Goal: Task Accomplishment & Management: Manage account settings

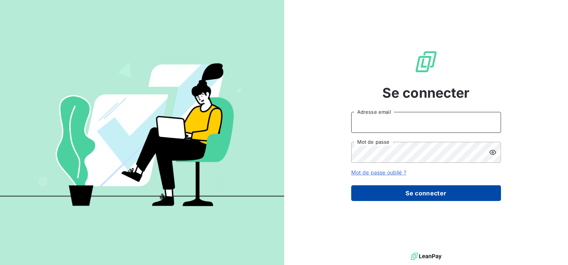
type input "[EMAIL_ADDRESS][DOMAIN_NAME]"
click at [417, 192] on button "Se connecter" at bounding box center [426, 193] width 150 height 16
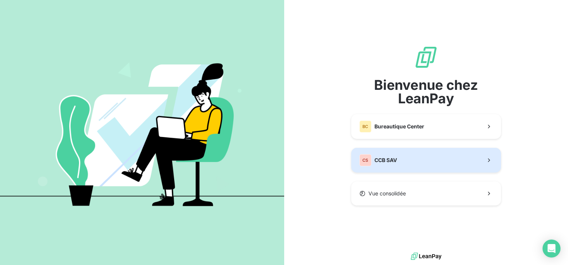
click at [410, 158] on button "CS CCB SAV" at bounding box center [426, 160] width 150 height 25
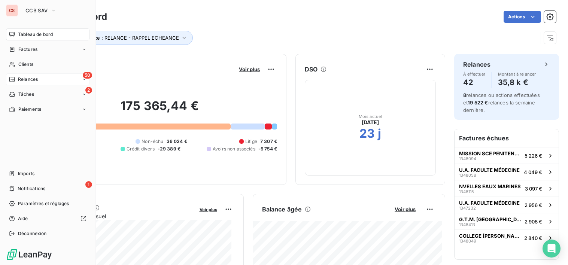
click at [39, 80] on div "50 Relances" at bounding box center [47, 79] width 83 height 12
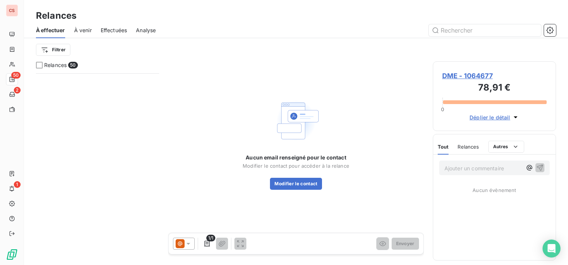
scroll to position [374, 0]
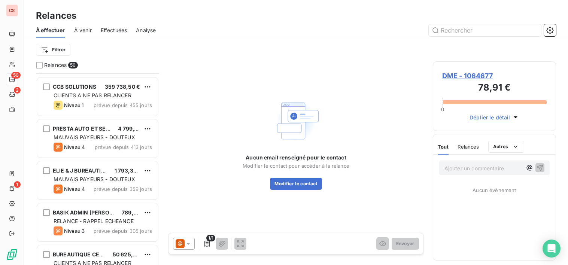
click at [59, 63] on span "Relances" at bounding box center [55, 64] width 22 height 7
click at [65, 53] on html "CS 50 2 1 Relances À effectuer À venir Effectuées Analyse Filtrer Relances 50 D…" at bounding box center [284, 132] width 568 height 265
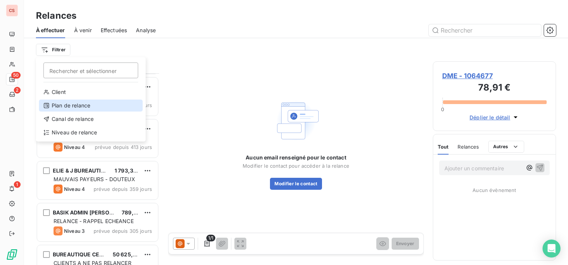
click at [73, 106] on div "Plan de relance" at bounding box center [91, 106] width 104 height 12
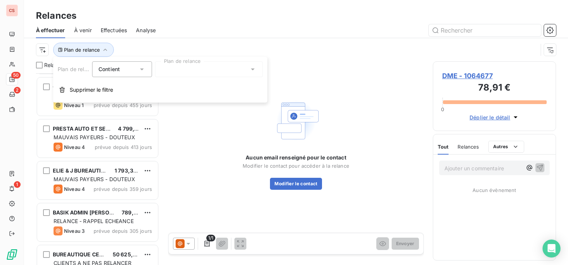
click at [253, 69] on icon at bounding box center [253, 69] width 4 height 2
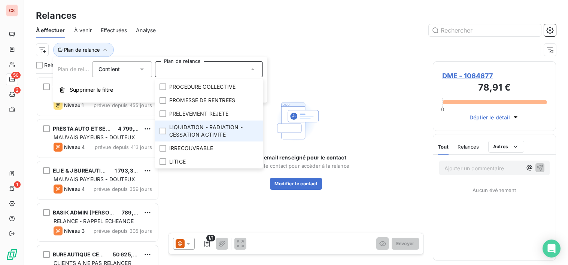
scroll to position [0, 0]
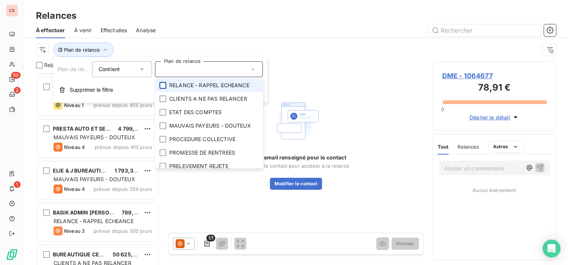
click at [162, 85] on div at bounding box center [162, 85] width 7 height 7
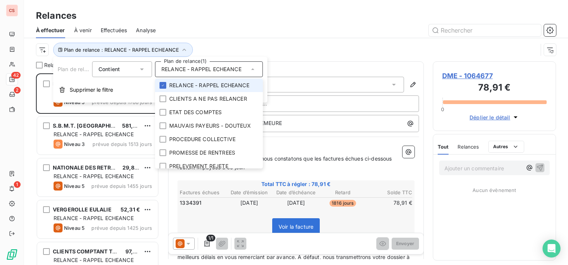
scroll to position [186, 118]
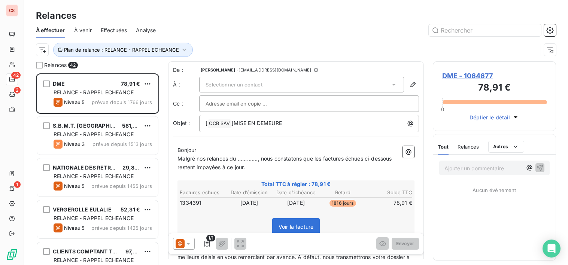
click at [246, 48] on div "Plan de relance : RELANCE - RAPPEL ECHEANCE" at bounding box center [286, 50] width 501 height 14
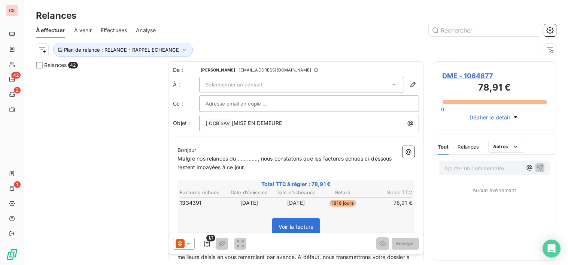
scroll to position [0, 0]
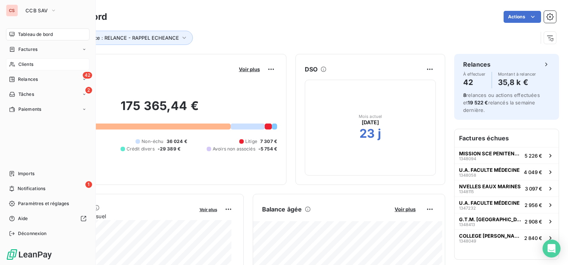
click at [23, 64] on span "Clients" at bounding box center [25, 64] width 15 height 7
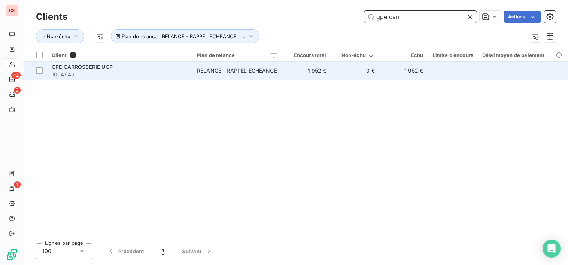
type input "gpe carr"
click at [251, 72] on div "RELANCE - RAPPEL ECHEANCE" at bounding box center [237, 70] width 80 height 7
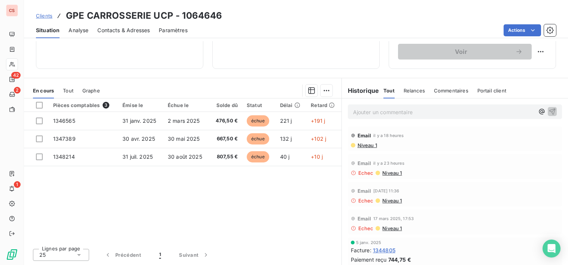
click at [123, 30] on span "Contacts & Adresses" at bounding box center [123, 30] width 52 height 7
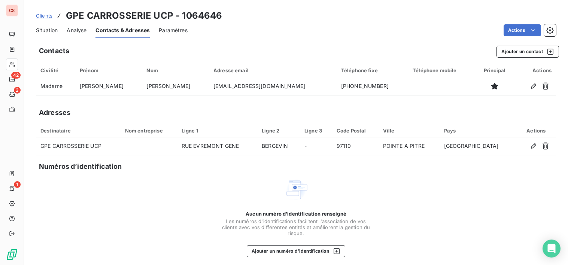
click at [47, 30] on span "Situation" at bounding box center [47, 30] width 22 height 7
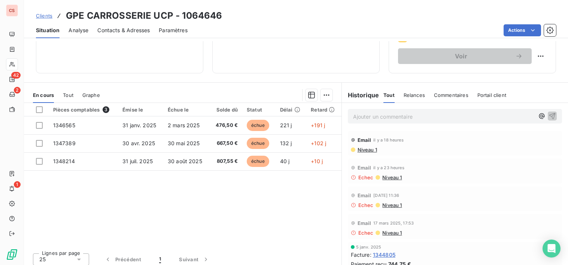
scroll to position [130, 0]
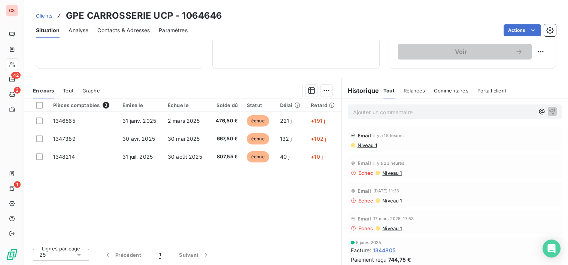
click at [355, 113] on p "Ajouter un commentaire ﻿" at bounding box center [443, 111] width 181 height 9
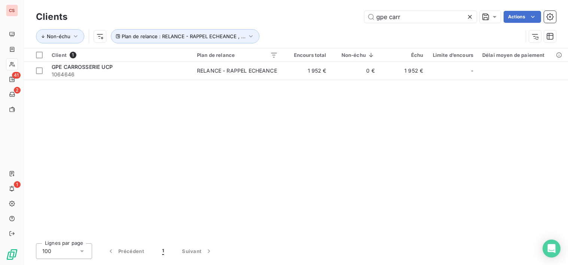
drag, startPoint x: 410, startPoint y: 15, endPoint x: 303, endPoint y: 17, distance: 106.3
click at [303, 17] on div "gpe carr Actions" at bounding box center [315, 17] width 479 height 12
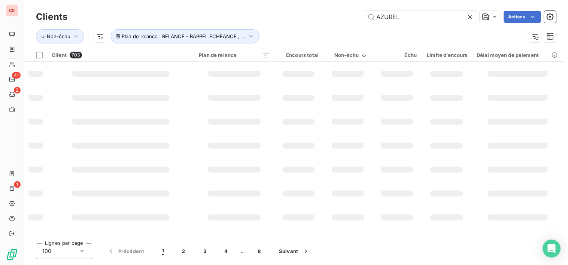
type input "AZUREL"
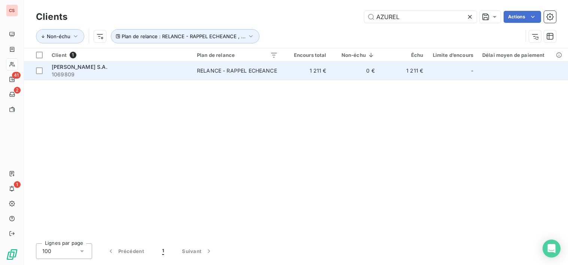
click at [345, 70] on td "0 €" at bounding box center [355, 71] width 48 height 18
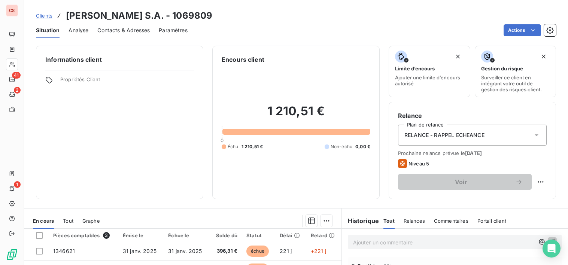
click at [113, 30] on span "Contacts & Adresses" at bounding box center [123, 30] width 52 height 7
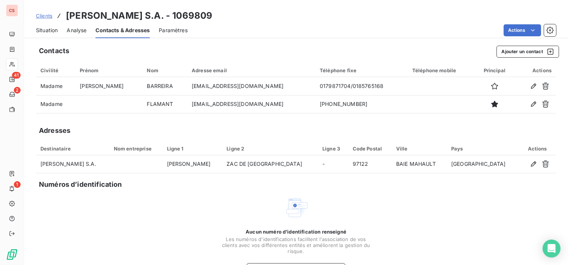
click at [487, 245] on div "Aucun numéro d’identification renseigné Les numéros d'identifications faciliten…" at bounding box center [296, 235] width 520 height 79
click at [46, 33] on span "Situation" at bounding box center [47, 30] width 22 height 7
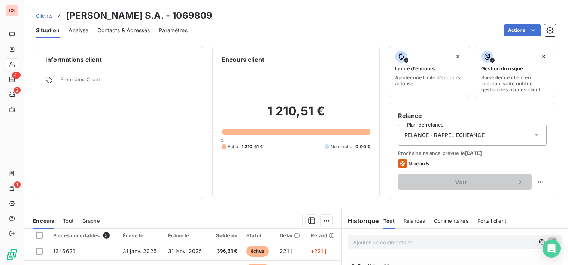
scroll to position [130, 0]
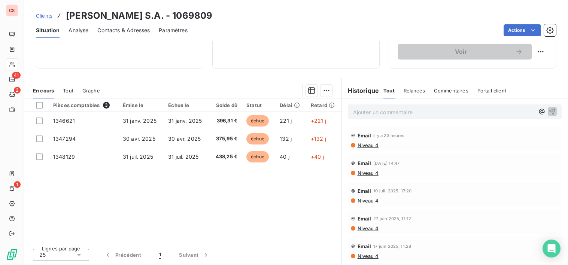
click at [364, 146] on span "Niveau 4" at bounding box center [368, 145] width 22 height 6
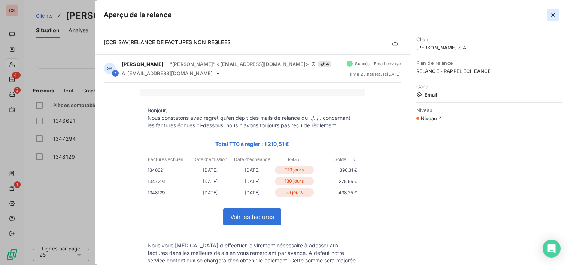
click at [551, 12] on icon "button" at bounding box center [552, 14] width 7 height 7
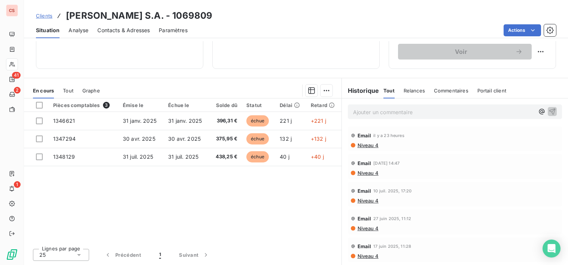
click at [141, 31] on span "Contacts & Adresses" at bounding box center [123, 30] width 52 height 7
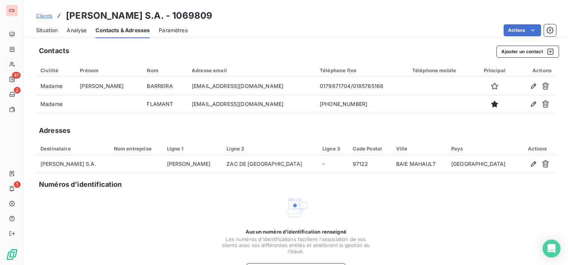
click at [55, 30] on span "Situation" at bounding box center [47, 30] width 22 height 7
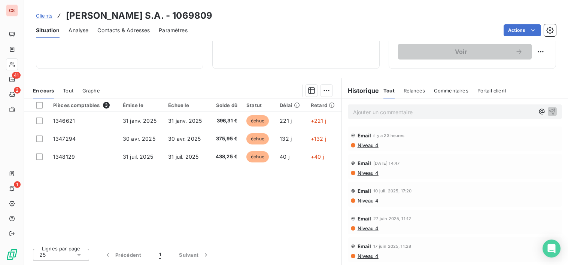
scroll to position [0, 0]
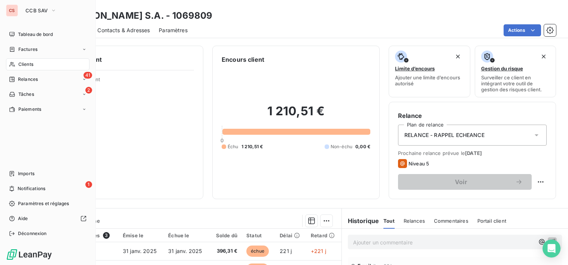
click at [28, 66] on span "Clients" at bounding box center [25, 64] width 15 height 7
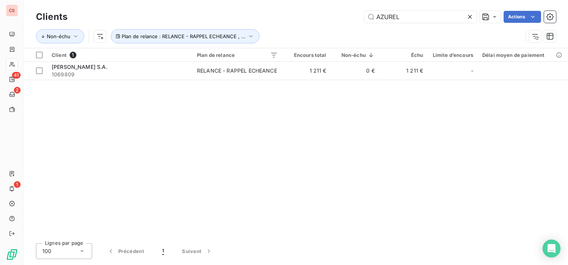
drag, startPoint x: 417, startPoint y: 17, endPoint x: 76, endPoint y: 13, distance: 341.2
click at [160, 19] on div "AZUREL Actions" at bounding box center [315, 17] width 479 height 12
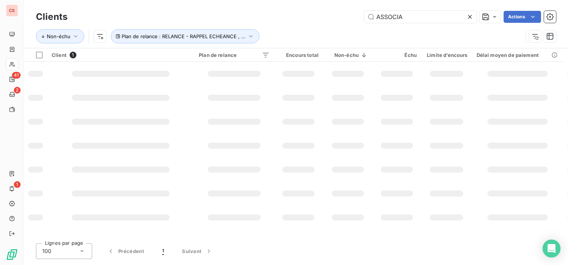
type input "ASSOCIA"
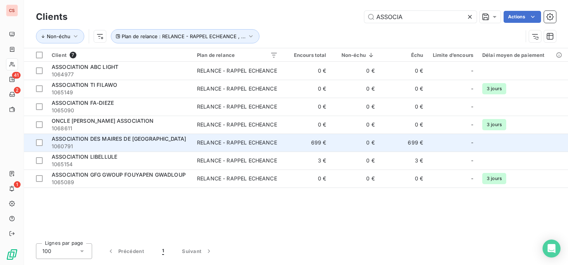
click at [182, 140] on div "ASSOCIATION DES MAIRES DE [GEOGRAPHIC_DATA]" at bounding box center [120, 138] width 136 height 7
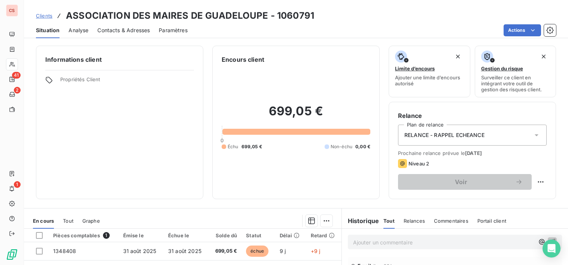
click at [111, 30] on span "Contacts & Adresses" at bounding box center [123, 30] width 52 height 7
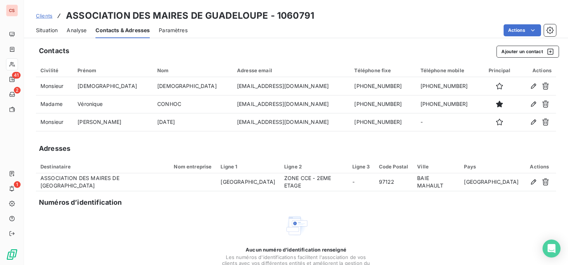
click at [417, 247] on div "Aucun numéro d’identification renseigné Les numéros d'identifications faciliten…" at bounding box center [296, 253] width 520 height 79
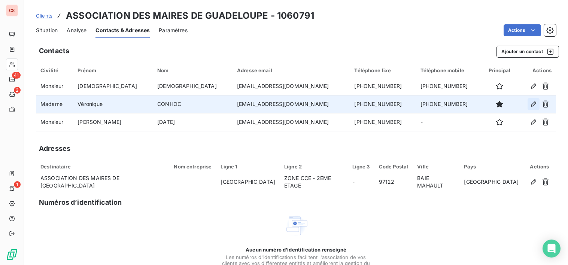
click at [527, 103] on button "button" at bounding box center [533, 104] width 12 height 12
type input "Véronique"
type input "CONHOC"
type input "[EMAIL_ADDRESS][DOMAIN_NAME]"
type input "[PHONE_NUMBER]"
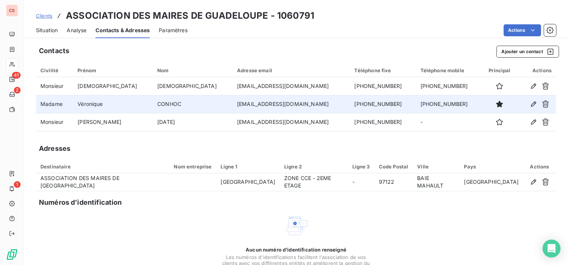
type input "[PHONE_NUMBER]"
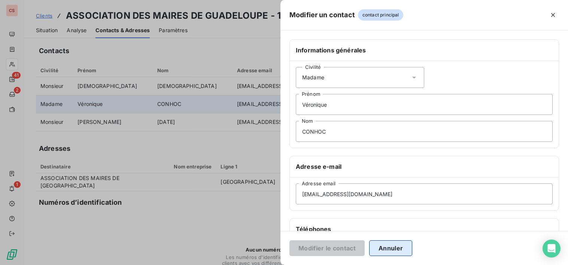
click at [402, 252] on button "Annuler" at bounding box center [390, 248] width 43 height 16
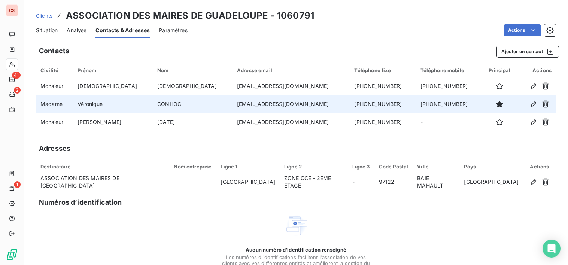
click at [429, 239] on div "Aucun numéro d’identification renseigné Les numéros d'identifications faciliten…" at bounding box center [296, 253] width 520 height 79
click at [516, 54] on button "Ajouter un contact" at bounding box center [527, 52] width 62 height 12
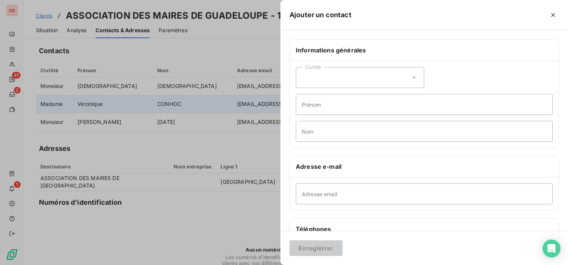
click at [412, 75] on icon at bounding box center [413, 77] width 7 height 7
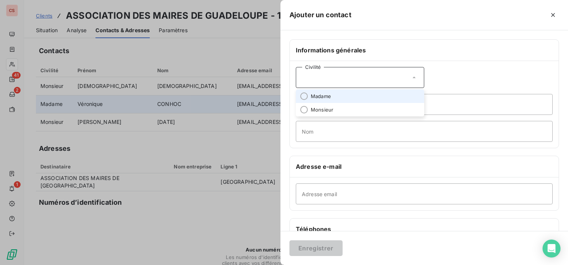
click at [334, 97] on li "Madame" at bounding box center [360, 95] width 128 height 13
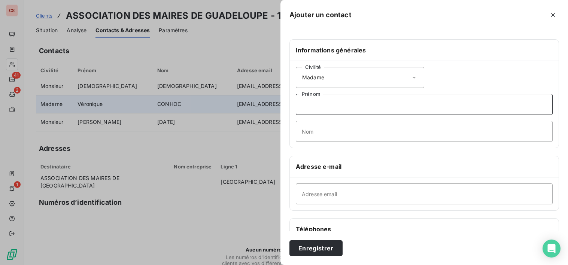
click at [342, 102] on input "Prénom" at bounding box center [424, 104] width 257 height 21
type input "Véronique"
click at [342, 128] on input "Nom" at bounding box center [424, 131] width 257 height 21
type input "CONHOC (Gest. Admi. Comptable)"
click at [333, 195] on input "Adresse email" at bounding box center [424, 193] width 257 height 21
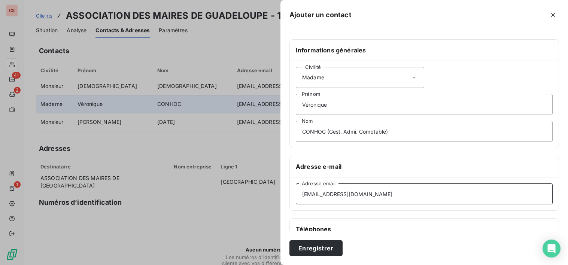
type input "[EMAIL_ADDRESS][DOMAIN_NAME]"
click at [411, 256] on div "Enregistrer" at bounding box center [423, 248] width 287 height 34
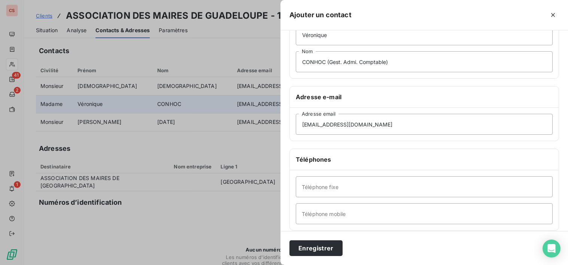
scroll to position [97, 0]
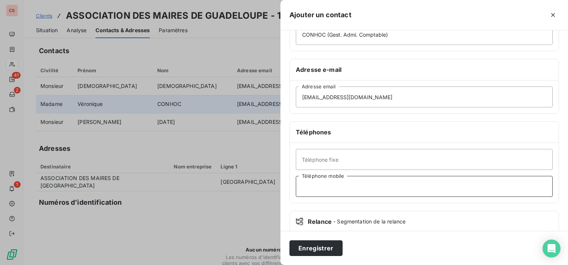
click at [358, 187] on input "Téléphone mobile" at bounding box center [424, 186] width 257 height 21
type input "[PHONE_NUMBER]"
click at [321, 249] on button "Enregistrer" at bounding box center [315, 248] width 53 height 16
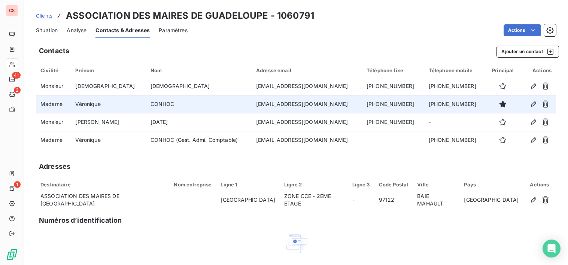
click at [46, 28] on span "Situation" at bounding box center [47, 30] width 22 height 7
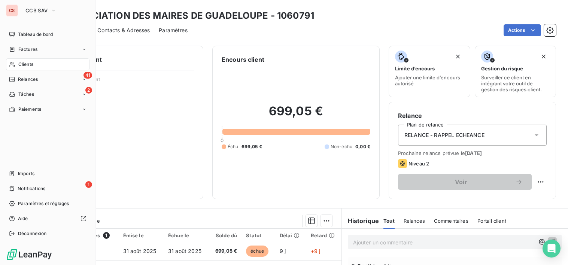
click at [25, 65] on span "Clients" at bounding box center [25, 64] width 15 height 7
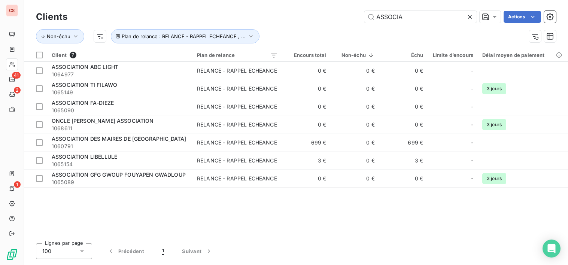
drag, startPoint x: 404, startPoint y: 17, endPoint x: 361, endPoint y: 24, distance: 43.9
click at [361, 24] on div "Clients ASSOCIA Actions" at bounding box center [296, 17] width 520 height 16
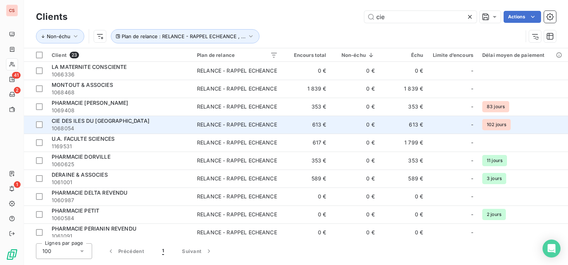
type input "cie"
click at [157, 126] on span "1068054" at bounding box center [120, 128] width 136 height 7
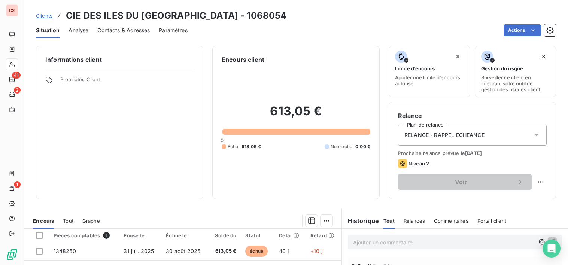
click at [117, 28] on span "Contacts & Adresses" at bounding box center [123, 30] width 52 height 7
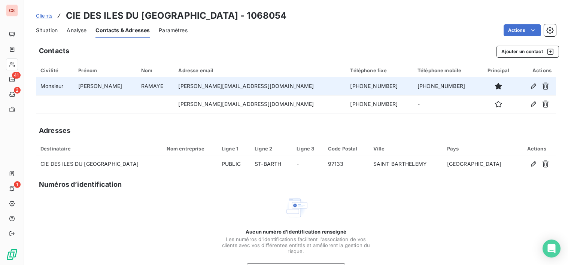
click at [284, 91] on td "[PERSON_NAME][EMAIL_ADDRESS][DOMAIN_NAME]" at bounding box center [260, 86] width 172 height 18
click at [530, 85] on icon "button" at bounding box center [532, 85] width 5 height 5
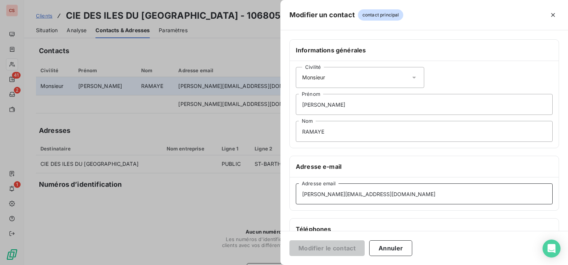
drag, startPoint x: 382, startPoint y: 195, endPoint x: 306, endPoint y: 187, distance: 77.0
click at [288, 189] on div "Informations générales Civilité Monsieur [PERSON_NAME] Nom Adresse e-mail [PERS…" at bounding box center [423, 205] width 287 height 332
click at [398, 247] on button "Annuler" at bounding box center [390, 248] width 43 height 16
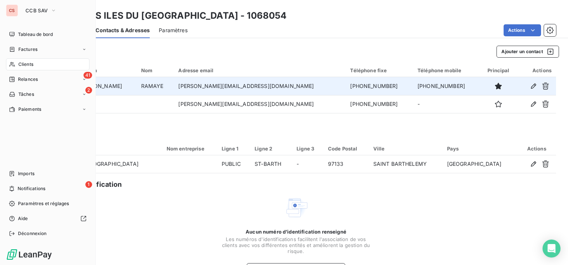
click at [16, 61] on div "Clients" at bounding box center [47, 64] width 83 height 12
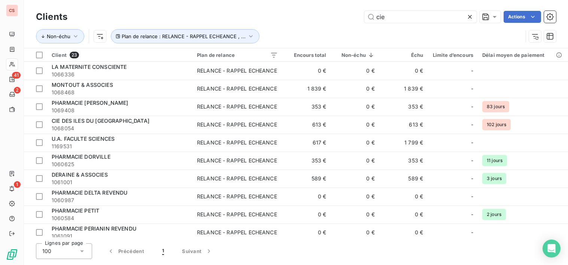
drag, startPoint x: 391, startPoint y: 18, endPoint x: 201, endPoint y: 19, distance: 189.7
click at [255, 16] on div "cie Actions" at bounding box center [315, 17] width 479 height 12
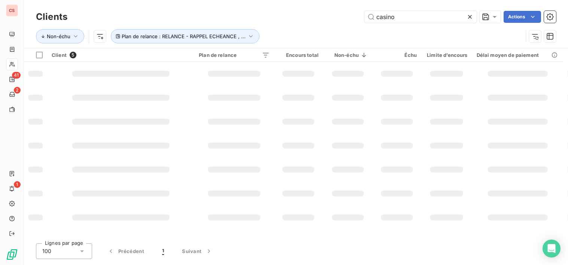
type input "casino"
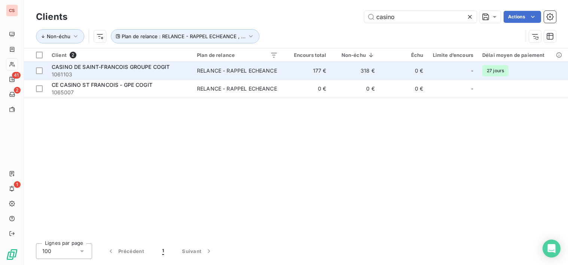
click at [342, 68] on td "318 €" at bounding box center [355, 71] width 48 height 18
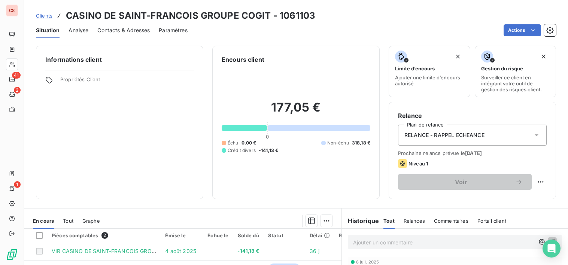
click at [140, 34] on span "Contacts & Adresses" at bounding box center [123, 30] width 52 height 7
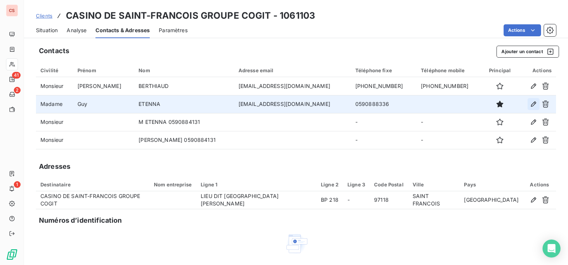
click at [530, 106] on icon "button" at bounding box center [532, 103] width 7 height 7
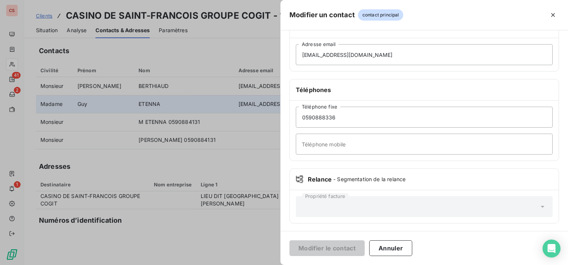
scroll to position [141, 0]
click at [314, 114] on input "0590888336" at bounding box center [424, 115] width 257 height 21
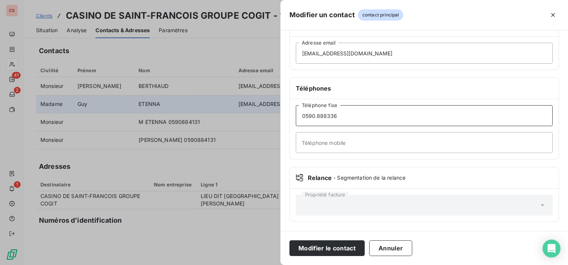
click at [323, 114] on input "0590.888336" at bounding box center [424, 115] width 257 height 21
click at [332, 117] on input "0590.88.8336" at bounding box center [424, 115] width 257 height 21
type input "[PHONE_NUMBER]"
click at [330, 250] on button "Modifier le contact" at bounding box center [326, 248] width 75 height 16
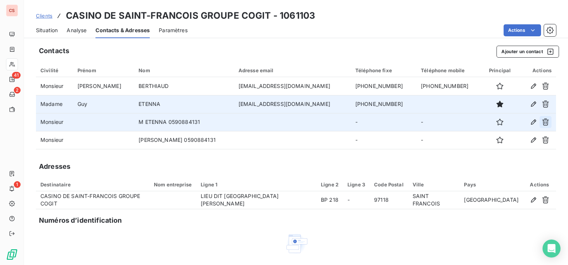
click at [542, 122] on icon "button" at bounding box center [545, 122] width 7 height 7
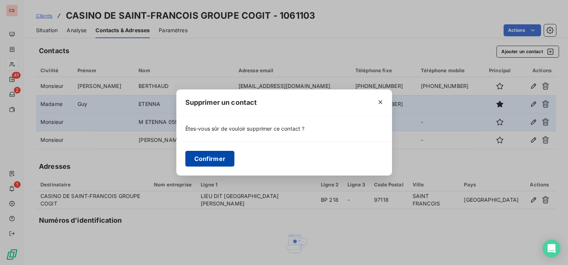
click at [215, 161] on button "Confirmer" at bounding box center [209, 159] width 49 height 16
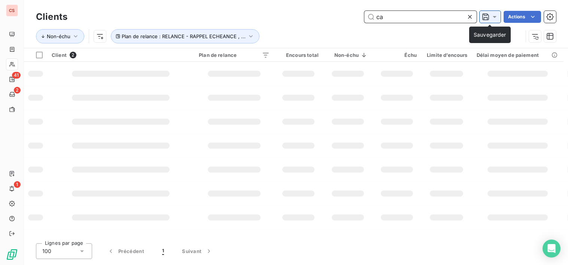
type input "c"
type input "divialle"
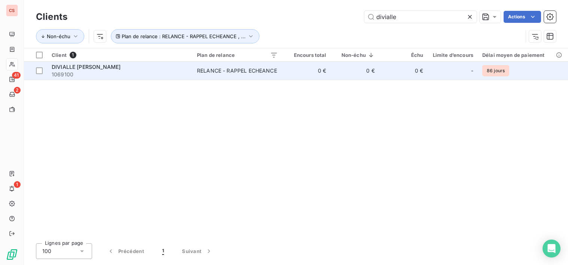
click at [154, 71] on span "1069100" at bounding box center [120, 74] width 136 height 7
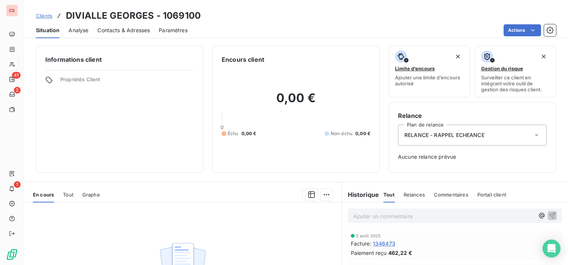
click at [122, 31] on span "Contacts & Adresses" at bounding box center [123, 30] width 52 height 7
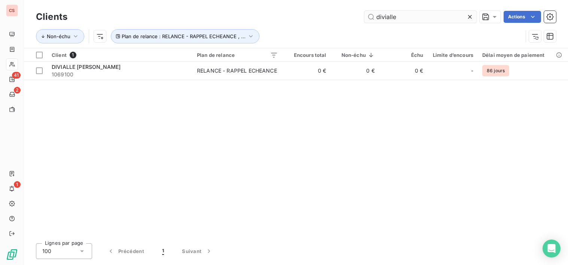
click at [471, 18] on icon at bounding box center [469, 16] width 7 height 7
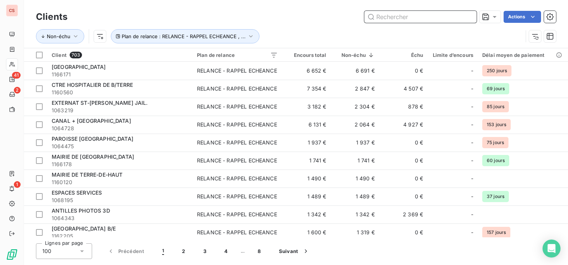
click at [391, 16] on input "text" at bounding box center [420, 17] width 112 height 12
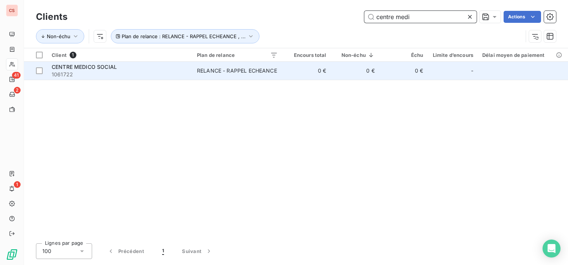
type input "centre medi"
click at [371, 64] on td "0 €" at bounding box center [355, 71] width 48 height 18
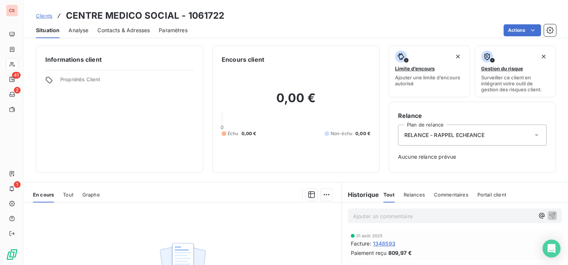
click at [134, 29] on span "Contacts & Adresses" at bounding box center [123, 30] width 52 height 7
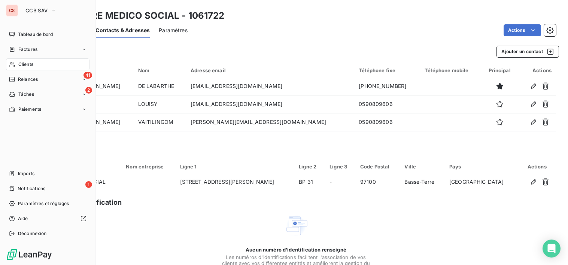
click at [28, 62] on span "Clients" at bounding box center [25, 64] width 15 height 7
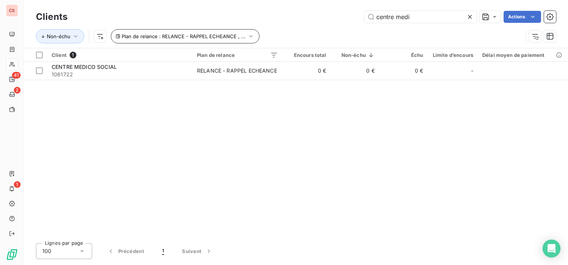
drag, startPoint x: 414, startPoint y: 21, endPoint x: 145, endPoint y: 34, distance: 269.7
click at [190, 39] on div "Clients centre medi Actions Non-échu Plan de relance : RELANCE - RAPPEL ECHEANC…" at bounding box center [296, 28] width 520 height 39
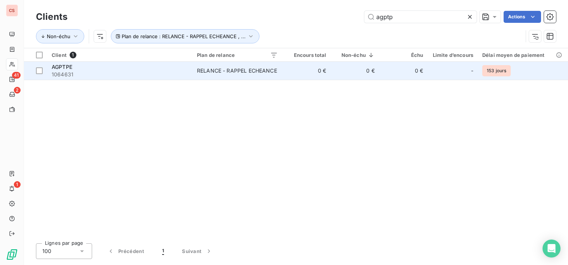
type input "agptp"
click at [101, 73] on span "1064631" at bounding box center [120, 74] width 136 height 7
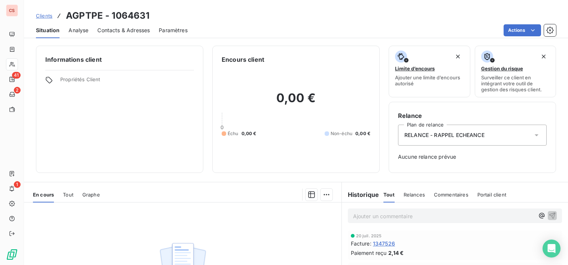
click at [128, 30] on span "Contacts & Adresses" at bounding box center [123, 30] width 52 height 7
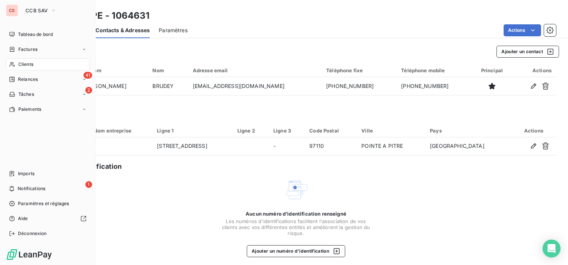
click at [24, 65] on span "Clients" at bounding box center [25, 64] width 15 height 7
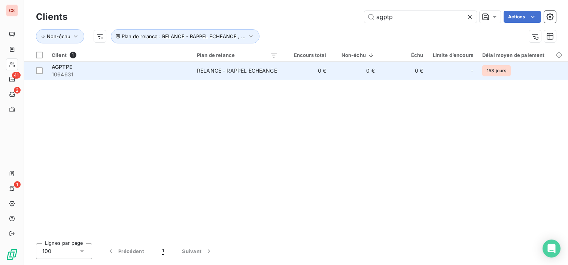
click at [262, 75] on td "RELANCE - RAPPEL ECHEANCE" at bounding box center [237, 71] width 90 height 18
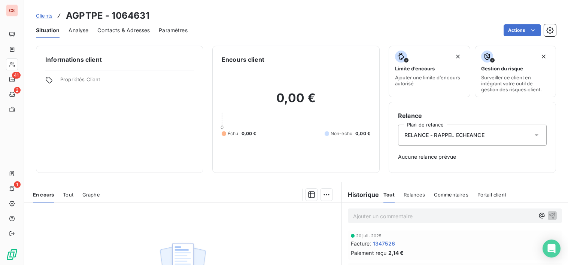
click at [117, 27] on span "Contacts & Adresses" at bounding box center [123, 30] width 52 height 7
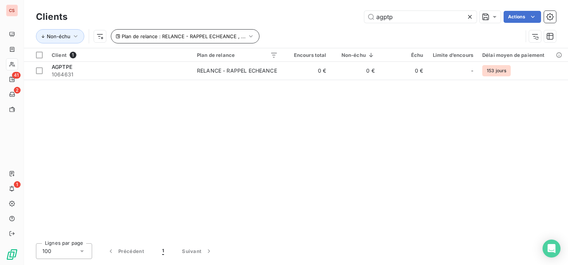
drag, startPoint x: 396, startPoint y: 18, endPoint x: 226, endPoint y: 37, distance: 171.0
click at [262, 37] on div "Clients agptp Actions Non-échu Plan de relance : RELANCE - RAPPEL ECHEANCE , ..." at bounding box center [296, 28] width 520 height 39
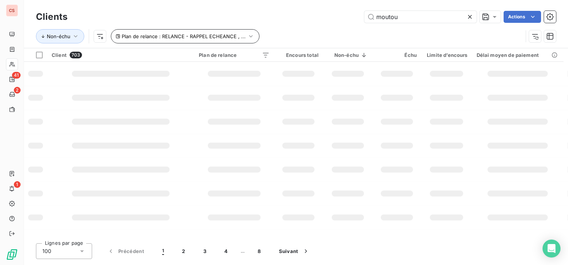
type input "moutou"
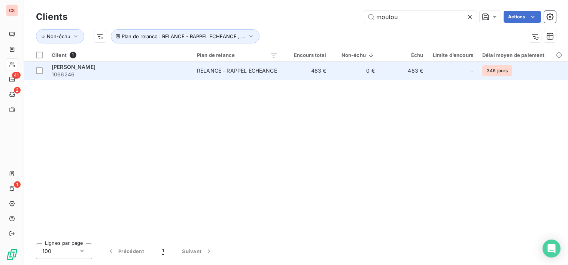
click at [254, 72] on div "RELANCE - RAPPEL ECHEANCE" at bounding box center [237, 70] width 80 height 7
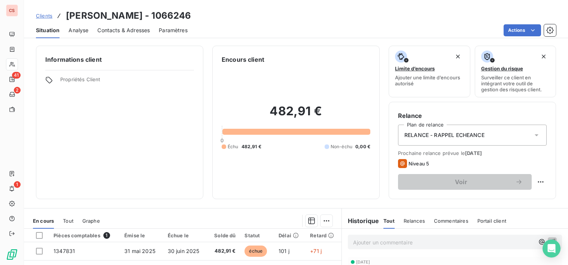
click at [128, 27] on span "Contacts & Adresses" at bounding box center [123, 30] width 52 height 7
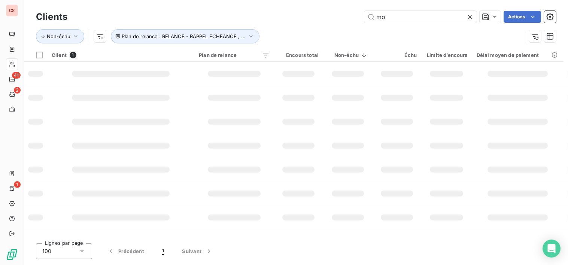
type input "m"
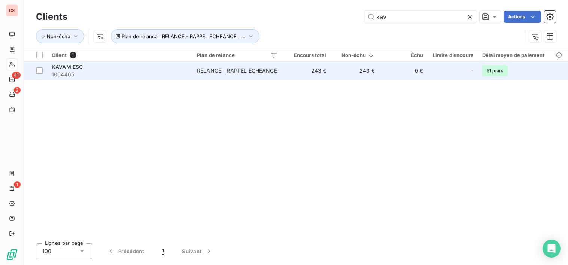
type input "kav"
click at [261, 68] on div "RELANCE - RAPPEL ECHEANCE" at bounding box center [237, 70] width 80 height 7
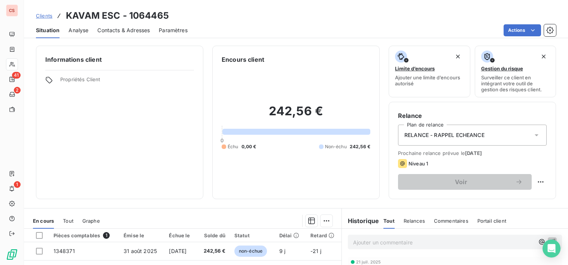
click at [125, 31] on span "Contacts & Adresses" at bounding box center [123, 30] width 52 height 7
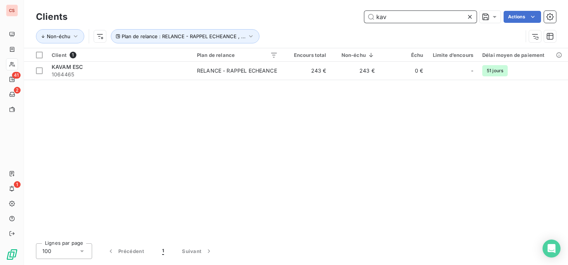
drag, startPoint x: 396, startPoint y: 16, endPoint x: 182, endPoint y: 28, distance: 213.9
click at [226, 25] on div "Clients kav Actions Non-échu Plan de relance : RELANCE - RAPPEL ECHEANCE , ..." at bounding box center [296, 28] width 520 height 39
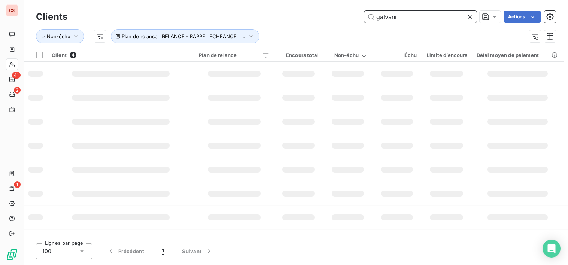
type input "galvani"
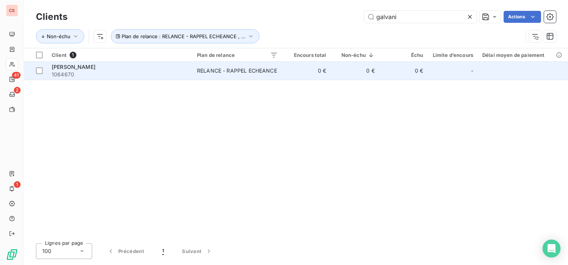
click at [197, 69] on div "RELANCE - RAPPEL ECHEANCE" at bounding box center [237, 70] width 80 height 7
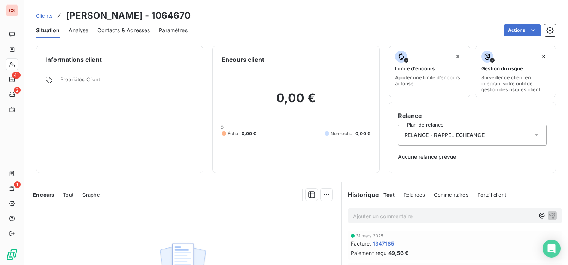
click at [118, 29] on span "Contacts & Adresses" at bounding box center [123, 30] width 52 height 7
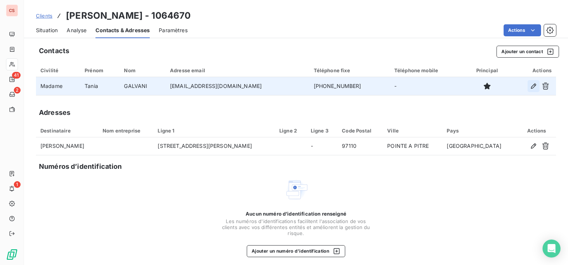
click at [529, 85] on icon "button" at bounding box center [532, 85] width 7 height 7
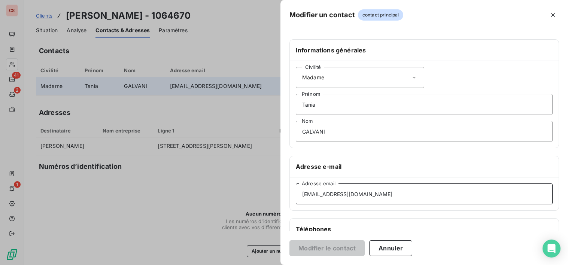
click at [318, 196] on input "[EMAIL_ADDRESS][DOMAIN_NAME]" at bounding box center [424, 193] width 257 height 21
click at [316, 198] on input "[EMAIL_ADDRESS][DOMAIN_NAME]" at bounding box center [424, 193] width 257 height 21
drag, startPoint x: 370, startPoint y: 192, endPoint x: 345, endPoint y: 196, distance: 24.7
click at [345, 196] on input "[EMAIL_ADDRESS][DOMAIN_NAME]" at bounding box center [424, 193] width 257 height 21
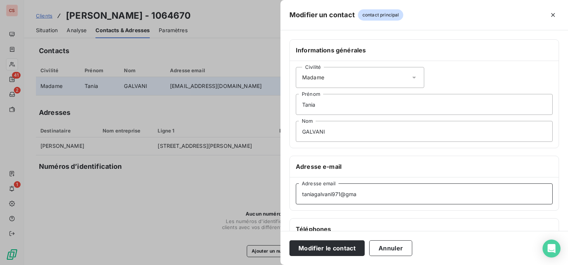
type input "taniagalvani971@gma"
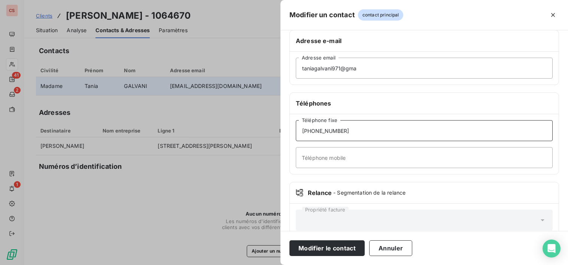
type input "i"
click at [358, 69] on input "taniagalvani971@gma" at bounding box center [424, 68] width 257 height 21
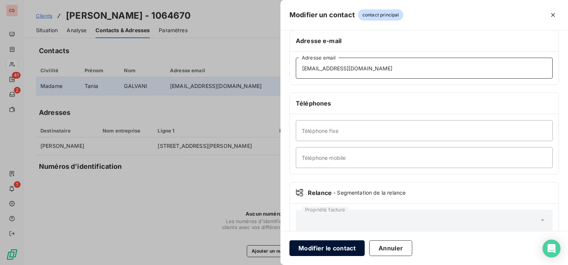
type input "[EMAIL_ADDRESS][DOMAIN_NAME]"
click at [345, 248] on button "Modifier le contact" at bounding box center [326, 248] width 75 height 16
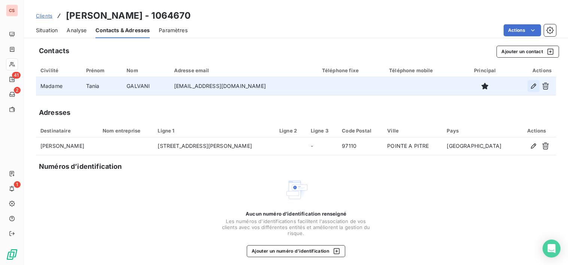
click at [527, 85] on button "button" at bounding box center [533, 86] width 12 height 12
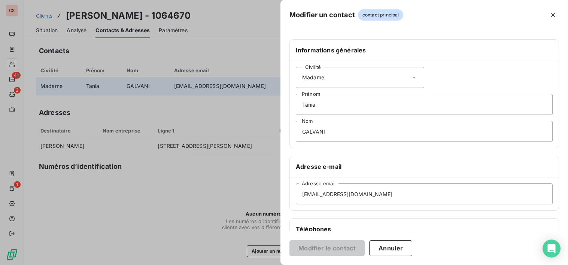
scroll to position [141, 0]
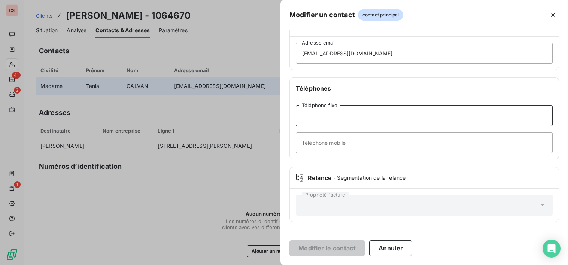
click at [321, 120] on input "Téléphone fixe" at bounding box center [424, 115] width 257 height 21
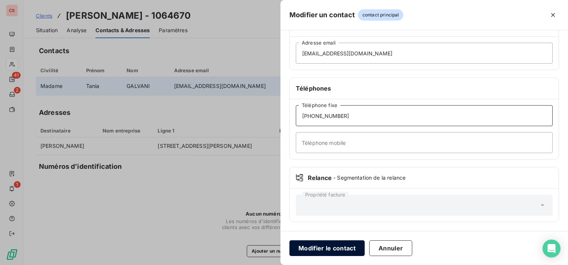
type input "[PHONE_NUMBER]"
click at [310, 250] on button "Modifier le contact" at bounding box center [326, 248] width 75 height 16
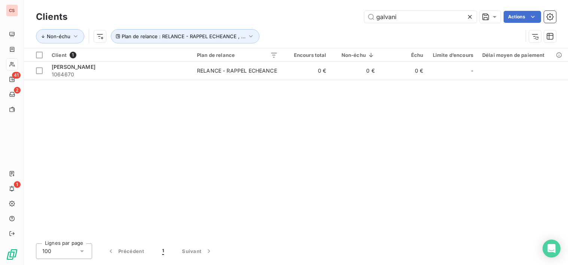
drag, startPoint x: 402, startPoint y: 16, endPoint x: 239, endPoint y: 5, distance: 163.1
click at [248, 5] on div "Clients galvani Actions Non-échu Plan de relance : RELANCE - RAPPEL ECHEANCE , …" at bounding box center [296, 24] width 544 height 48
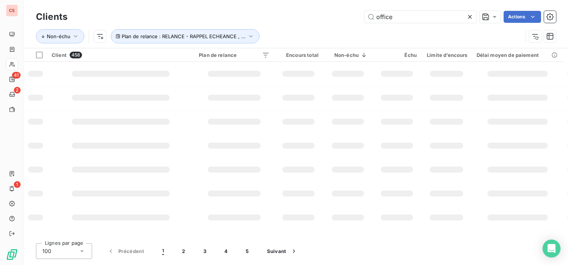
type input "office"
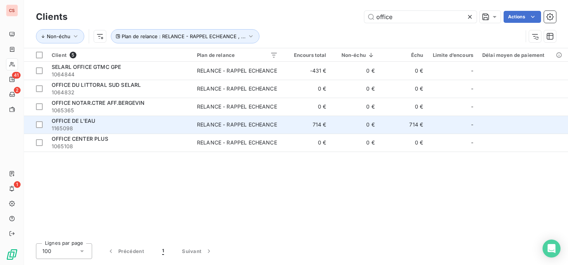
click at [138, 126] on span "1165098" at bounding box center [120, 128] width 136 height 7
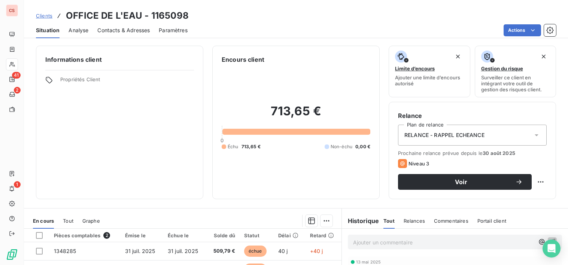
click at [116, 30] on span "Contacts & Adresses" at bounding box center [123, 30] width 52 height 7
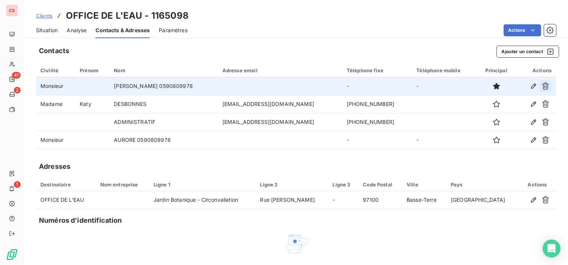
click at [541, 83] on icon "button" at bounding box center [544, 85] width 7 height 7
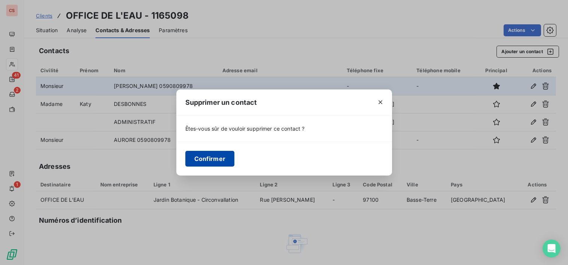
click at [218, 162] on button "Confirmer" at bounding box center [209, 159] width 49 height 16
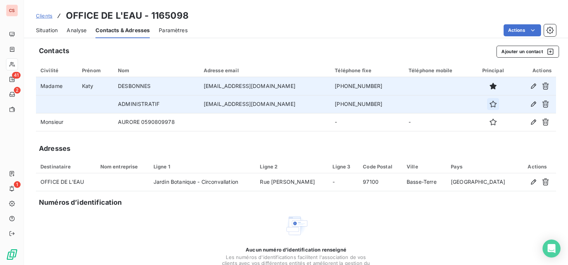
click at [489, 102] on icon "button" at bounding box center [492, 103] width 7 height 7
click at [48, 31] on span "Situation" at bounding box center [47, 30] width 22 height 7
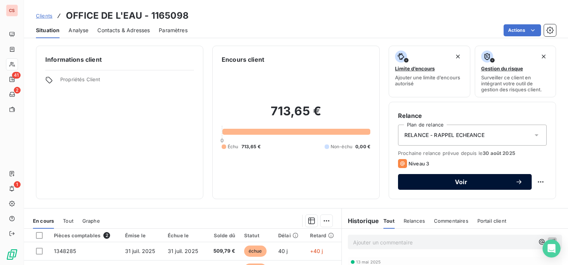
click at [502, 184] on span "Voir" at bounding box center [461, 182] width 108 height 6
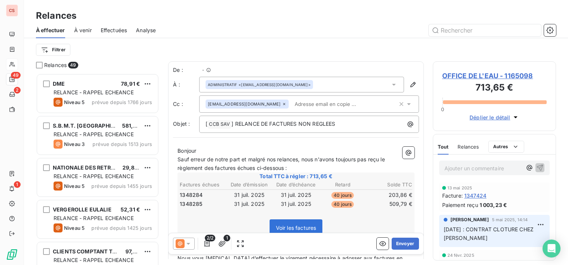
scroll to position [186, 118]
click at [291, 108] on input "text" at bounding box center [334, 103] width 86 height 11
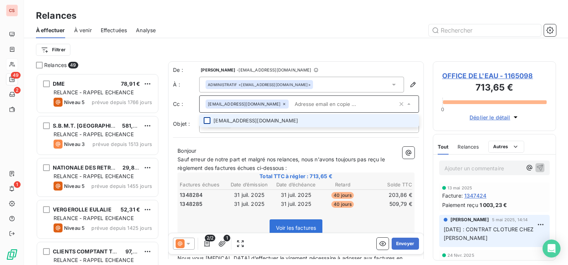
click at [209, 121] on div at bounding box center [207, 120] width 7 height 7
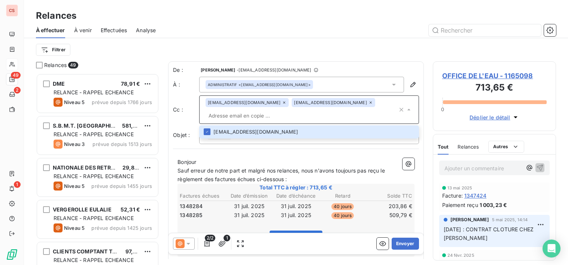
click at [262, 158] on p "Bonjour" at bounding box center [295, 162] width 237 height 9
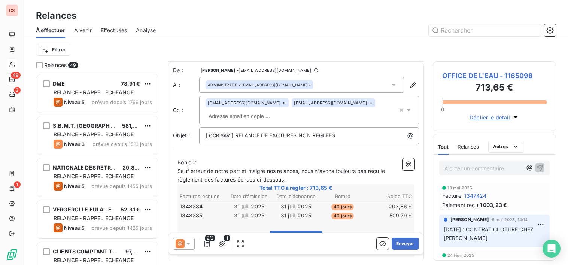
scroll to position [138, 0]
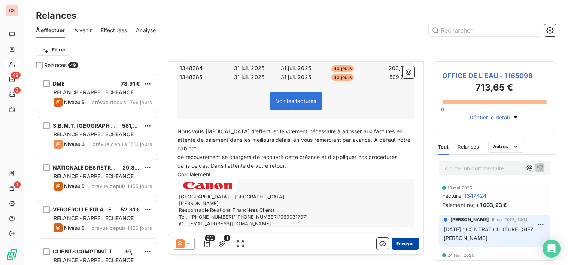
click at [401, 246] on button "Envoyer" at bounding box center [404, 244] width 27 height 12
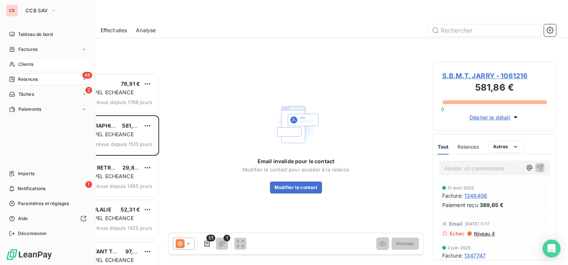
click at [33, 61] on span "Clients" at bounding box center [25, 64] width 15 height 7
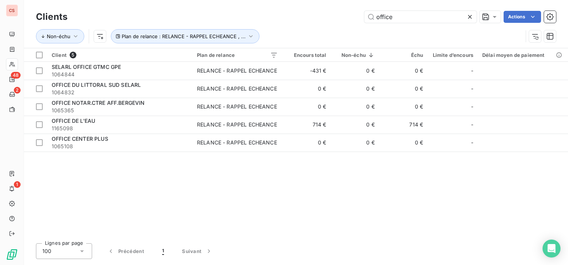
drag, startPoint x: 411, startPoint y: 15, endPoint x: 180, endPoint y: 12, distance: 230.8
click at [187, 13] on div "office Actions" at bounding box center [315, 17] width 479 height 12
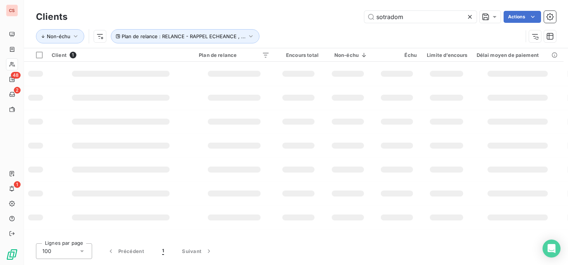
type input "sotradom"
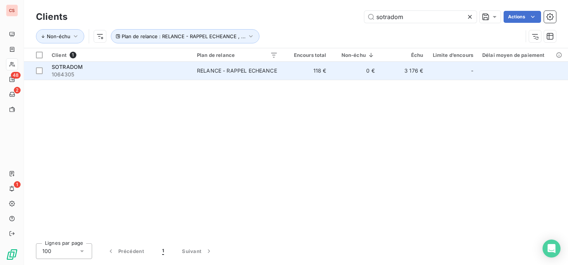
click at [242, 71] on div "RELANCE - RAPPEL ECHEANCE" at bounding box center [237, 70] width 80 height 7
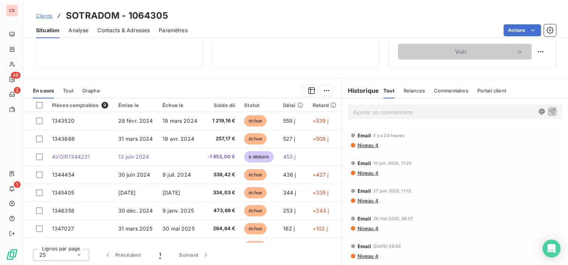
click at [118, 31] on span "Contacts & Adresses" at bounding box center [123, 30] width 52 height 7
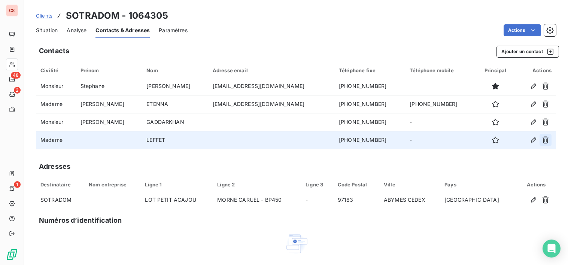
click at [543, 141] on icon "button" at bounding box center [544, 139] width 7 height 7
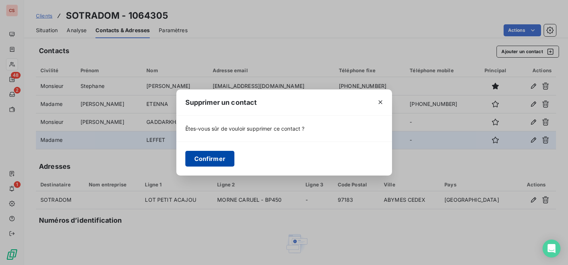
click at [205, 161] on button "Confirmer" at bounding box center [209, 159] width 49 height 16
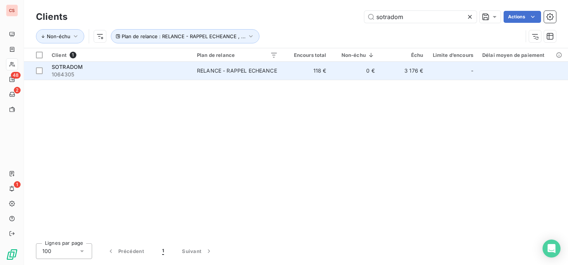
click at [235, 67] on div "RELANCE - RAPPEL ECHEANCE" at bounding box center [237, 70] width 80 height 7
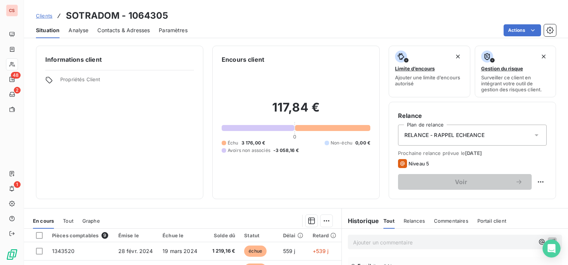
click at [128, 31] on span "Contacts & Adresses" at bounding box center [123, 30] width 52 height 7
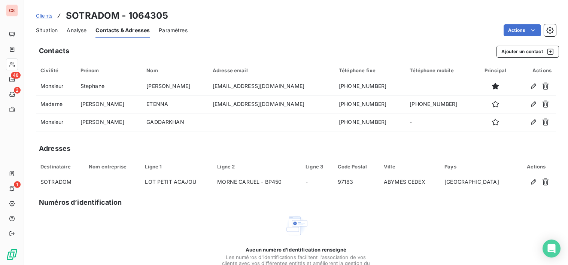
click at [44, 31] on span "Situation" at bounding box center [47, 30] width 22 height 7
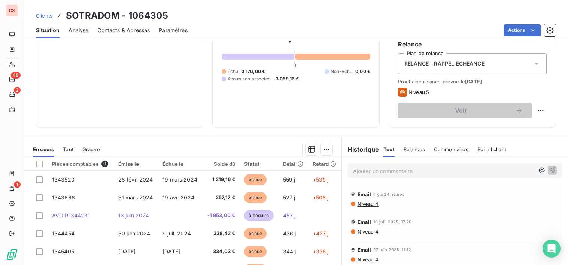
scroll to position [130, 0]
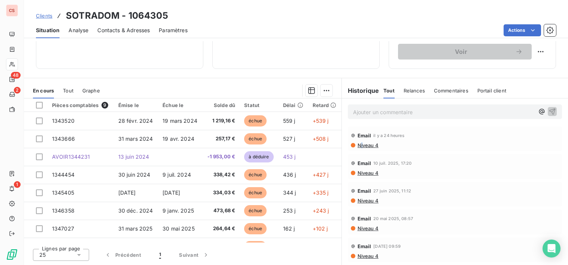
click at [358, 144] on span "Niveau 4" at bounding box center [368, 145] width 22 height 6
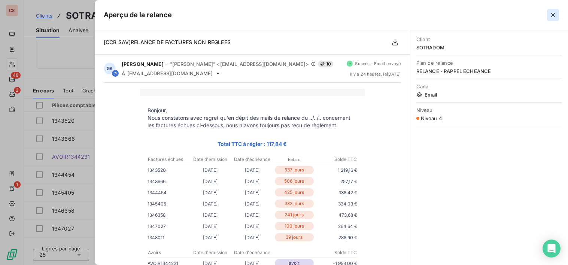
click at [550, 12] on icon "button" at bounding box center [552, 14] width 7 height 7
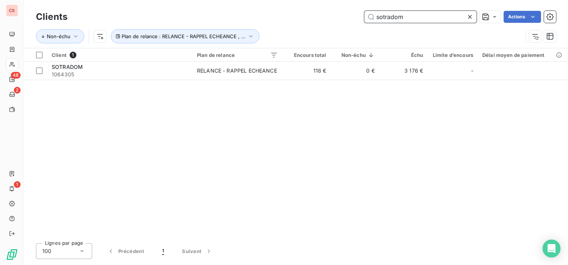
drag, startPoint x: 405, startPoint y: 16, endPoint x: 131, endPoint y: 18, distance: 274.2
click at [145, 17] on div "sotradom Actions" at bounding box center [315, 17] width 479 height 12
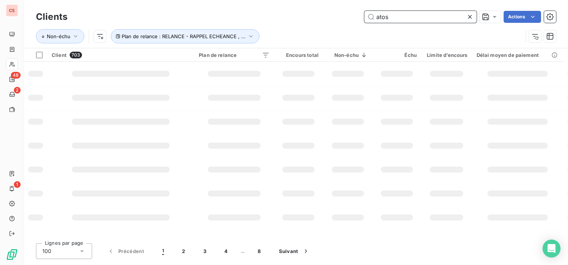
type input "atos"
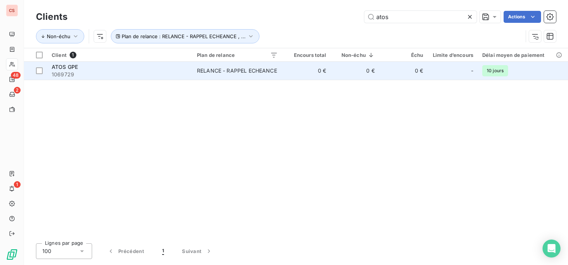
click at [245, 73] on div "RELANCE - RAPPEL ECHEANCE" at bounding box center [237, 70] width 80 height 7
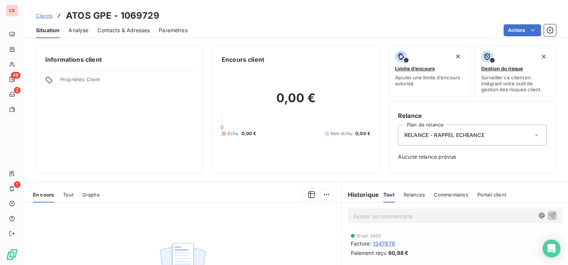
click at [129, 32] on span "Contacts & Adresses" at bounding box center [123, 30] width 52 height 7
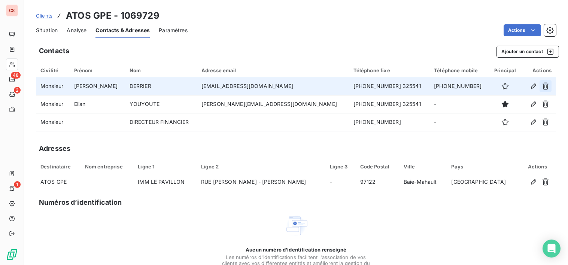
click at [542, 86] on icon "button" at bounding box center [545, 86] width 7 height 7
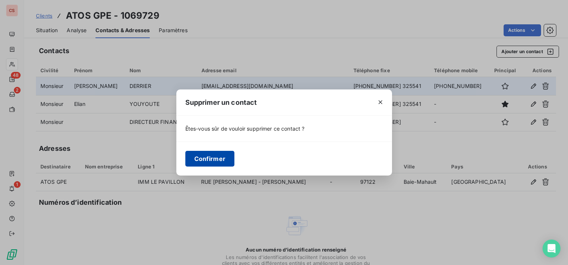
click at [214, 155] on button "Confirmer" at bounding box center [209, 159] width 49 height 16
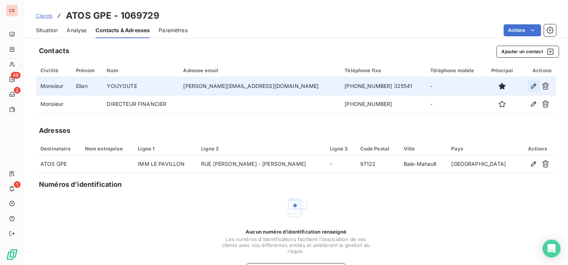
click at [529, 85] on icon "button" at bounding box center [532, 85] width 7 height 7
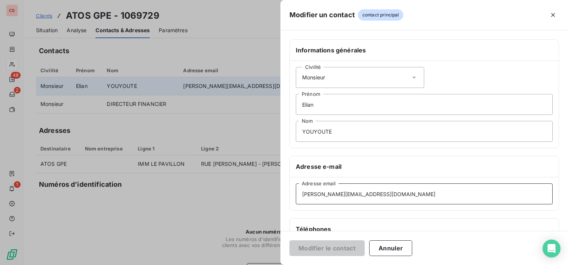
click at [372, 192] on input "[PERSON_NAME][EMAIL_ADDRESS][DOMAIN_NAME]" at bounding box center [424, 193] width 257 height 21
click at [370, 193] on input "[PERSON_NAME][EMAIL_ADDRESS][DOMAIN_NAME]" at bounding box center [424, 193] width 257 height 21
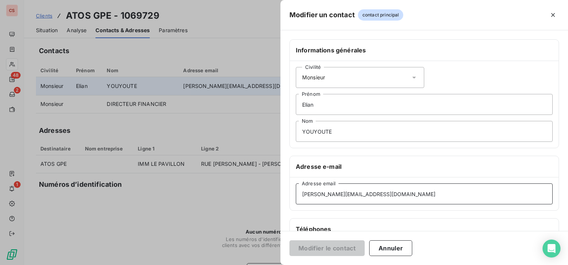
click at [370, 193] on input "[PERSON_NAME][EMAIL_ADDRESS][DOMAIN_NAME]" at bounding box center [424, 193] width 257 height 21
drag, startPoint x: 366, startPoint y: 195, endPoint x: 298, endPoint y: 191, distance: 67.4
click at [298, 191] on input "[PERSON_NAME][EMAIL_ADDRESS][DOMAIN_NAME]" at bounding box center [424, 193] width 257 height 21
click at [395, 248] on button "Annuler" at bounding box center [390, 248] width 43 height 16
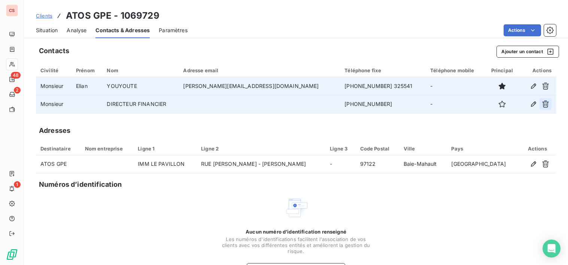
click at [541, 105] on icon "button" at bounding box center [544, 103] width 7 height 7
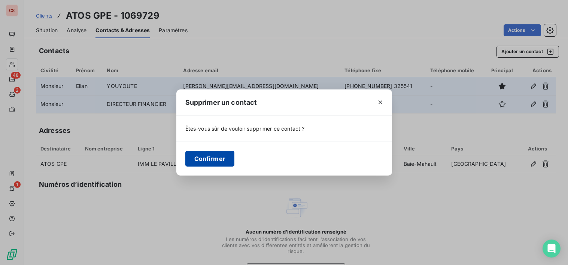
click at [212, 160] on button "Confirmer" at bounding box center [209, 159] width 49 height 16
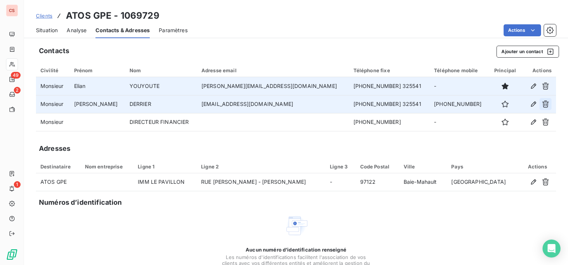
click at [539, 102] on button "button" at bounding box center [545, 104] width 12 height 12
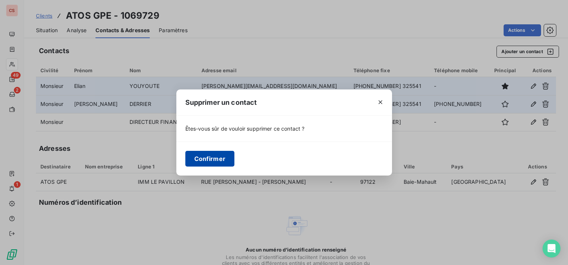
click at [218, 160] on button "Confirmer" at bounding box center [209, 159] width 49 height 16
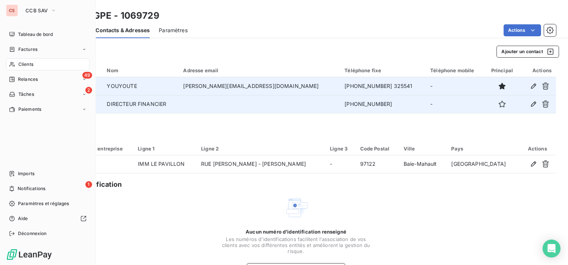
click at [25, 63] on span "Clients" at bounding box center [25, 64] width 15 height 7
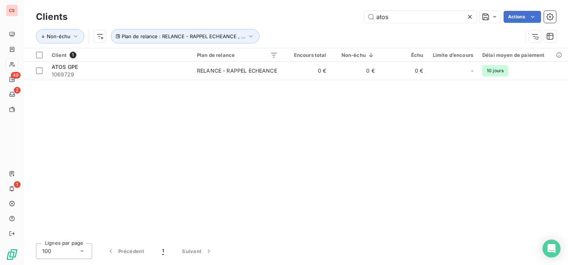
drag, startPoint x: 397, startPoint y: 12, endPoint x: 258, endPoint y: 25, distance: 139.4
click at [272, 22] on div "atos Actions" at bounding box center [315, 17] width 479 height 12
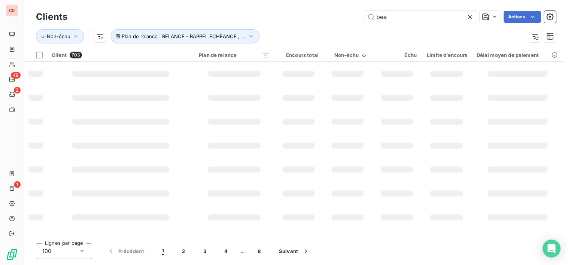
type input "bea"
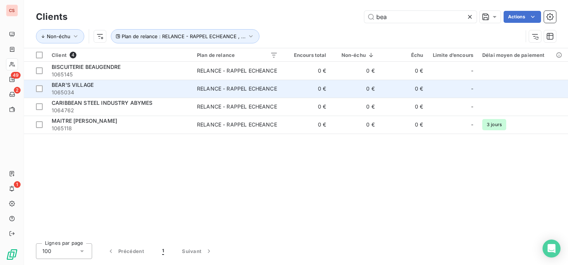
click at [210, 92] on div "RELANCE - RAPPEL ECHEANCE" at bounding box center [237, 88] width 80 height 7
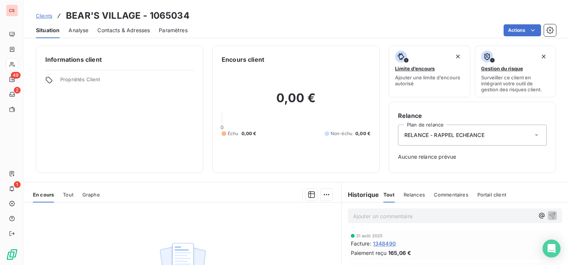
click at [119, 30] on span "Contacts & Adresses" at bounding box center [123, 30] width 52 height 7
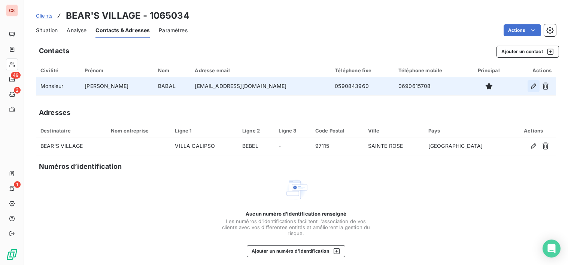
click at [530, 85] on icon "button" at bounding box center [532, 85] width 5 height 5
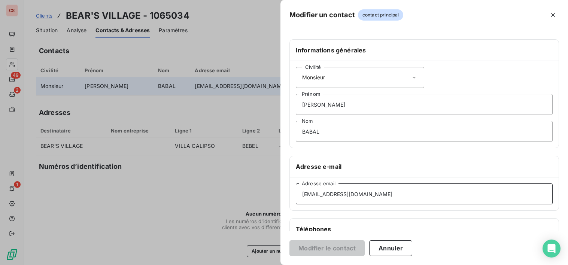
drag, startPoint x: 366, startPoint y: 195, endPoint x: 301, endPoint y: 190, distance: 65.7
click at [301, 190] on input "[EMAIL_ADDRESS][DOMAIN_NAME]" at bounding box center [424, 193] width 257 height 21
click at [418, 196] on input "[EMAIL_ADDRESS][DOMAIN_NAME]" at bounding box center [424, 193] width 257 height 21
click at [394, 248] on button "Annuler" at bounding box center [390, 248] width 43 height 16
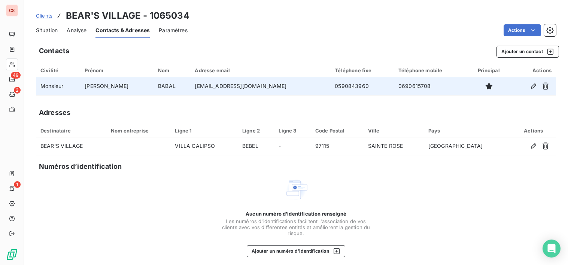
click at [52, 32] on span "Situation" at bounding box center [47, 30] width 22 height 7
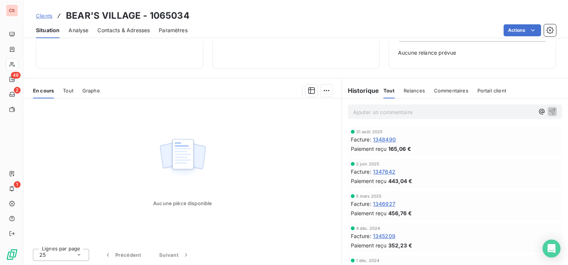
scroll to position [113, 0]
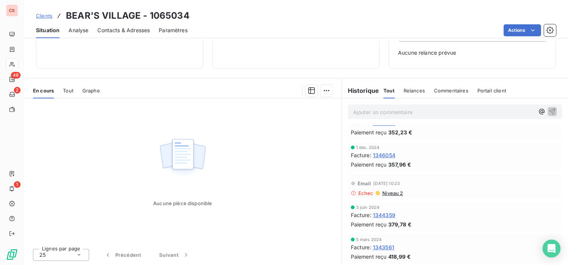
click at [386, 193] on span "Niveau 2" at bounding box center [391, 193] width 21 height 6
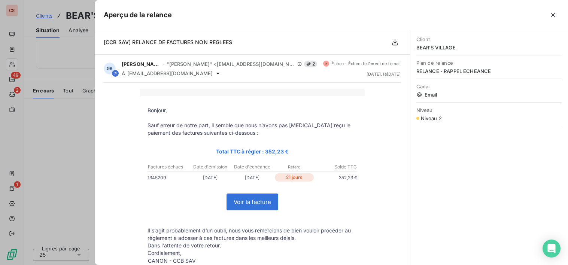
click at [487, 185] on div "Client BEAR'S VILLAGE Plan de relance RELANCE - RAPPEL ECHEANCE Canal Email Niv…" at bounding box center [489, 147] width 158 height 235
click at [554, 13] on icon "button" at bounding box center [553, 15] width 4 height 4
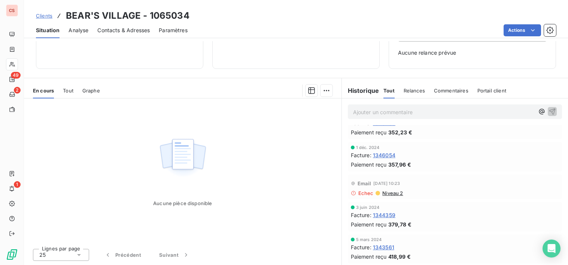
click at [113, 33] on span "Contacts & Adresses" at bounding box center [123, 30] width 52 height 7
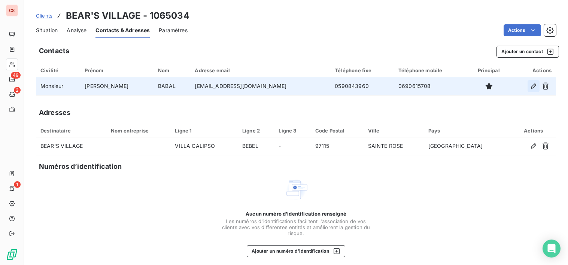
click at [530, 85] on icon "button" at bounding box center [532, 85] width 5 height 5
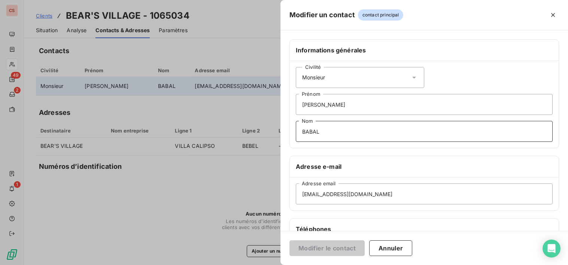
click at [315, 131] on input "BABAL" at bounding box center [424, 131] width 257 height 21
type input "BABEL"
click at [314, 194] on input "[EMAIL_ADDRESS][DOMAIN_NAME]" at bounding box center [424, 193] width 257 height 21
type input "[EMAIL_ADDRESS][DOMAIN_NAME]"
click at [305, 250] on button "Modifier le contact" at bounding box center [326, 248] width 75 height 16
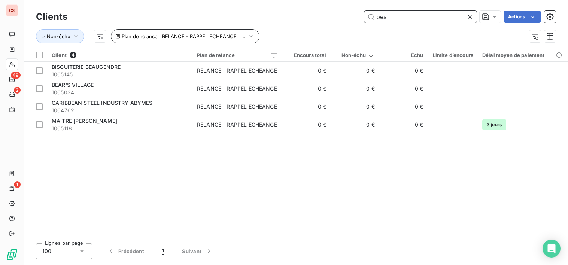
drag, startPoint x: 384, startPoint y: 19, endPoint x: 227, endPoint y: 37, distance: 158.5
click at [285, 26] on div "Clients bea Actions Non-échu Plan de relance : RELANCE - RAPPEL ECHEANCE , ..." at bounding box center [296, 28] width 520 height 39
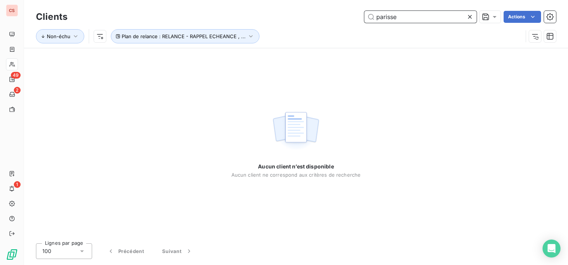
click at [385, 15] on input "parisse" at bounding box center [420, 17] width 112 height 12
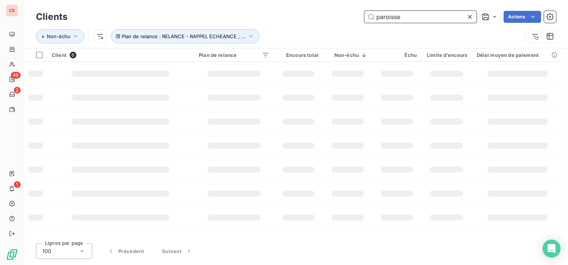
type input "paroisse"
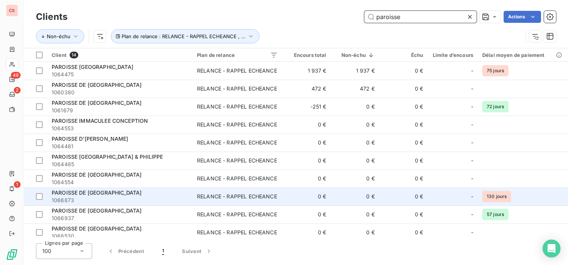
scroll to position [76, 0]
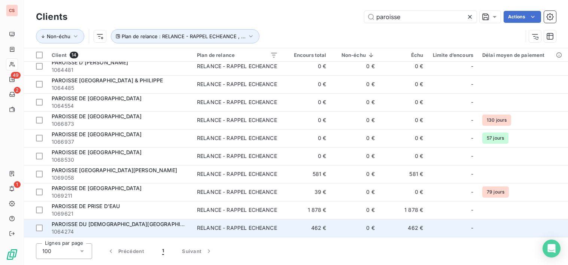
click at [170, 229] on span "1064274" at bounding box center [120, 231] width 136 height 7
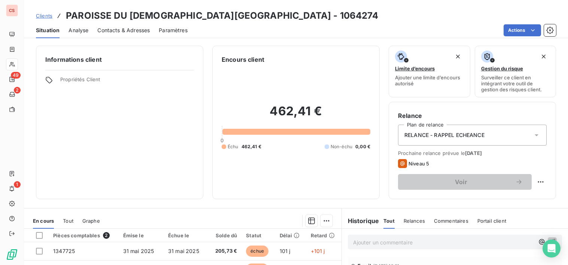
scroll to position [130, 0]
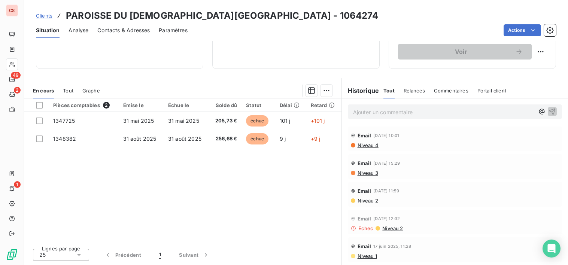
click at [371, 144] on span "Niveau 4" at bounding box center [368, 145] width 22 height 6
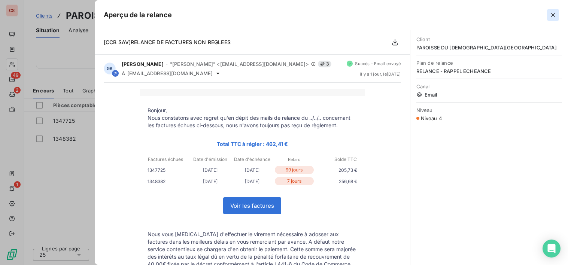
click at [551, 12] on icon "button" at bounding box center [552, 14] width 7 height 7
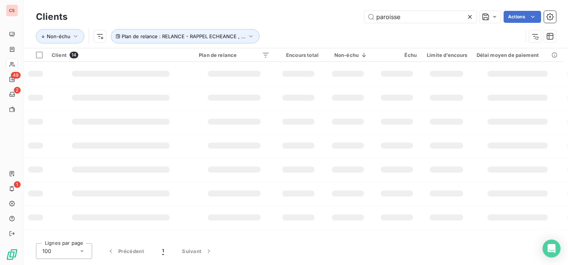
drag, startPoint x: 403, startPoint y: 15, endPoint x: 190, endPoint y: 21, distance: 212.6
click at [261, 27] on div "Clients paroisse Actions Non-échu Plan de relance : RELANCE - RAPPEL ECHEANCE ,…" at bounding box center [296, 28] width 520 height 39
type input "espaces"
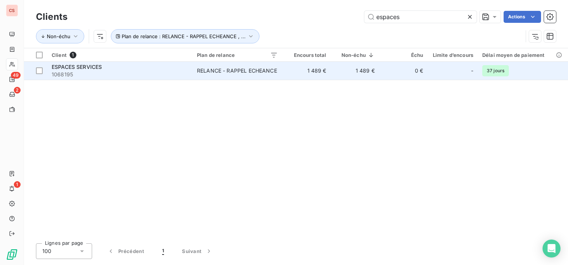
click at [213, 75] on td "RELANCE - RAPPEL ECHEANCE" at bounding box center [237, 71] width 90 height 18
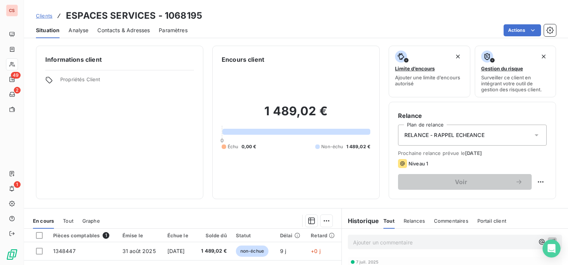
scroll to position [130, 0]
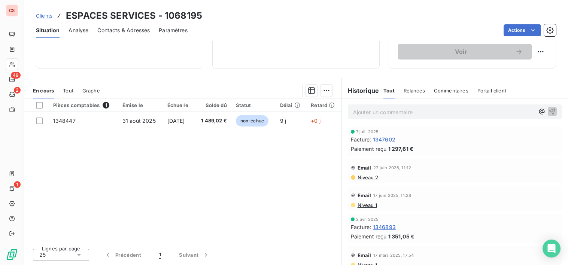
click at [366, 178] on span "Niveau 2" at bounding box center [367, 177] width 21 height 6
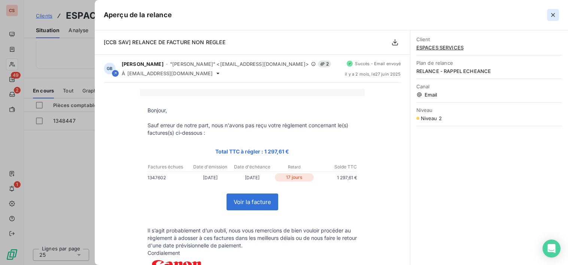
click at [553, 14] on icon "button" at bounding box center [553, 15] width 4 height 4
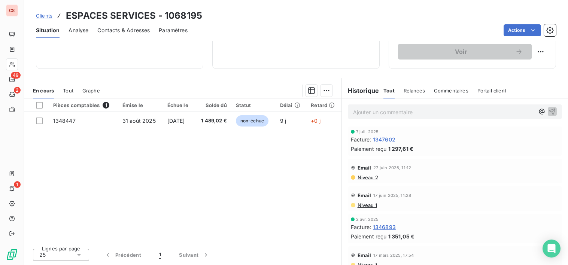
click at [113, 31] on span "Contacts & Adresses" at bounding box center [123, 30] width 52 height 7
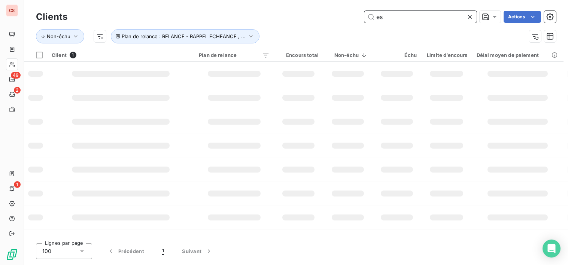
type input "e"
type input "paroisse"
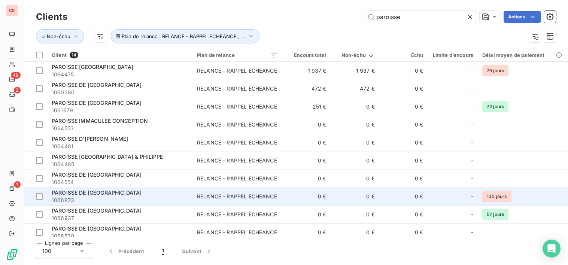
click at [148, 199] on span "1066873" at bounding box center [120, 199] width 136 height 7
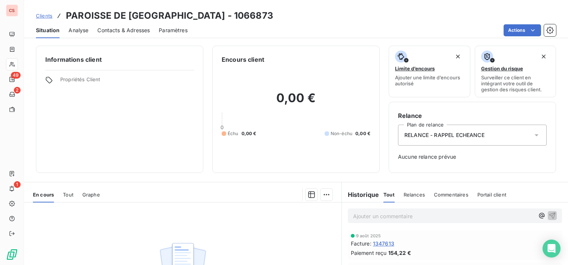
scroll to position [104, 0]
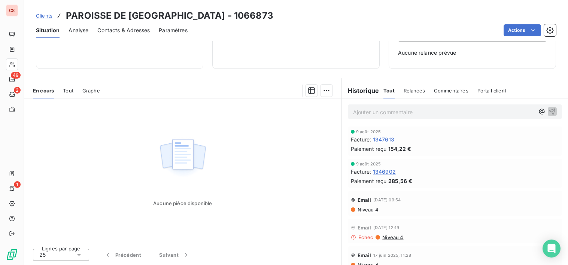
click at [367, 211] on span "Niveau 4" at bounding box center [368, 210] width 22 height 6
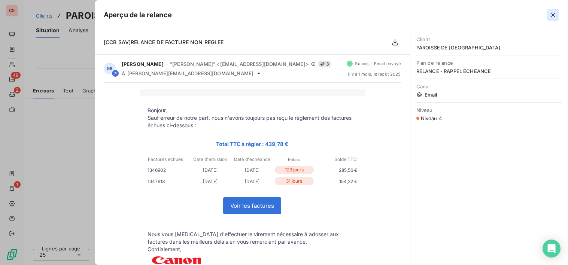
click at [553, 17] on icon "button" at bounding box center [552, 14] width 7 height 7
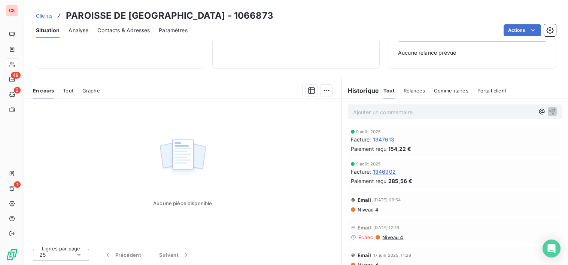
click at [135, 31] on span "Contacts & Adresses" at bounding box center [123, 30] width 52 height 7
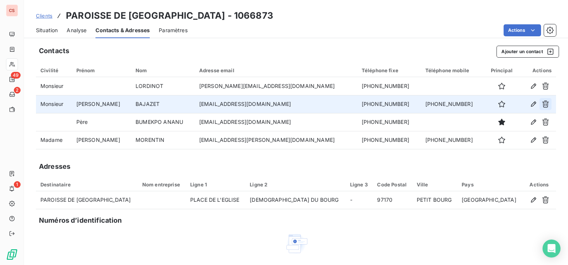
click at [541, 103] on icon "button" at bounding box center [544, 103] width 7 height 7
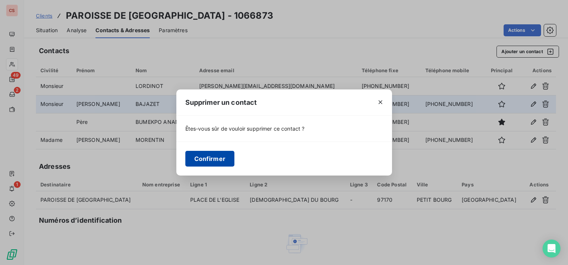
click at [208, 160] on button "Confirmer" at bounding box center [209, 159] width 49 height 16
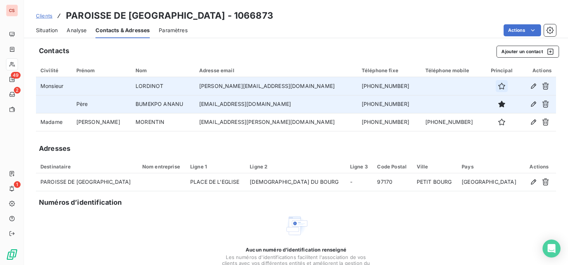
click at [498, 88] on icon "button" at bounding box center [501, 85] width 7 height 7
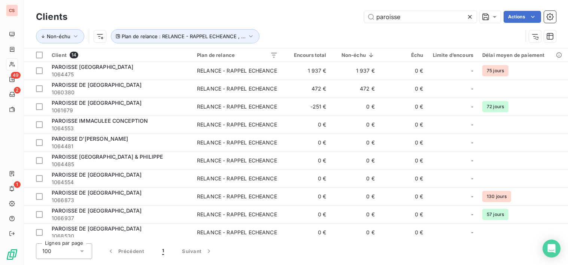
drag, startPoint x: 404, startPoint y: 19, endPoint x: 21, endPoint y: 16, distance: 382.7
click at [167, 29] on div "Clients paroisse Actions Non-échu Plan de relance : RELANCE - RAPPEL ECHEANCE ,…" at bounding box center [296, 28] width 520 height 39
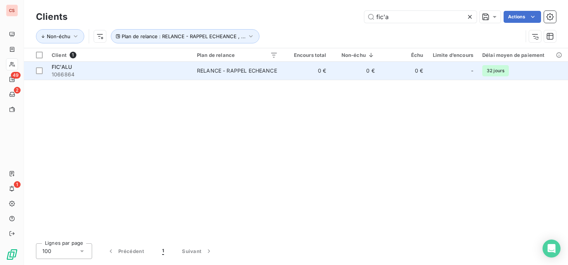
type input "fic'a"
click at [242, 75] on td "RELANCE - RAPPEL ECHEANCE" at bounding box center [237, 71] width 90 height 18
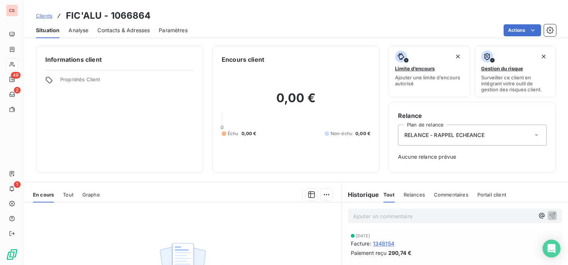
click at [126, 34] on span "Contacts & Adresses" at bounding box center [123, 30] width 52 height 7
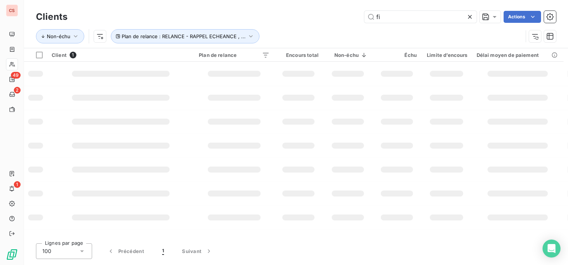
type input "f"
type input "karus"
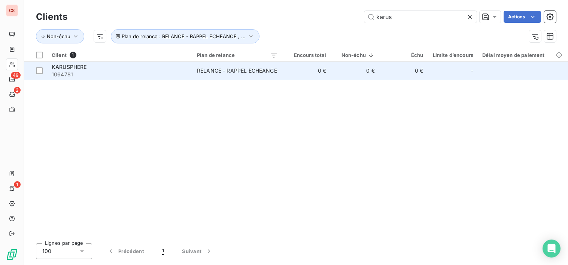
click at [248, 72] on div "RELANCE - RAPPEL ECHEANCE" at bounding box center [237, 70] width 80 height 7
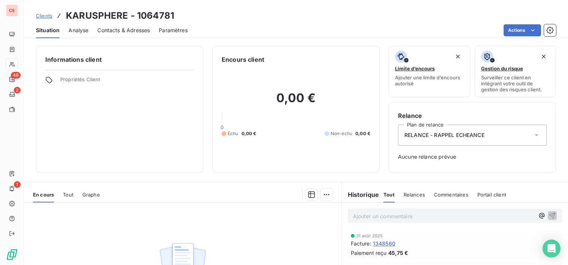
click at [128, 33] on span "Contacts & Adresses" at bounding box center [123, 30] width 52 height 7
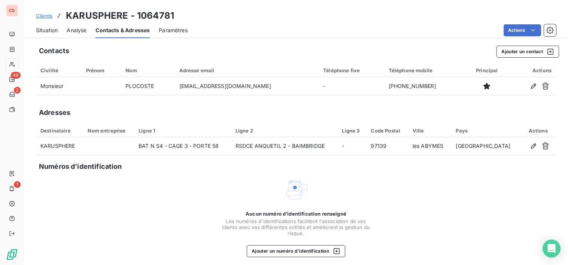
drag, startPoint x: 51, startPoint y: 31, endPoint x: 59, endPoint y: 33, distance: 8.5
click at [52, 31] on span "Situation" at bounding box center [47, 30] width 22 height 7
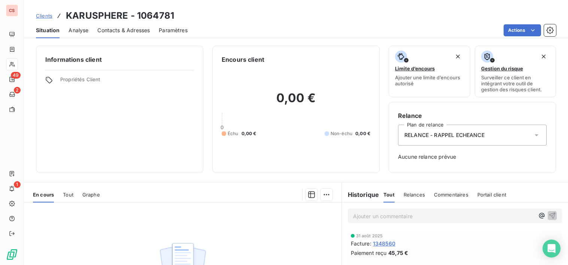
click at [138, 32] on span "Contacts & Adresses" at bounding box center [123, 30] width 52 height 7
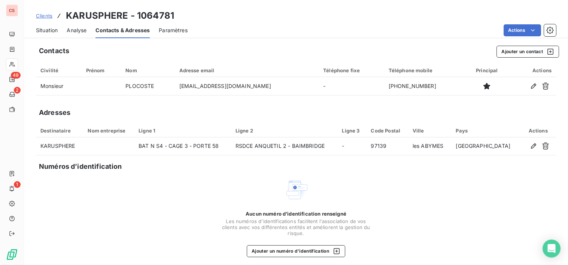
click at [49, 27] on span "Situation" at bounding box center [47, 30] width 22 height 7
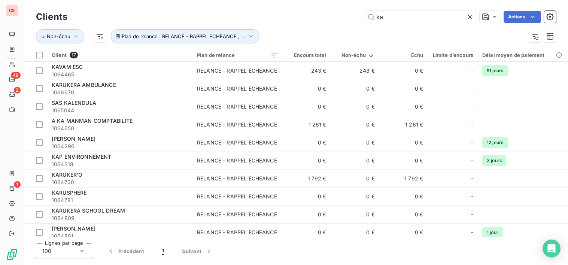
type input "k"
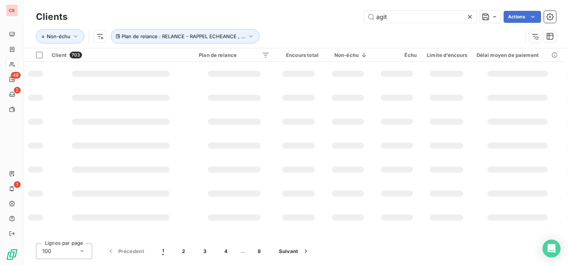
type input "agit"
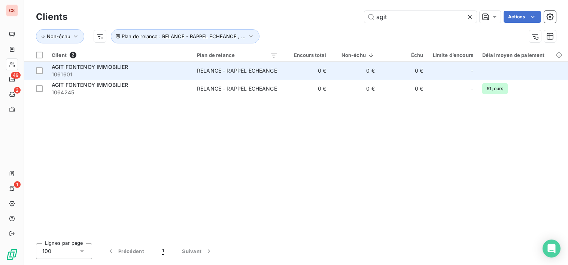
click at [285, 73] on td "0 €" at bounding box center [306, 71] width 48 height 18
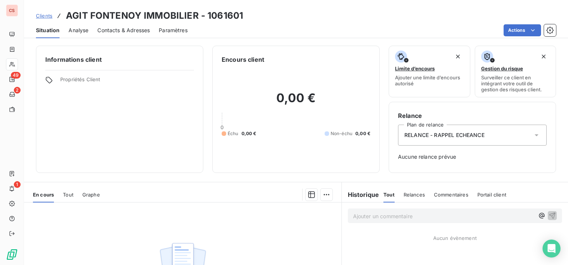
click at [105, 28] on span "Contacts & Adresses" at bounding box center [123, 30] width 52 height 7
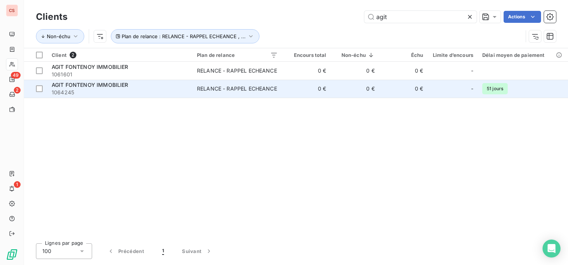
click at [170, 95] on span "1064245" at bounding box center [120, 92] width 136 height 7
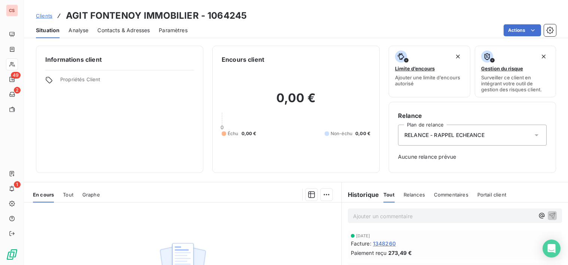
click at [125, 33] on span "Contacts & Adresses" at bounding box center [123, 30] width 52 height 7
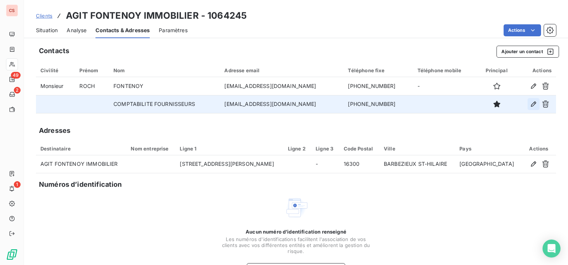
click at [529, 104] on icon "button" at bounding box center [532, 103] width 7 height 7
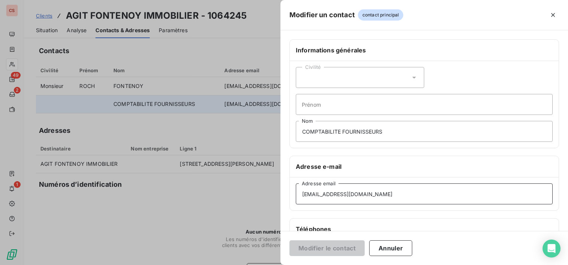
drag, startPoint x: 391, startPoint y: 193, endPoint x: 251, endPoint y: 191, distance: 139.9
click at [251, 264] on div "Modifier un contact contact principal Informations générales Civilité Prénom CO…" at bounding box center [284, 265] width 568 height 0
click at [463, 253] on div "Modifier le contact Annuler" at bounding box center [423, 248] width 287 height 34
click at [399, 251] on button "Annuler" at bounding box center [390, 248] width 43 height 16
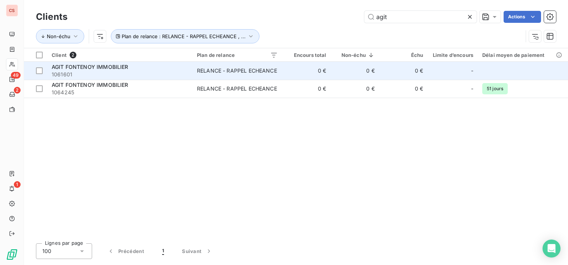
click at [235, 73] on div "RELANCE - RAPPEL ECHEANCE" at bounding box center [237, 70] width 80 height 7
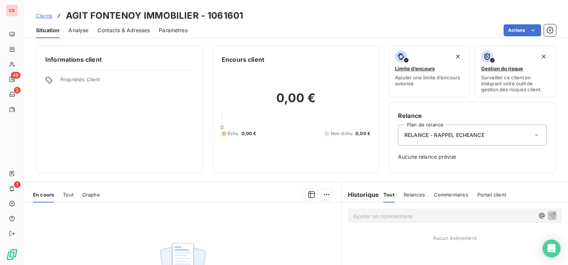
click at [137, 32] on span "Contacts & Adresses" at bounding box center [123, 30] width 52 height 7
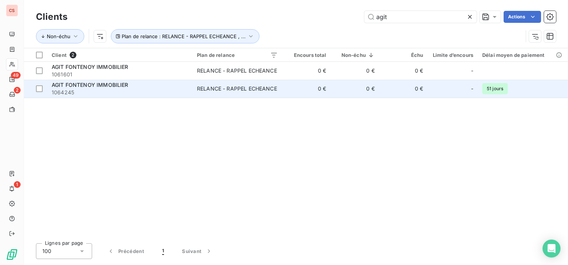
click at [272, 93] on td "RELANCE - RAPPEL ECHEANCE" at bounding box center [237, 89] width 90 height 18
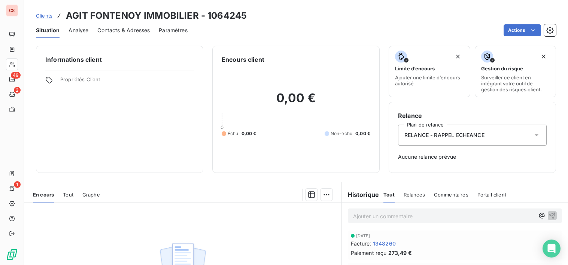
click at [113, 30] on span "Contacts & Adresses" at bounding box center [123, 30] width 52 height 7
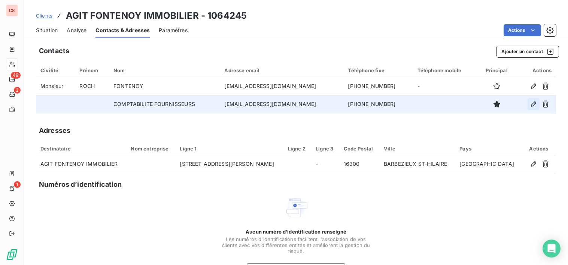
click at [529, 104] on icon "button" at bounding box center [532, 103] width 7 height 7
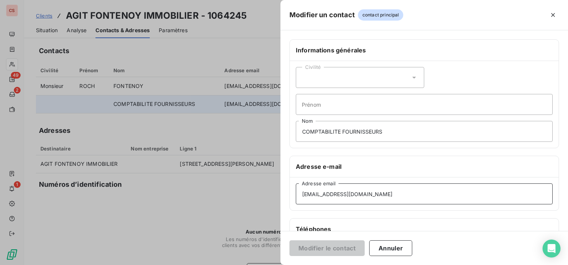
drag, startPoint x: 381, startPoint y: 193, endPoint x: 270, endPoint y: 189, distance: 110.8
click at [270, 264] on div "Modifier un contact contact principal Informations générales Civilité Prénom CO…" at bounding box center [284, 265] width 568 height 0
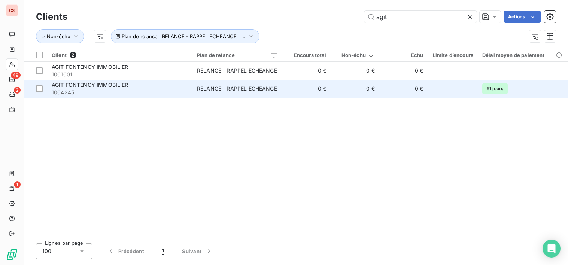
click at [102, 90] on span "1064245" at bounding box center [120, 92] width 136 height 7
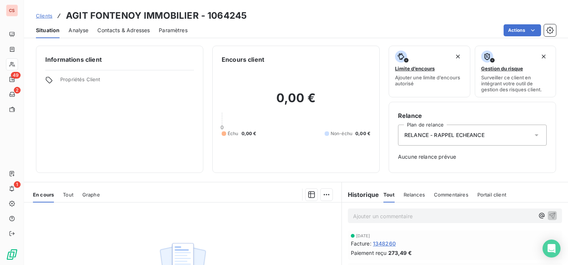
click at [122, 30] on span "Contacts & Adresses" at bounding box center [123, 30] width 52 height 7
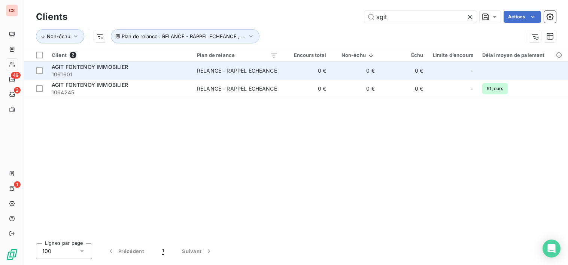
click at [126, 67] on span "AGIT FONTENOY IMMOBILIER" at bounding box center [90, 67] width 77 height 6
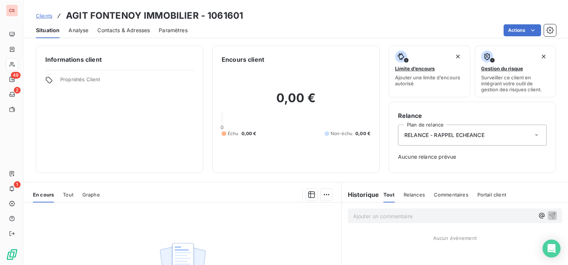
click at [122, 32] on span "Contacts & Adresses" at bounding box center [123, 30] width 52 height 7
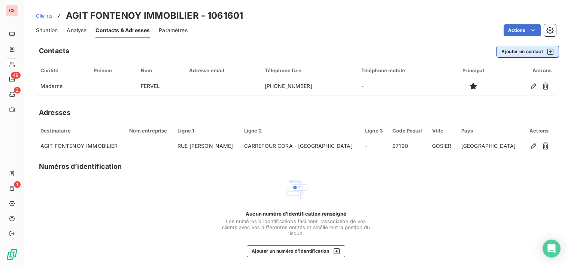
click at [510, 55] on button "Ajouter un contact" at bounding box center [527, 52] width 62 height 12
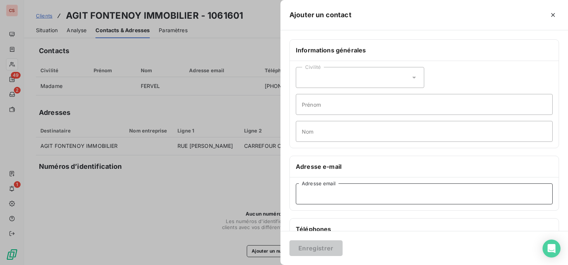
click at [301, 195] on input "Adresse email" at bounding box center [424, 193] width 257 height 21
paste input "[EMAIL_ADDRESS][DOMAIN_NAME]"
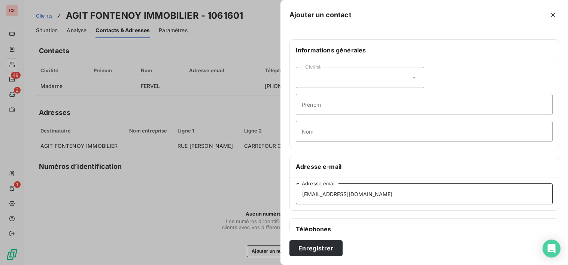
type input "[EMAIL_ADDRESS][DOMAIN_NAME]"
click at [313, 137] on input "Nom" at bounding box center [424, 131] width 257 height 21
type input "COMPTABILITE FOURNISSEURS"
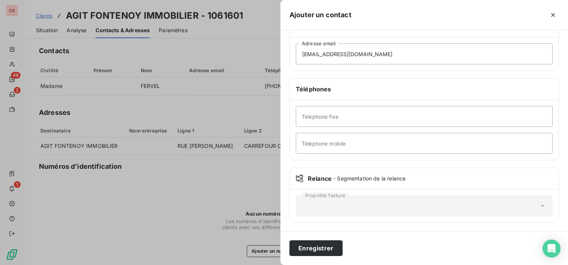
scroll to position [141, 0]
click at [321, 119] on input "Téléphone fixe" at bounding box center [424, 115] width 257 height 21
type input "[PHONE_NUMBER]"
click at [325, 249] on button "Enregistrer" at bounding box center [315, 248] width 53 height 16
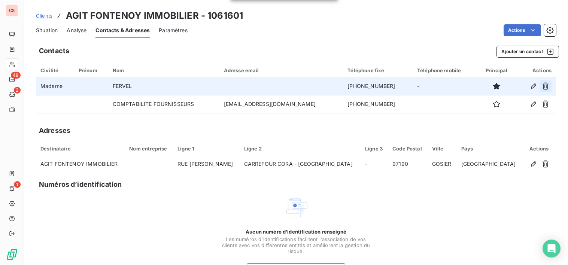
click at [541, 88] on icon "button" at bounding box center [544, 85] width 7 height 7
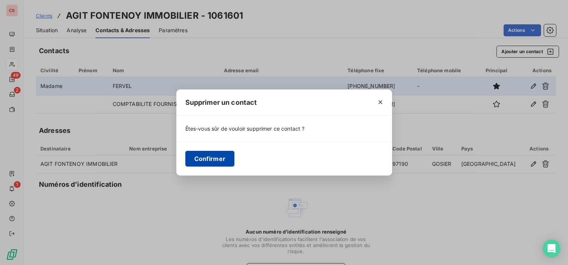
click at [222, 156] on button "Confirmer" at bounding box center [209, 159] width 49 height 16
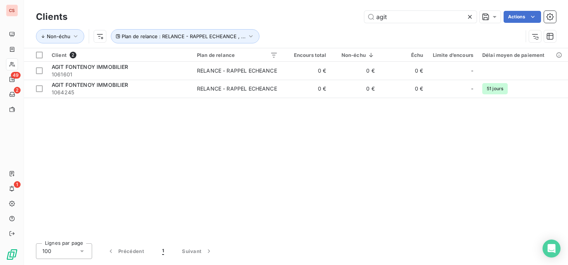
drag, startPoint x: 400, startPoint y: 16, endPoint x: 175, endPoint y: 8, distance: 225.4
click at [191, 12] on div "agit Actions" at bounding box center [315, 17] width 479 height 12
type input "cie g"
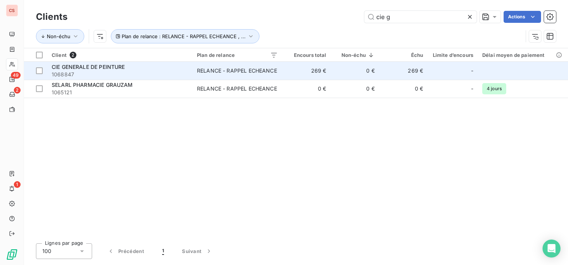
click at [233, 67] on div "RELANCE - RAPPEL ECHEANCE" at bounding box center [237, 70] width 80 height 7
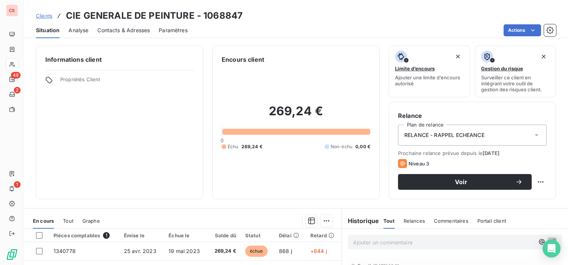
click at [123, 34] on span "Contacts & Adresses" at bounding box center [123, 30] width 52 height 7
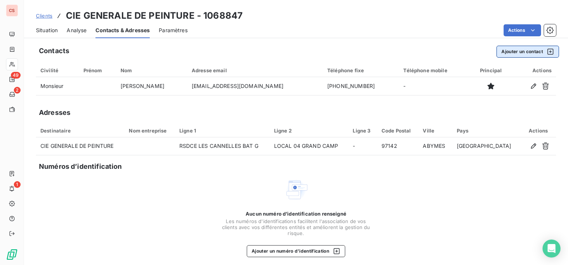
click at [524, 53] on button "Ajouter un contact" at bounding box center [527, 52] width 62 height 12
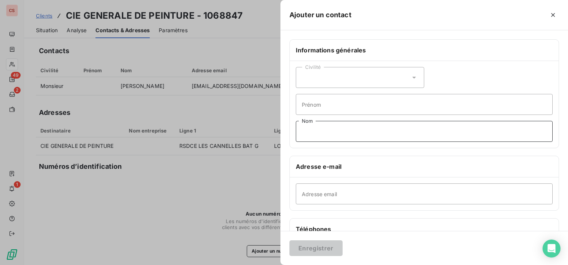
click at [310, 135] on input "Nom" at bounding box center [424, 131] width 257 height 21
type input "SECRETARIAT"
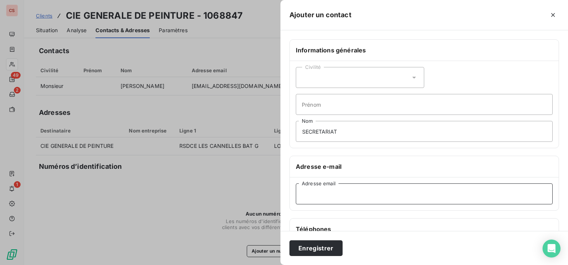
click at [303, 197] on input "Adresse email" at bounding box center [424, 193] width 257 height 21
type input "[EMAIL_ADDRESS][DOMAIN_NAME]"
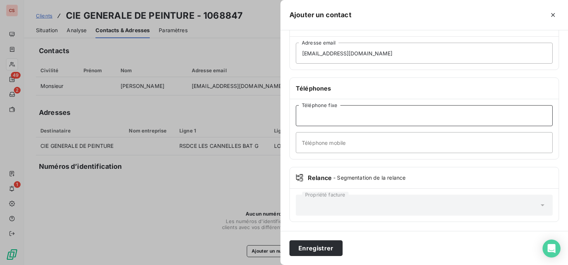
click at [321, 116] on input "Téléphone fixe" at bounding box center [424, 115] width 257 height 21
type input "[PHONE_NUMBER]"
click at [317, 251] on button "Enregistrer" at bounding box center [315, 248] width 53 height 16
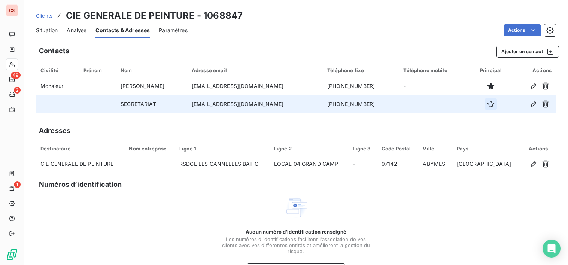
click at [487, 106] on icon "button" at bounding box center [490, 103] width 7 height 7
click at [43, 31] on span "Situation" at bounding box center [47, 30] width 22 height 7
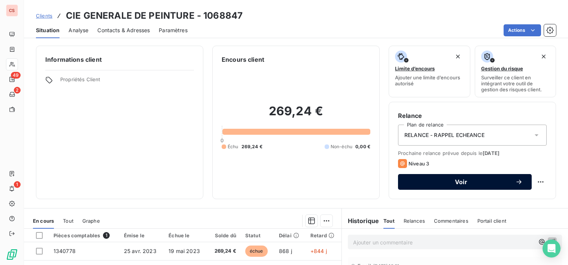
click at [505, 181] on span "Voir" at bounding box center [461, 182] width 108 height 6
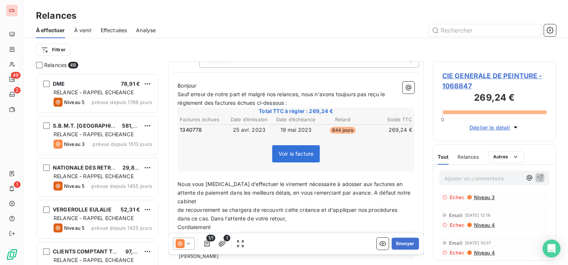
scroll to position [102, 0]
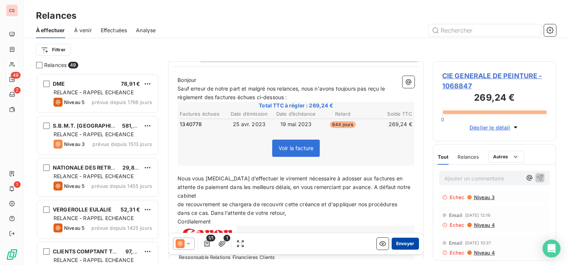
click at [401, 248] on button "Envoyer" at bounding box center [404, 244] width 27 height 12
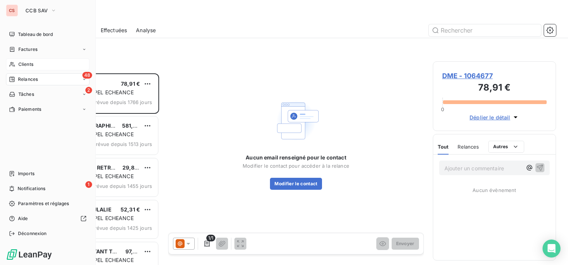
click at [19, 63] on span "Clients" at bounding box center [25, 64] width 15 height 7
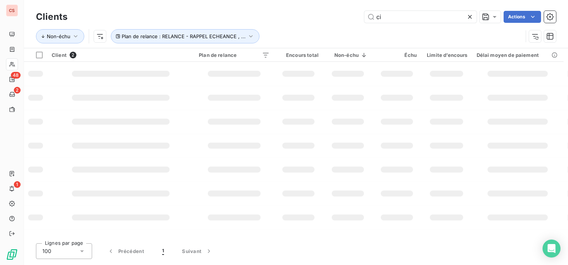
type input "c"
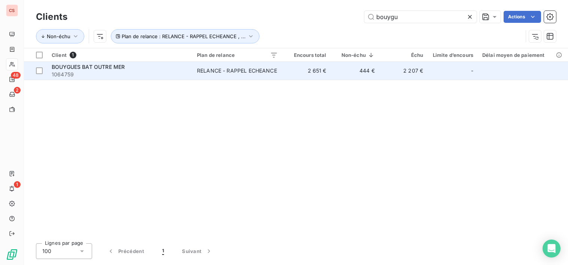
type input "bouygu"
click at [391, 75] on td "2 207 €" at bounding box center [403, 71] width 48 height 18
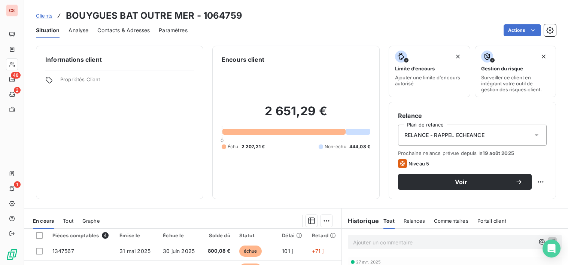
click at [120, 30] on span "Contacts & Adresses" at bounding box center [123, 30] width 52 height 7
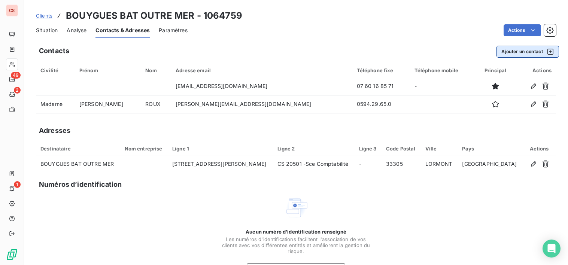
click at [522, 51] on button "Ajouter un contact" at bounding box center [527, 52] width 62 height 12
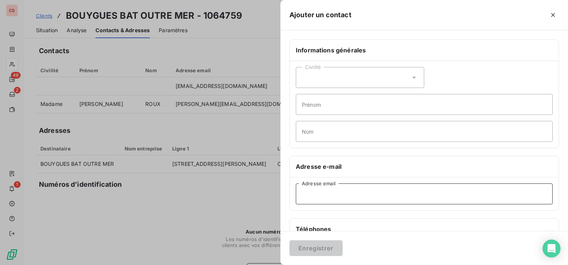
click at [304, 195] on input "Adresse email" at bounding box center [424, 193] width 257 height 21
paste input "[EMAIL_ADDRESS][DOMAIN_NAME]"
type input "[EMAIL_ADDRESS][DOMAIN_NAME]"
click at [317, 129] on input "Nom" at bounding box center [424, 131] width 257 height 21
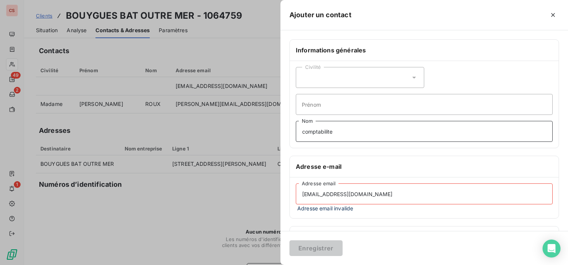
type input "COMPTABILITE FOURNISSEURS"
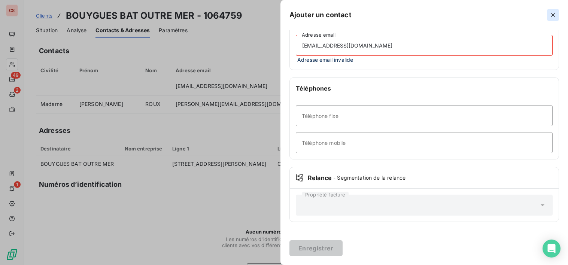
click at [550, 16] on icon "button" at bounding box center [552, 14] width 7 height 7
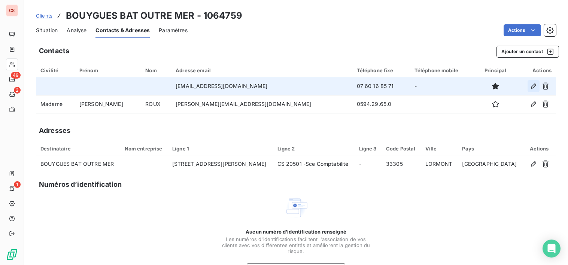
click at [530, 84] on icon "button" at bounding box center [532, 85] width 5 height 5
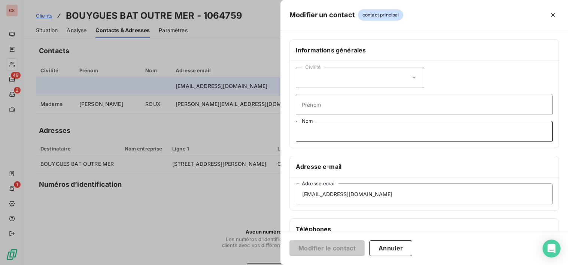
click at [317, 128] on input "Nom" at bounding box center [424, 131] width 257 height 21
type input "COMPTABILITE FOURNISSEURS"
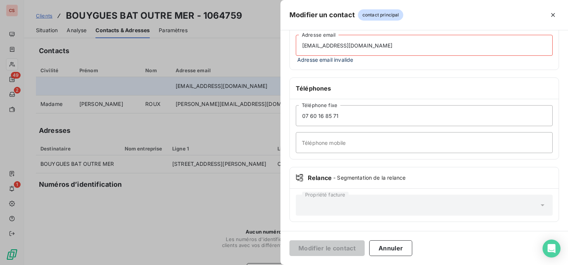
click at [437, 166] on div "Informations générales Civilité Prénom COMPTABILITE FOURNISSEURS Nom Adresse e-…" at bounding box center [423, 61] width 287 height 340
click at [391, 247] on button "Annuler" at bounding box center [390, 248] width 43 height 16
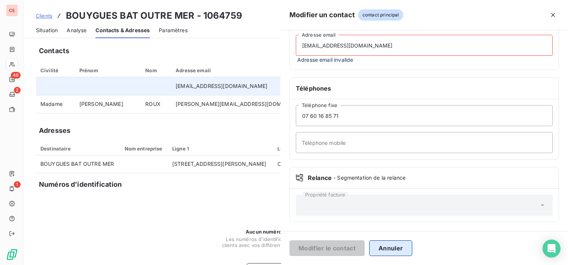
scroll to position [141, 0]
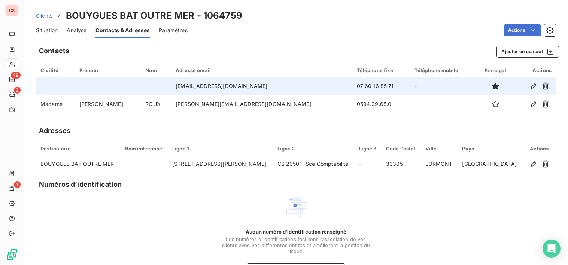
click at [45, 30] on span "Situation" at bounding box center [47, 30] width 22 height 7
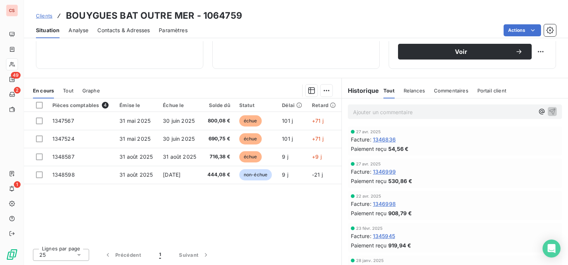
scroll to position [0, 0]
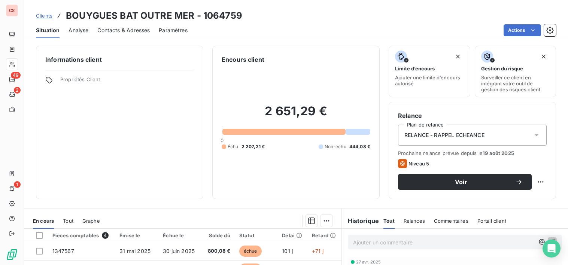
click at [134, 33] on span "Contacts & Adresses" at bounding box center [123, 30] width 52 height 7
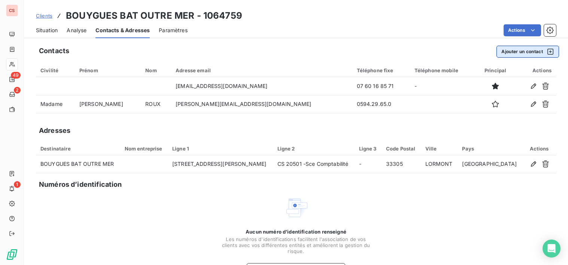
click at [516, 51] on button "Ajouter un contact" at bounding box center [527, 52] width 62 height 12
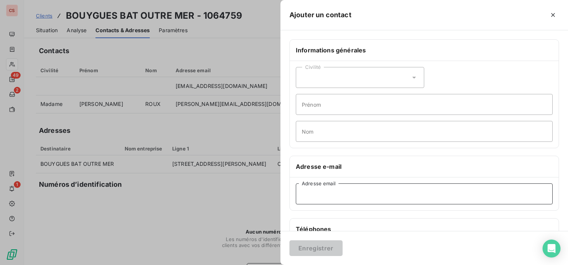
paste input "[PERSON_NAME][EMAIL_ADDRESS][DOMAIN_NAME]"
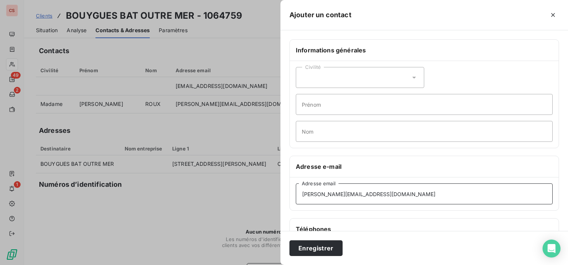
type input "[PERSON_NAME][EMAIL_ADDRESS][DOMAIN_NAME]"
click at [414, 76] on icon at bounding box center [413, 77] width 7 height 7
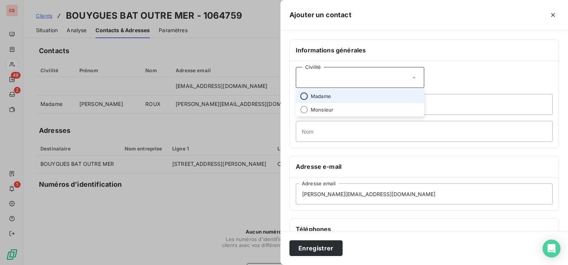
click at [305, 96] on input "radio" at bounding box center [303, 95] width 7 height 7
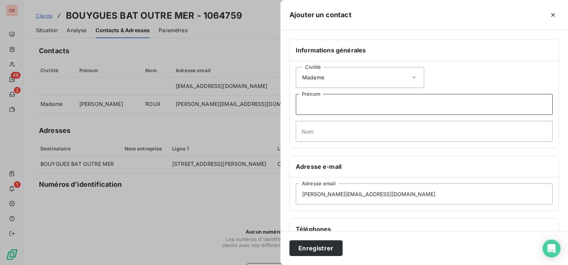
click at [308, 111] on input "Prénom" at bounding box center [424, 104] width 257 height 21
type input "Sandrine"
click at [325, 131] on input "Nom" at bounding box center [424, 131] width 257 height 21
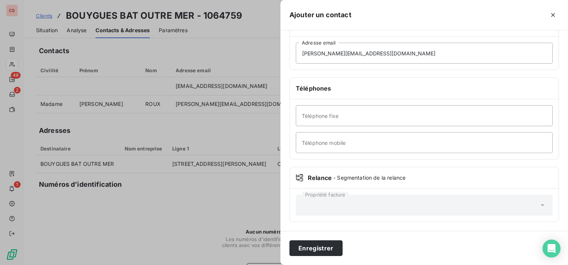
type input "MEUNIER"
click at [325, 119] on input "Téléphone fixe" at bounding box center [424, 115] width 257 height 21
type input "[PHONE_NUMBER]"
click at [313, 245] on button "Enregistrer" at bounding box center [315, 248] width 53 height 16
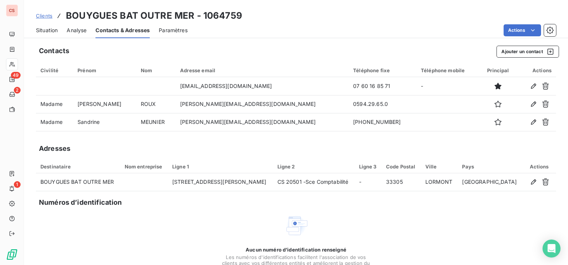
click at [410, 250] on div "Aucun numéro d’identification renseigné Les numéros d'identifications faciliten…" at bounding box center [296, 253] width 520 height 79
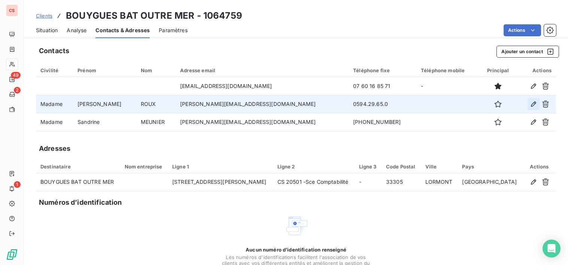
click at [529, 105] on icon "button" at bounding box center [532, 103] width 7 height 7
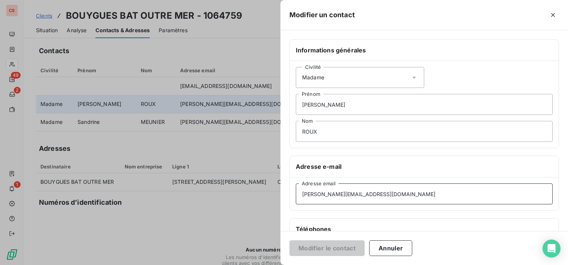
drag, startPoint x: 387, startPoint y: 196, endPoint x: 96, endPoint y: 175, distance: 291.8
click at [97, 264] on div "Modifier un contact Informations générales Civilité Madame [PERSON_NAME] Nom Ad…" at bounding box center [284, 265] width 568 height 0
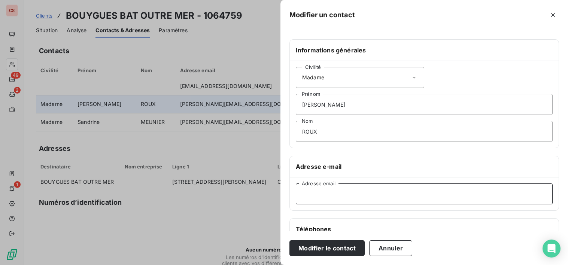
paste input "[EMAIL_ADDRESS][DOMAIN_NAME]"
click at [383, 250] on button "Annuler" at bounding box center [390, 248] width 43 height 16
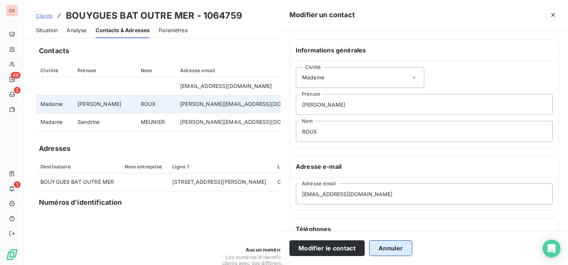
type input "[PERSON_NAME][EMAIL_ADDRESS][DOMAIN_NAME]"
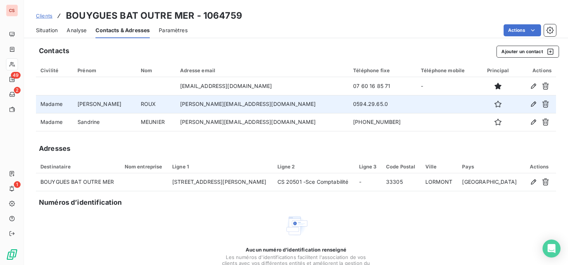
click at [397, 248] on div "Aucun numéro d’identification renseigné Les numéros d'identifications faciliten…" at bounding box center [296, 253] width 520 height 79
click at [540, 100] on button "button" at bounding box center [545, 104] width 12 height 12
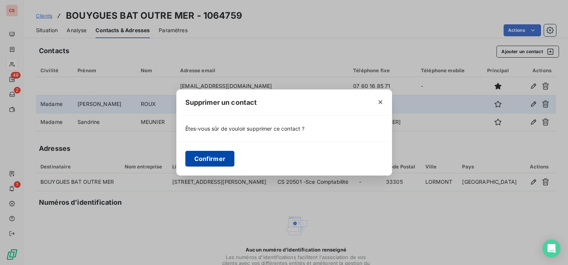
click at [221, 157] on button "Confirmer" at bounding box center [209, 159] width 49 height 16
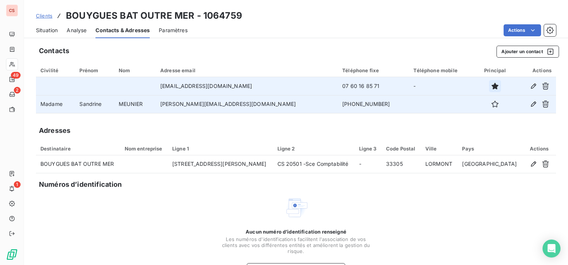
click at [491, 84] on icon "button" at bounding box center [494, 85] width 7 height 7
click at [530, 86] on icon "button" at bounding box center [532, 85] width 5 height 5
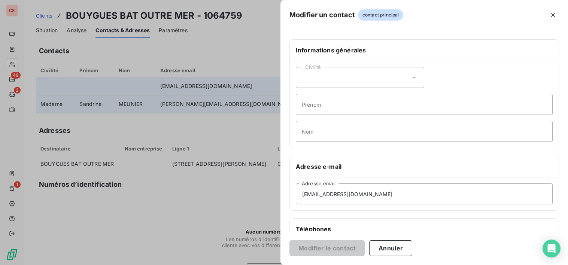
click at [412, 77] on icon at bounding box center [414, 78] width 4 height 2
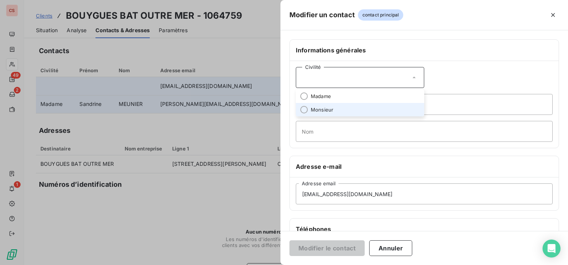
click at [308, 107] on li "Monsieur" at bounding box center [360, 109] width 128 height 13
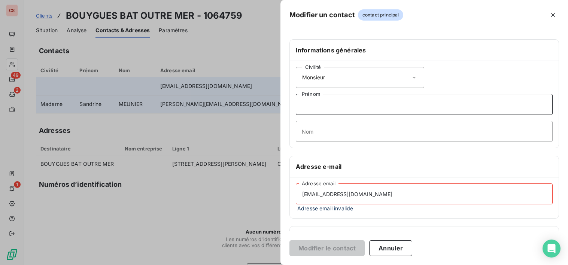
drag, startPoint x: 310, startPoint y: 107, endPoint x: 307, endPoint y: 109, distance: 4.0
click at [310, 107] on input "Prénom" at bounding box center [424, 104] width 257 height 21
type input "[PERSON_NAME]"
click at [319, 129] on input "Nom" at bounding box center [424, 131] width 257 height 21
type input "f"
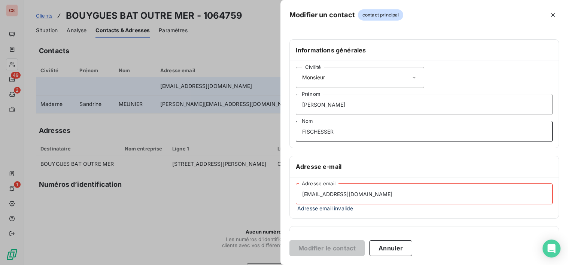
type input "FISCHESSER"
click at [404, 217] on div "[EMAIL_ADDRESS][DOMAIN_NAME] Adresse email Adresse email invalide" at bounding box center [424, 197] width 269 height 41
drag, startPoint x: 419, startPoint y: 196, endPoint x: 204, endPoint y: 208, distance: 215.8
click at [204, 264] on div "Modifier un contact contact principal Informations générales Civilité Monsieur …" at bounding box center [284, 265] width 568 height 0
paste input "[EMAIL_ADDRESS][DOMAIN_NAME]"
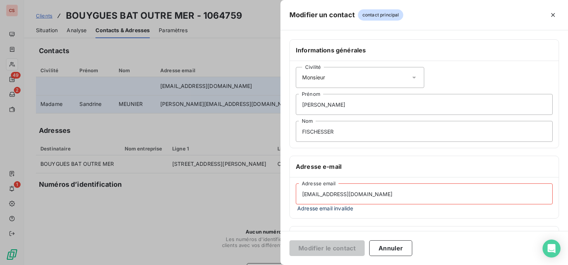
click at [308, 195] on input "[EMAIL_ADDRESS][DOMAIN_NAME]" at bounding box center [424, 193] width 257 height 21
type input "[EMAIL_ADDRESS][DOMAIN_NAME]"
click at [428, 215] on div "[EMAIL_ADDRESS][DOMAIN_NAME] Adresse email Adresse email invalide" at bounding box center [424, 197] width 269 height 41
click at [397, 253] on button "Annuler" at bounding box center [390, 248] width 43 height 16
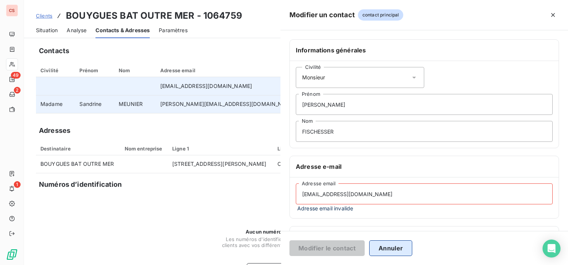
type input "[EMAIL_ADDRESS][DOMAIN_NAME]"
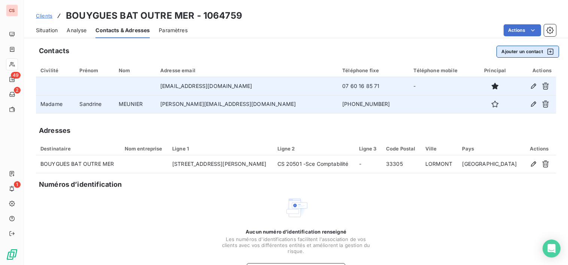
click at [514, 53] on button "Ajouter un contact" at bounding box center [527, 52] width 62 height 12
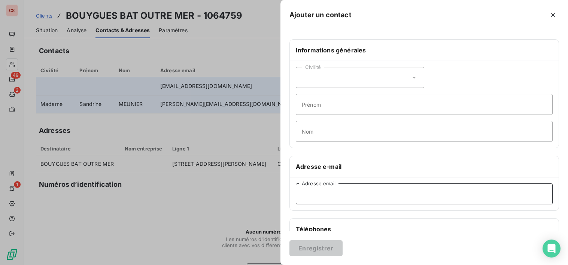
click at [299, 194] on input "Adresse email" at bounding box center [424, 193] width 257 height 21
paste input "[EMAIL_ADDRESS][DOMAIN_NAME]"
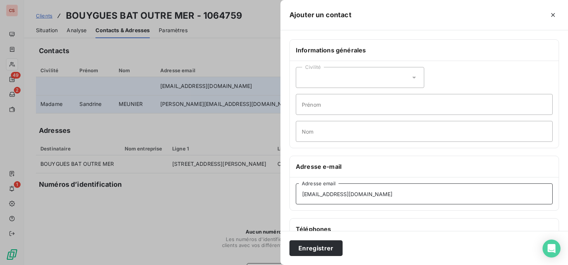
type input "[EMAIL_ADDRESS][DOMAIN_NAME]"
click at [412, 77] on icon at bounding box center [414, 78] width 4 height 2
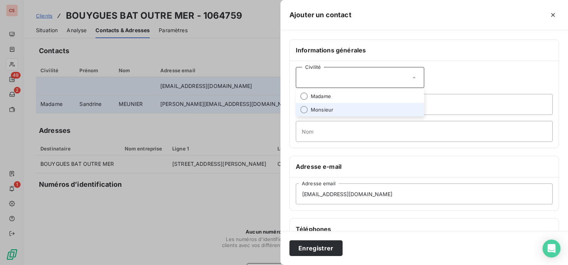
click at [336, 108] on li "Monsieur" at bounding box center [360, 109] width 128 height 13
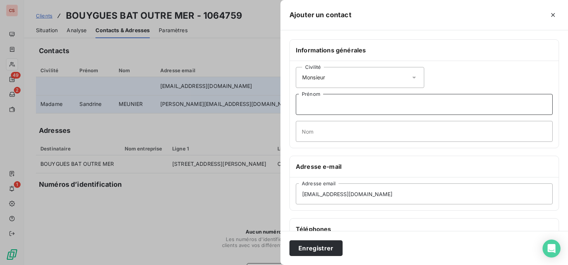
click at [331, 111] on input "Prénom" at bounding box center [424, 104] width 257 height 21
type input "[PERSON_NAME]"
click at [333, 137] on input "Nom" at bounding box center [424, 131] width 257 height 21
type input "FISCHESSER"
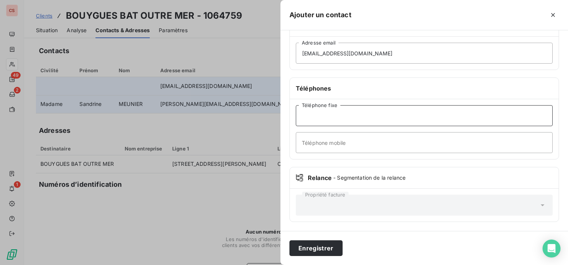
click at [318, 118] on input "Téléphone fixe" at bounding box center [424, 115] width 257 height 21
type input "[PHONE_NUMBER]"
click at [318, 244] on button "Enregistrer" at bounding box center [315, 248] width 53 height 16
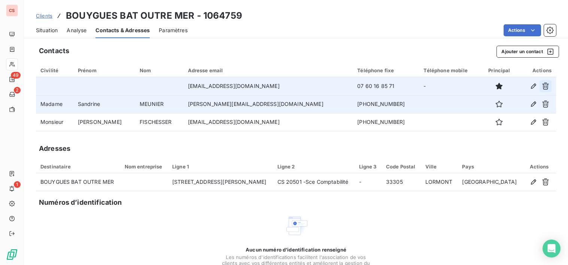
click at [542, 84] on icon "button" at bounding box center [545, 86] width 7 height 7
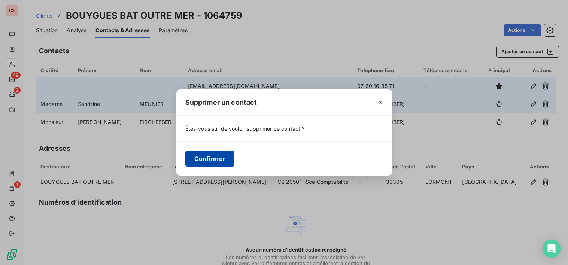
click at [198, 155] on button "Confirmer" at bounding box center [209, 159] width 49 height 16
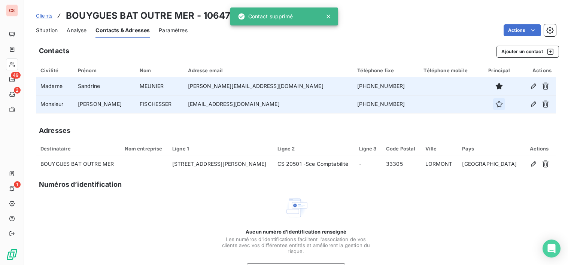
click at [495, 102] on icon "button" at bounding box center [498, 103] width 7 height 7
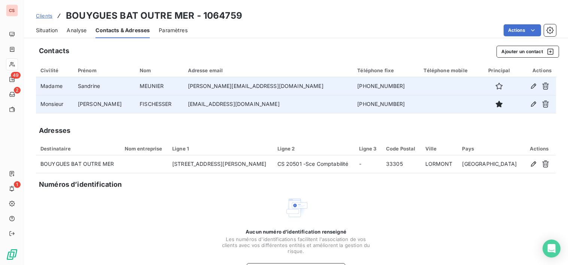
click at [394, 250] on div "Aucun numéro d’identification renseigné Les numéros d'identifications faciliten…" at bounding box center [296, 235] width 520 height 79
click at [46, 28] on span "Situation" at bounding box center [47, 30] width 22 height 7
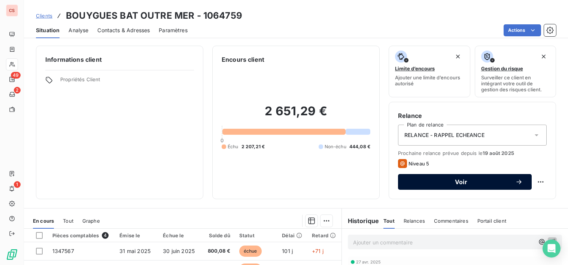
click at [505, 181] on span "Voir" at bounding box center [461, 182] width 108 height 6
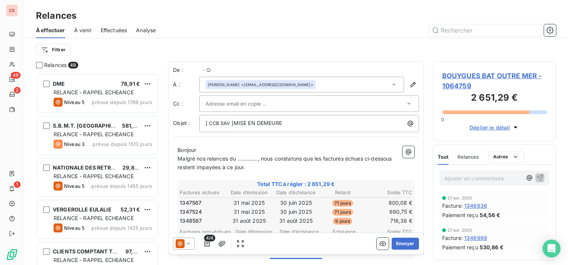
scroll to position [186, 118]
drag, startPoint x: 288, startPoint y: 124, endPoint x: 234, endPoint y: 125, distance: 53.9
click at [234, 125] on p "[ CCB SAV ﻿ ]MISE EN DEMEURE" at bounding box center [310, 123] width 211 height 9
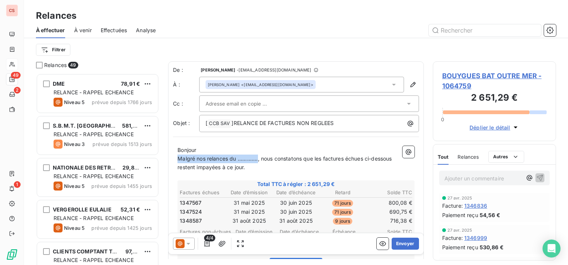
drag, startPoint x: 259, startPoint y: 157, endPoint x: 163, endPoint y: 156, distance: 95.4
click at [163, 156] on div "Relances 49 DME 78,91 € RELANCE - RAPPEL ECHEANCE Niveau 5 prévue depuis 1766 j…" at bounding box center [296, 163] width 544 height 204
drag, startPoint x: 295, startPoint y: 160, endPoint x: 260, endPoint y: 161, distance: 35.2
click at [260, 161] on span "Sauf erreur de notre part, nous constatons que les factures échues ci-dessous" at bounding box center [275, 158] width 196 height 6
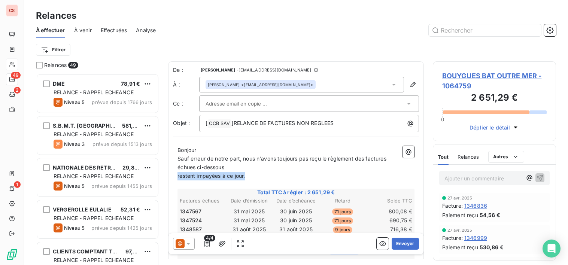
drag, startPoint x: 178, startPoint y: 176, endPoint x: 256, endPoint y: 179, distance: 78.2
click at [256, 179] on p "restent impayées à ce jour." at bounding box center [295, 176] width 237 height 9
click at [240, 169] on p "Sauf erreur de notre part, nous n'avons toujours pas reçu le règlement des fact…" at bounding box center [295, 163] width 237 height 17
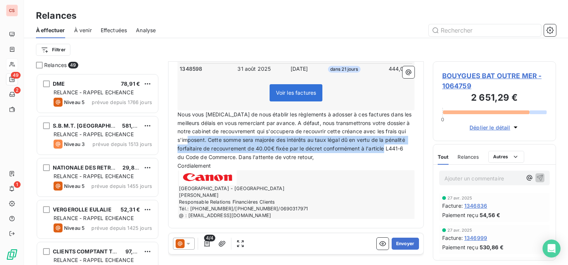
drag, startPoint x: 218, startPoint y: 134, endPoint x: 385, endPoint y: 150, distance: 166.8
click at [385, 150] on p "Nous vous [MEDICAL_DATA] de nous établir les règlements à adosser à ces facture…" at bounding box center [295, 131] width 237 height 43
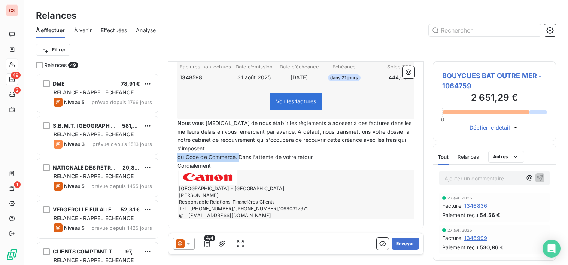
drag, startPoint x: 239, startPoint y: 156, endPoint x: 170, endPoint y: 160, distance: 68.6
click at [170, 160] on div "De : [PERSON_NAME] - [EMAIL_ADDRESS][DOMAIN_NAME] À : [PERSON_NAME] <[EMAIL_ADD…" at bounding box center [296, 58] width 256 height 340
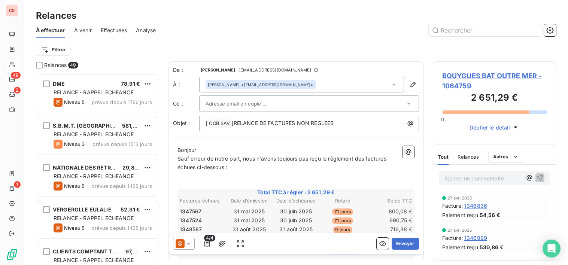
click at [218, 104] on input "text" at bounding box center [245, 103] width 80 height 11
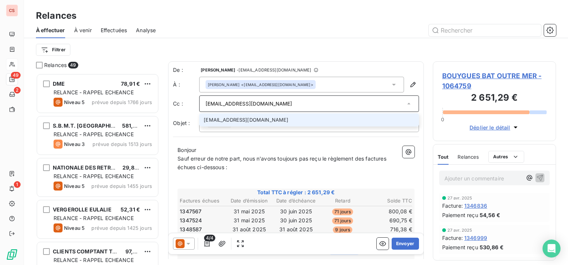
click at [285, 105] on input "[EMAIL_ADDRESS][DOMAIN_NAME]" at bounding box center [304, 103] width 199 height 11
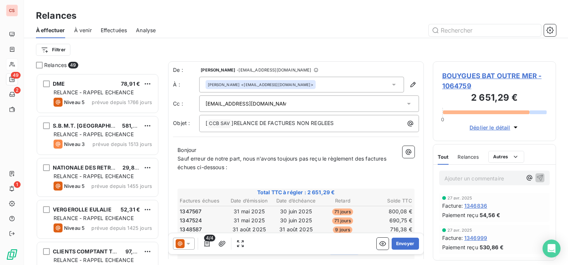
click at [260, 150] on p "Bonjour" at bounding box center [295, 150] width 237 height 9
click at [289, 105] on div "[EMAIL_ADDRESS][DOMAIN_NAME]" at bounding box center [304, 103] width 199 height 11
type input "[EMAIL_ADDRESS][DOMAIN_NAME]"
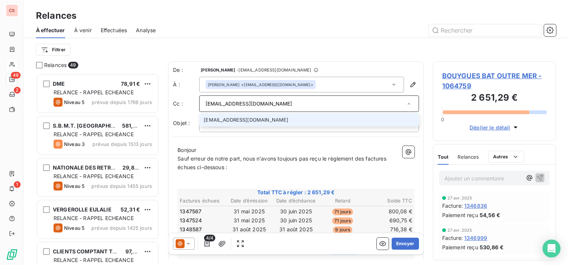
click at [316, 118] on li "[EMAIL_ADDRESS][DOMAIN_NAME]" at bounding box center [309, 119] width 220 height 13
click at [206, 119] on div at bounding box center [207, 120] width 7 height 7
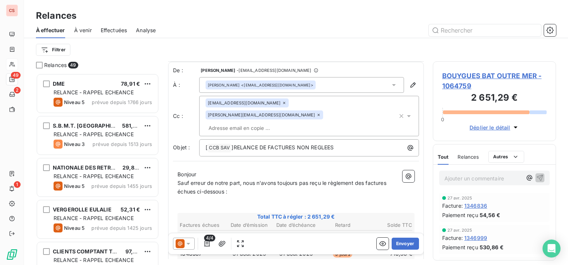
scroll to position [186, 0]
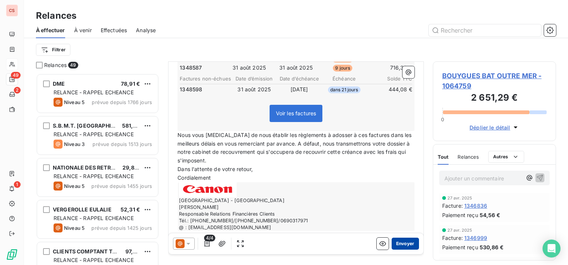
click at [401, 242] on button "Envoyer" at bounding box center [404, 244] width 27 height 12
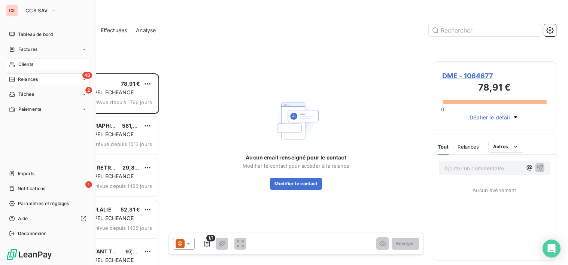
click at [27, 65] on span "Clients" at bounding box center [25, 64] width 15 height 7
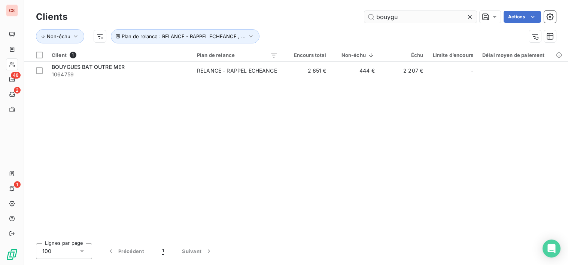
drag, startPoint x: 393, startPoint y: 12, endPoint x: 395, endPoint y: 16, distance: 4.5
click at [395, 16] on input "bouygu" at bounding box center [420, 17] width 112 height 12
drag, startPoint x: 398, startPoint y: 15, endPoint x: 261, endPoint y: 24, distance: 137.2
click at [263, 24] on div "Clients bouygu Actions" at bounding box center [296, 17] width 520 height 16
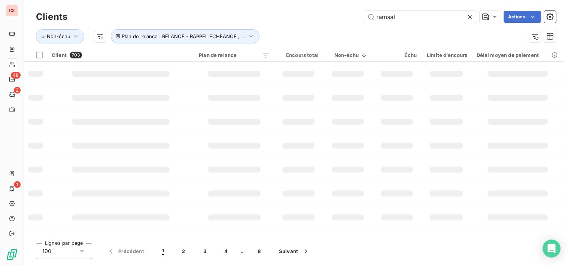
type input "ramsal"
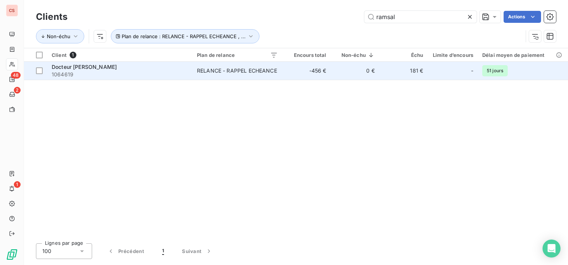
click at [229, 76] on td "RELANCE - RAPPEL ECHEANCE" at bounding box center [237, 71] width 90 height 18
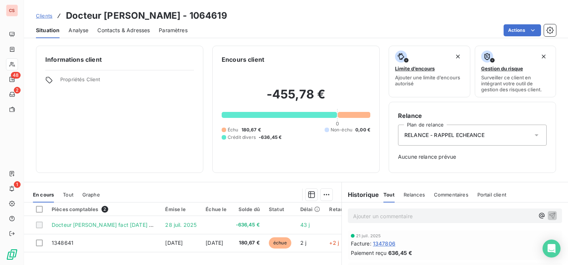
click at [129, 28] on span "Contacts & Adresses" at bounding box center [123, 30] width 52 height 7
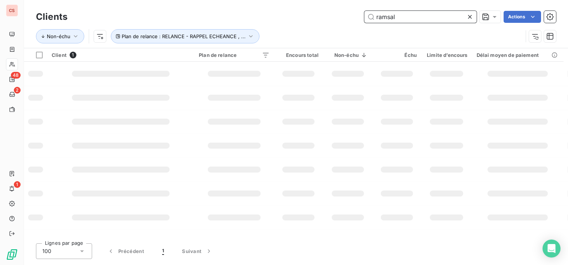
drag, startPoint x: 414, startPoint y: 16, endPoint x: 23, endPoint y: 16, distance: 390.9
click at [54, 18] on div "Clients ramsal Actions" at bounding box center [296, 17] width 520 height 16
type input "cofrigo"
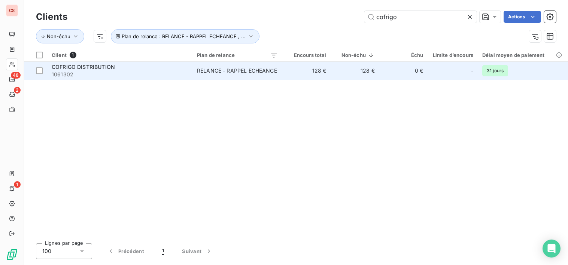
click at [172, 77] on span "1061302" at bounding box center [120, 74] width 136 height 7
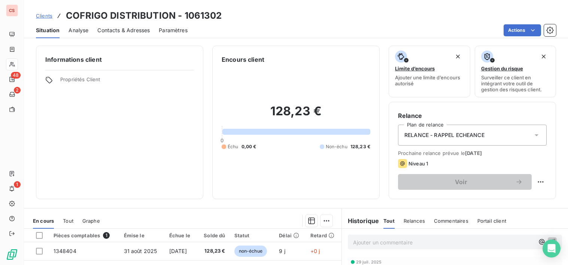
scroll to position [374, 0]
click at [127, 31] on span "Contacts & Adresses" at bounding box center [123, 30] width 52 height 7
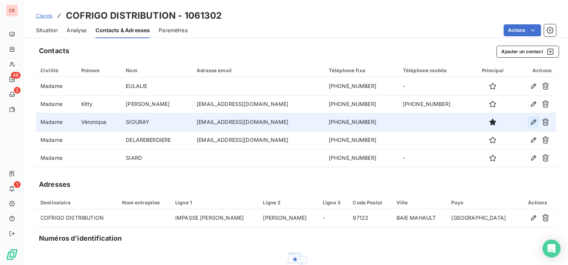
click at [529, 120] on icon "button" at bounding box center [532, 121] width 7 height 7
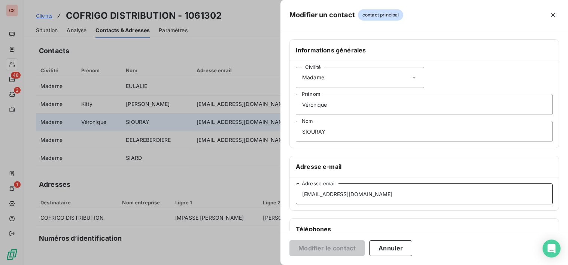
drag, startPoint x: 357, startPoint y: 193, endPoint x: 299, endPoint y: 194, distance: 57.6
click at [299, 194] on input "[EMAIL_ADDRESS][DOMAIN_NAME]" at bounding box center [424, 193] width 257 height 21
click at [395, 245] on button "Annuler" at bounding box center [390, 248] width 43 height 16
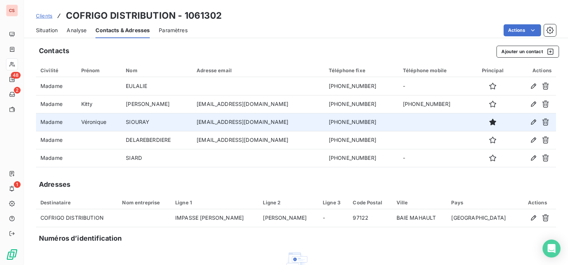
click at [40, 28] on span "Situation" at bounding box center [47, 30] width 22 height 7
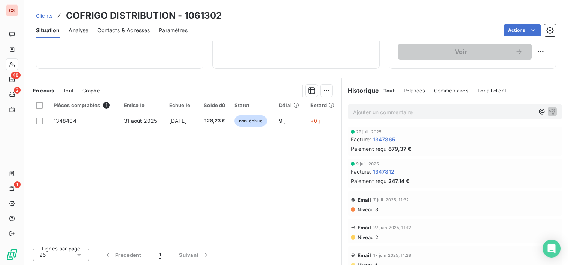
scroll to position [0, 0]
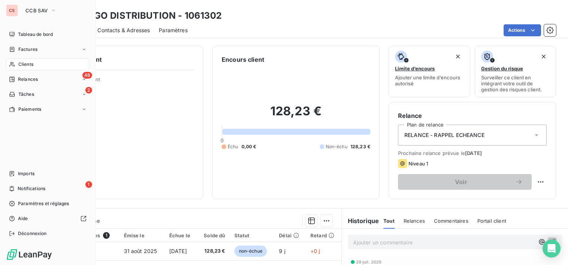
click at [33, 63] on span "Clients" at bounding box center [25, 64] width 15 height 7
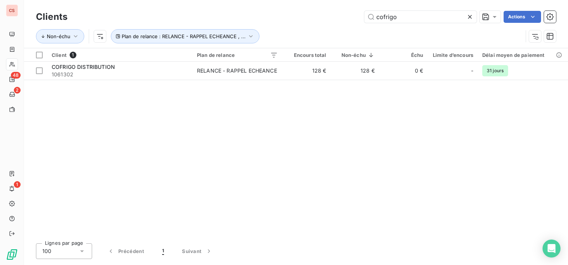
click at [269, 254] on div "Lignes par page 100 Précédent 1 Suivant" at bounding box center [296, 251] width 520 height 16
drag, startPoint x: 410, startPoint y: 18, endPoint x: 56, endPoint y: 25, distance: 353.2
click at [245, 27] on div "Clients cofrigo Actions Non-échu Plan de relance : RELANCE - RAPPEL ECHEANCE , …" at bounding box center [296, 28] width 520 height 39
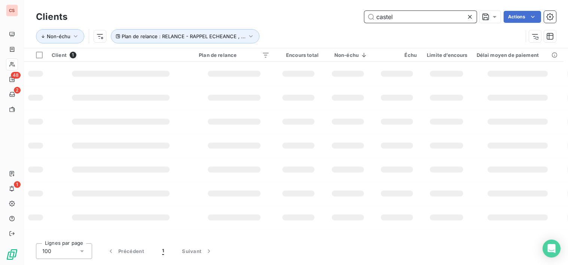
type input "castel"
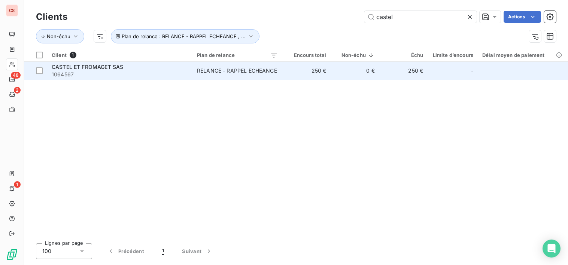
click at [147, 71] on span "1064567" at bounding box center [120, 74] width 136 height 7
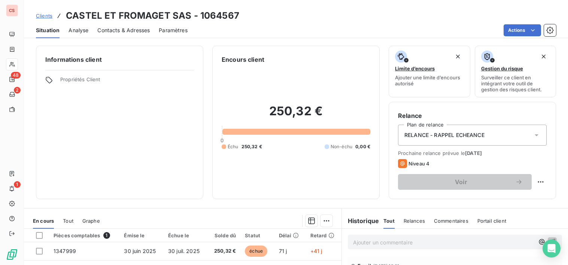
click at [111, 32] on span "Contacts & Adresses" at bounding box center [123, 30] width 52 height 7
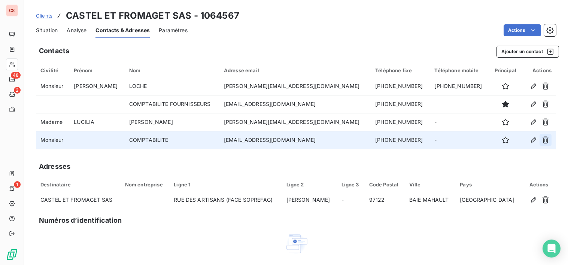
click at [542, 140] on icon "button" at bounding box center [545, 140] width 7 height 7
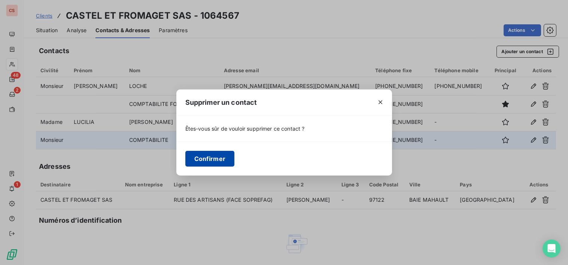
click at [202, 158] on button "Confirmer" at bounding box center [209, 159] width 49 height 16
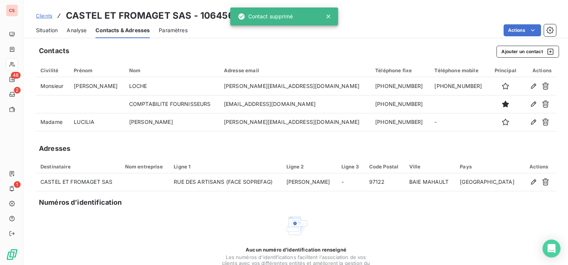
click at [432, 248] on div "Aucun numéro d’identification renseigné Les numéros d'identifications faciliten…" at bounding box center [296, 253] width 520 height 79
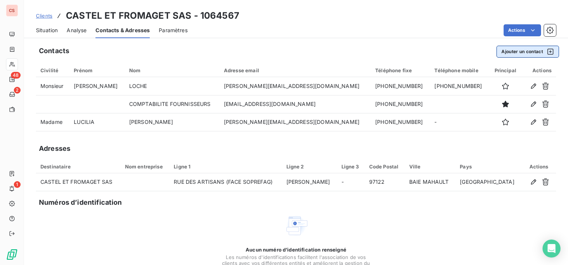
click at [503, 52] on button "Ajouter un contact" at bounding box center [527, 52] width 62 height 12
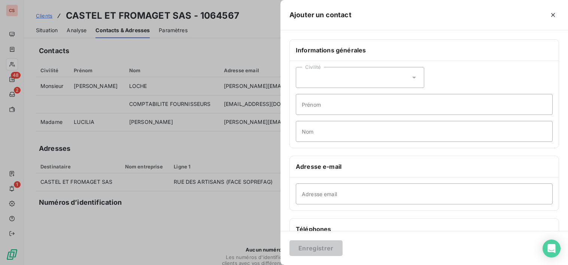
click at [414, 76] on icon at bounding box center [413, 77] width 7 height 7
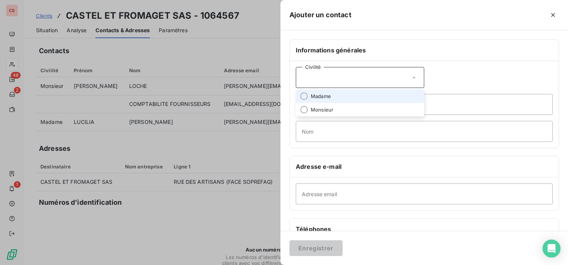
click at [333, 98] on li "Madame" at bounding box center [360, 95] width 128 height 13
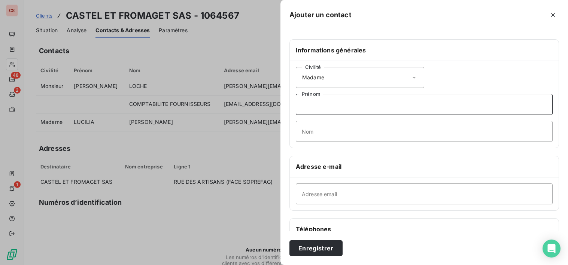
click at [332, 112] on input "Prénom" at bounding box center [424, 104] width 257 height 21
type input "Laetitia"
click at [324, 129] on input "Nom" at bounding box center [424, 131] width 257 height 21
type input "LAUTIER"
click at [308, 195] on input "Adresse email" at bounding box center [424, 193] width 257 height 21
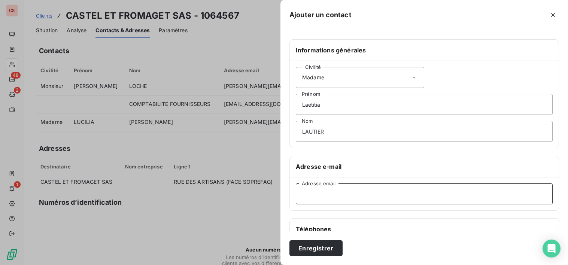
click at [308, 196] on input "Adresse email" at bounding box center [424, 193] width 257 height 21
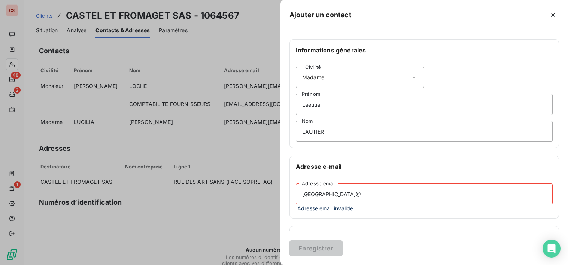
type input "[EMAIL_ADDRESS][DOMAIN_NAME]"
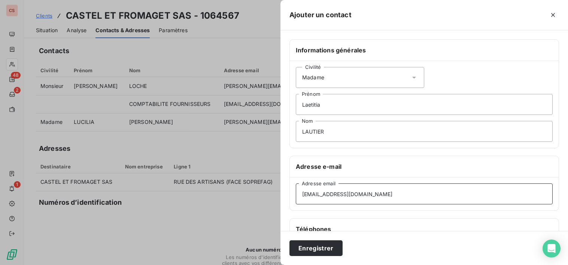
scroll to position [141, 0]
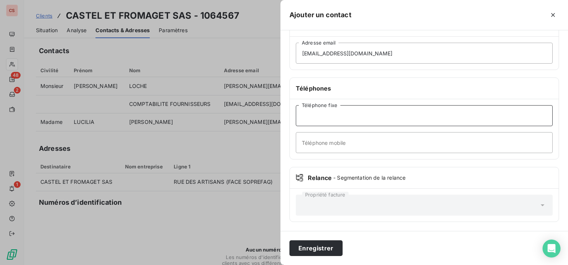
click at [313, 120] on input "Téléphone fixe" at bounding box center [424, 115] width 257 height 21
type input "[PHONE_NUMBER]"
click at [318, 249] on button "Enregistrer" at bounding box center [315, 248] width 53 height 16
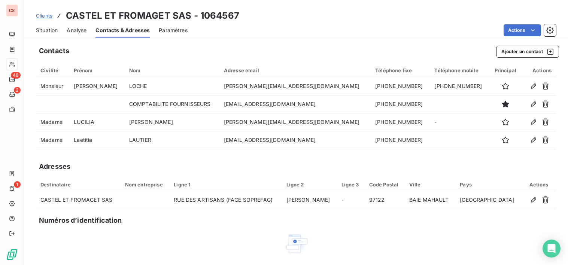
click at [48, 30] on span "Situation" at bounding box center [47, 30] width 22 height 7
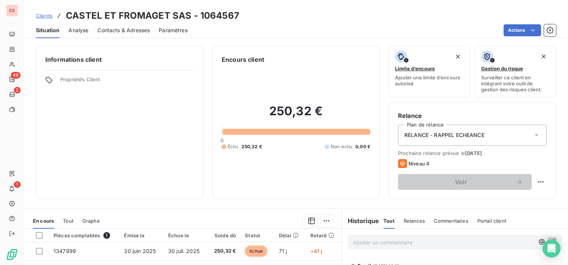
scroll to position [130, 0]
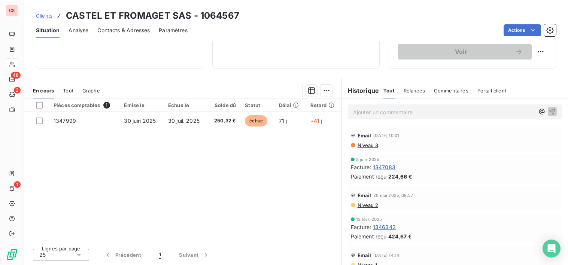
click at [379, 113] on p "Ajouter un commentaire ﻿" at bounding box center [443, 111] width 181 height 9
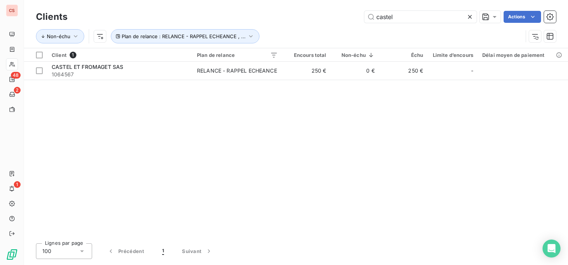
drag, startPoint x: 401, startPoint y: 18, endPoint x: 114, endPoint y: 28, distance: 287.1
click at [149, 22] on div "castel Actions" at bounding box center [315, 17] width 479 height 12
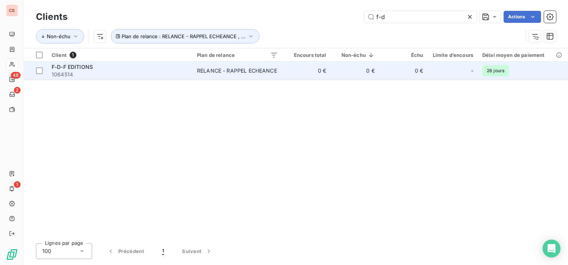
type input "f-d"
click at [261, 75] on td "RELANCE - RAPPEL ECHEANCE" at bounding box center [237, 71] width 90 height 18
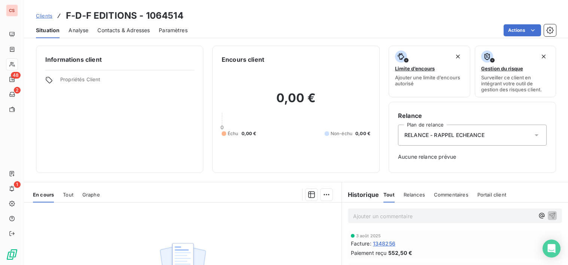
click at [111, 32] on span "Contacts & Adresses" at bounding box center [123, 30] width 52 height 7
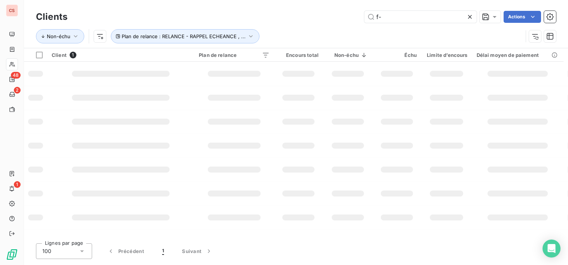
type input "f"
type input "externat"
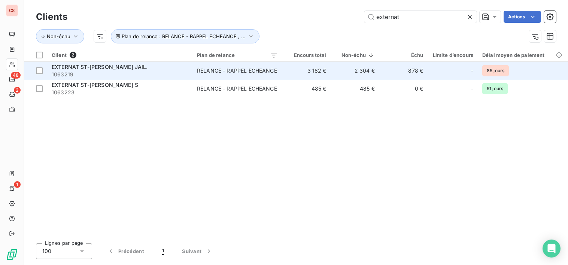
click at [293, 74] on td "3 182 €" at bounding box center [306, 71] width 48 height 18
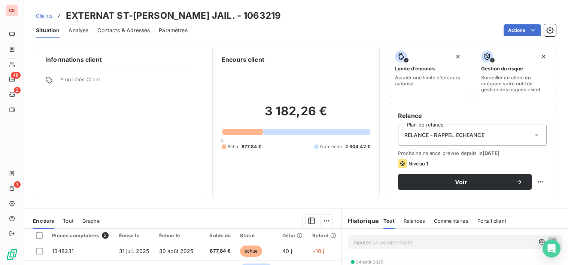
scroll to position [130, 0]
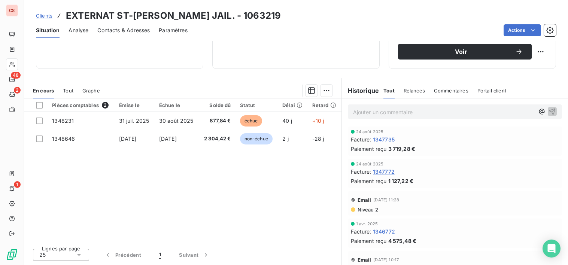
click at [125, 28] on span "Contacts & Adresses" at bounding box center [123, 30] width 52 height 7
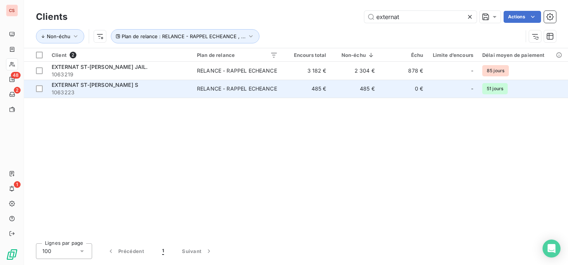
click at [237, 91] on div "RELANCE - RAPPEL ECHEANCE" at bounding box center [237, 88] width 80 height 7
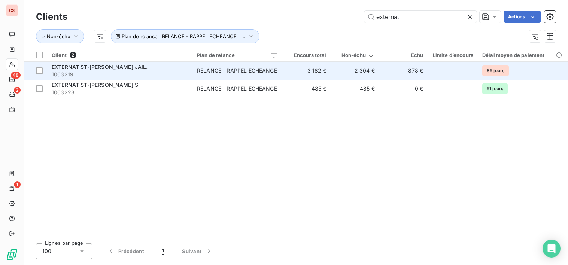
click at [262, 70] on div "RELANCE - RAPPEL ECHEANCE" at bounding box center [237, 70] width 80 height 7
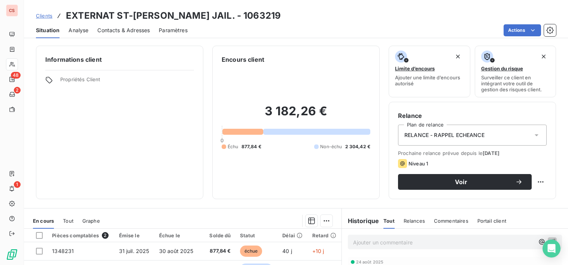
scroll to position [130, 0]
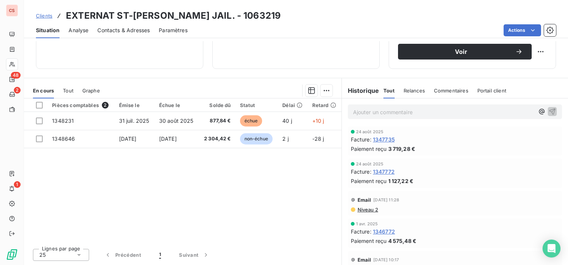
click at [366, 210] on span "Niveau 2" at bounding box center [367, 210] width 21 height 6
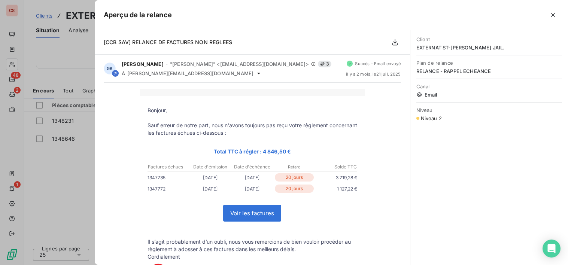
click at [555, 13] on icon "button" at bounding box center [552, 14] width 7 height 7
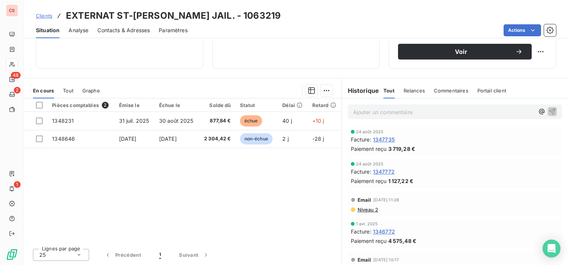
scroll to position [477, 0]
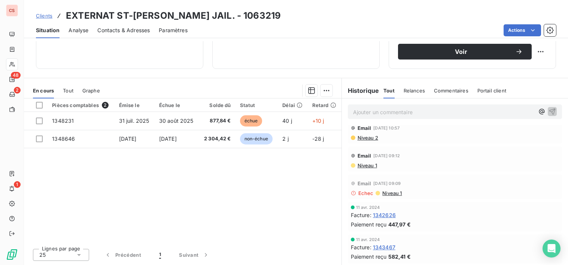
click at [366, 165] on span "Niveau 1" at bounding box center [367, 165] width 20 height 6
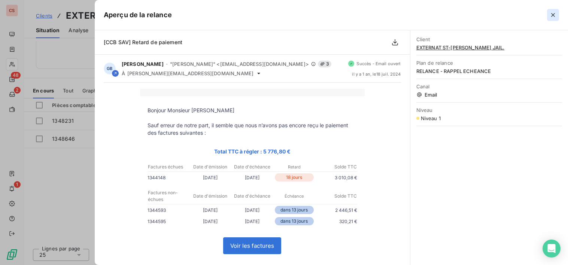
click at [554, 13] on icon "button" at bounding box center [552, 14] width 7 height 7
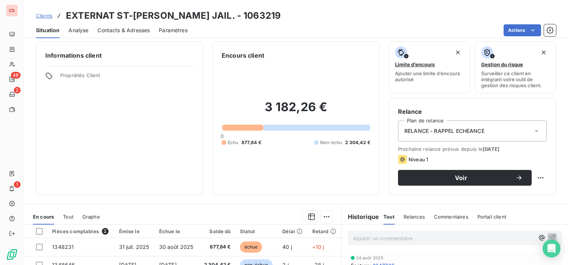
scroll to position [0, 0]
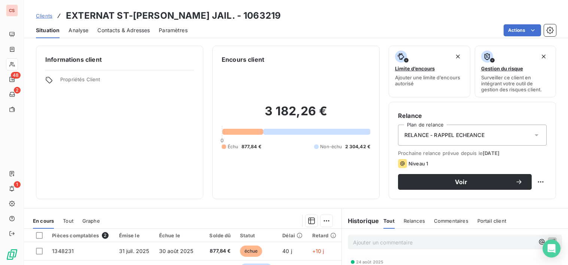
click at [107, 30] on span "Contacts & Adresses" at bounding box center [123, 30] width 52 height 7
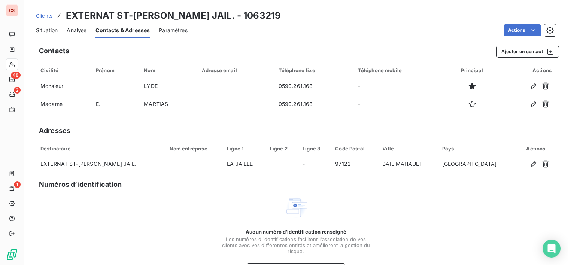
click at [48, 31] on span "Situation" at bounding box center [47, 30] width 22 height 7
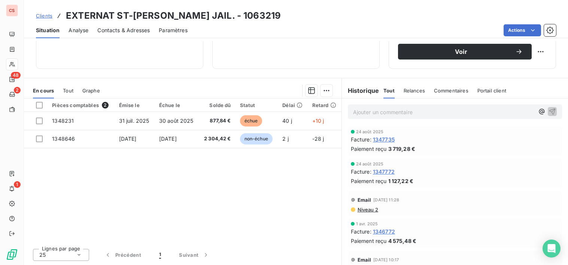
click at [368, 211] on span "Niveau 2" at bounding box center [367, 210] width 21 height 6
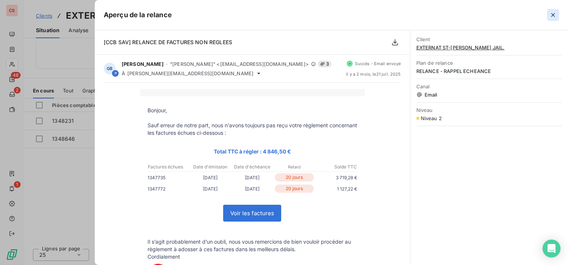
click at [555, 15] on icon "button" at bounding box center [552, 14] width 7 height 7
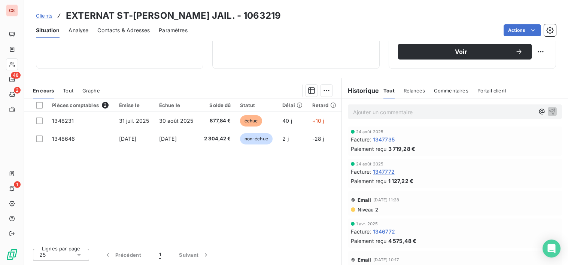
click at [129, 31] on span "Contacts & Adresses" at bounding box center [123, 30] width 52 height 7
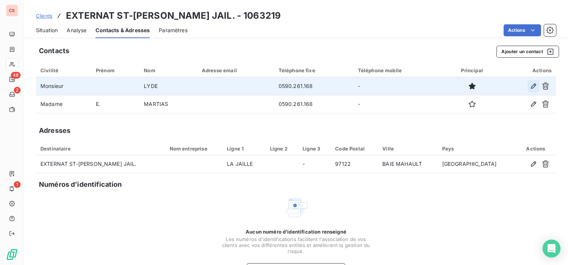
click at [529, 87] on icon "button" at bounding box center [532, 85] width 7 height 7
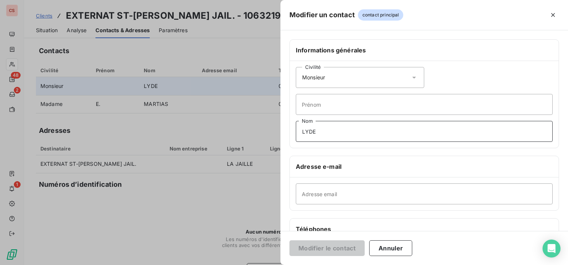
click at [309, 134] on input "LYDE" at bounding box center [424, 131] width 257 height 21
type input "[PERSON_NAME]"
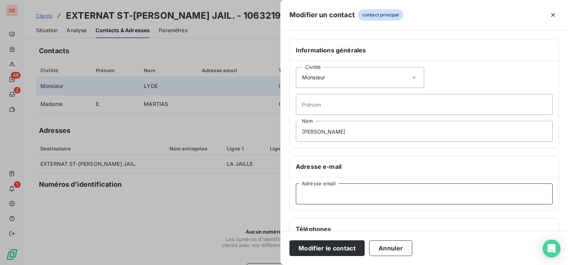
drag, startPoint x: 320, startPoint y: 190, endPoint x: 316, endPoint y: 191, distance: 3.8
click at [320, 190] on input "Adresse email" at bounding box center [424, 193] width 257 height 21
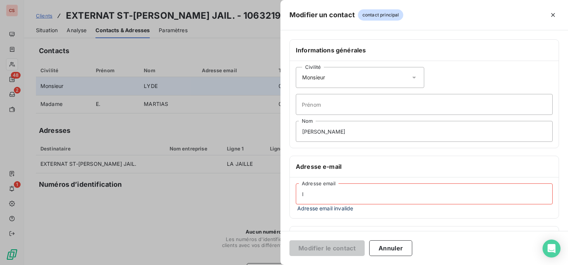
type input "[PERSON_NAME][EMAIL_ADDRESS][DOMAIN_NAME]"
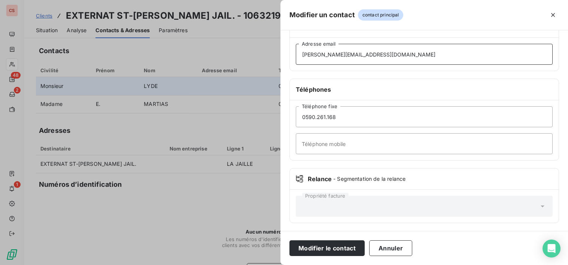
scroll to position [141, 0]
click at [329, 116] on input "0590.261.168" at bounding box center [424, 115] width 257 height 21
drag, startPoint x: 324, startPoint y: 119, endPoint x: 345, endPoint y: 119, distance: 21.7
click at [324, 119] on input "0590.261.168" at bounding box center [424, 115] width 257 height 21
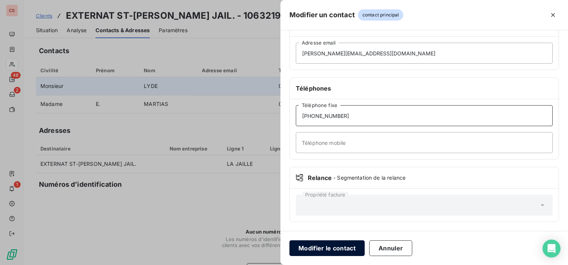
type input "[PHONE_NUMBER]"
click at [332, 243] on button "Modifier le contact" at bounding box center [326, 248] width 75 height 16
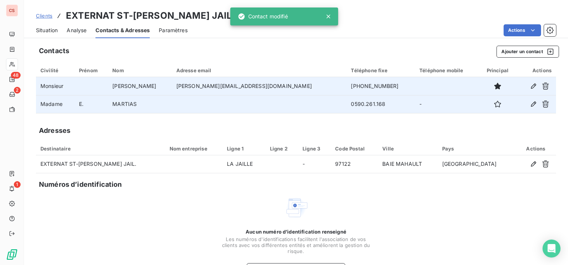
click at [290, 108] on td at bounding box center [259, 104] width 175 height 18
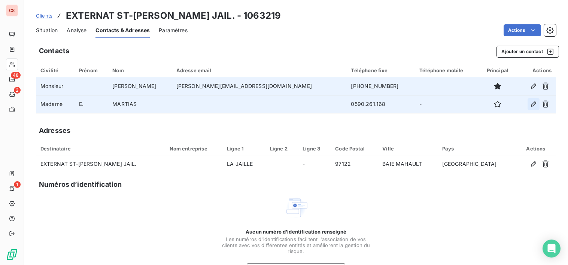
click at [530, 104] on icon "button" at bounding box center [532, 103] width 5 height 5
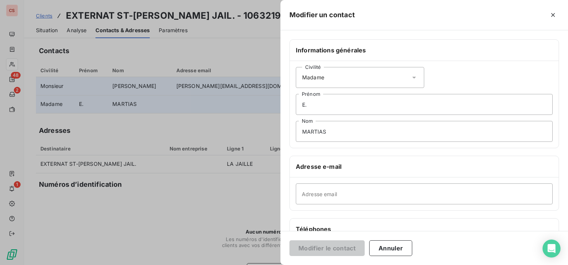
click at [463, 251] on div "Modifier le contact Annuler" at bounding box center [423, 248] width 287 height 34
click at [309, 106] on input "E." at bounding box center [424, 104] width 257 height 21
type input "[PERSON_NAME]"
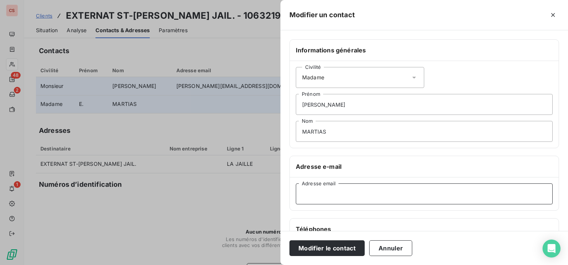
click at [325, 199] on input "Adresse email" at bounding box center [424, 193] width 257 height 21
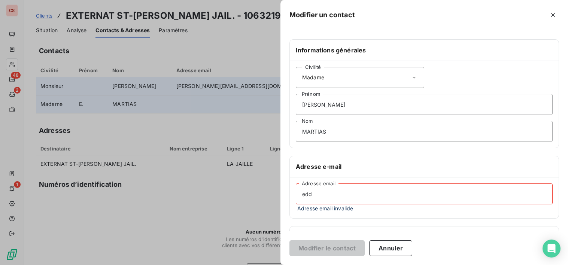
type input "[PERSON_NAME][EMAIL_ADDRESS][DOMAIN_NAME]"
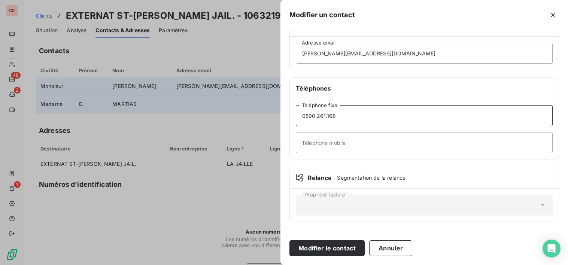
click at [324, 115] on input "0590.261.168" at bounding box center [424, 115] width 257 height 21
type input "[PHONE_NUMBER]"
click at [319, 251] on button "Modifier le contact" at bounding box center [326, 248] width 75 height 16
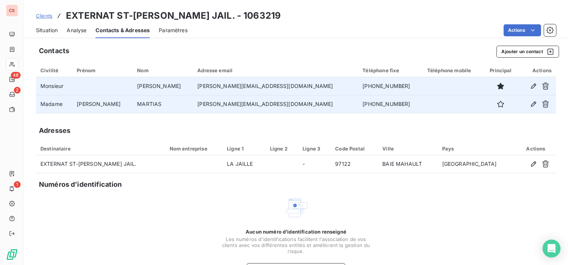
click at [43, 28] on span "Situation" at bounding box center [47, 30] width 22 height 7
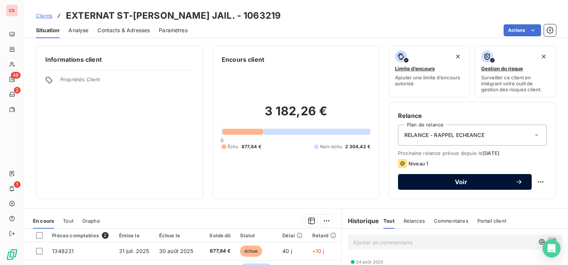
click at [501, 181] on span "Voir" at bounding box center [461, 182] width 108 height 6
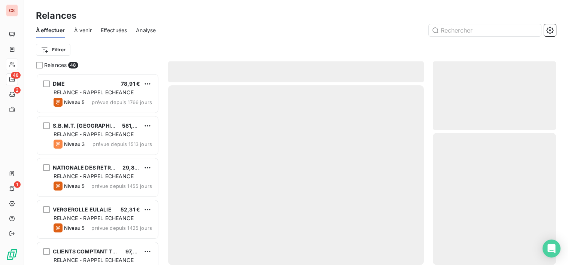
scroll to position [186, 118]
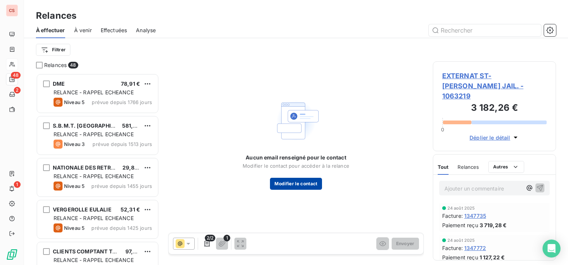
click at [286, 184] on button "Modifier le contact" at bounding box center [296, 184] width 52 height 12
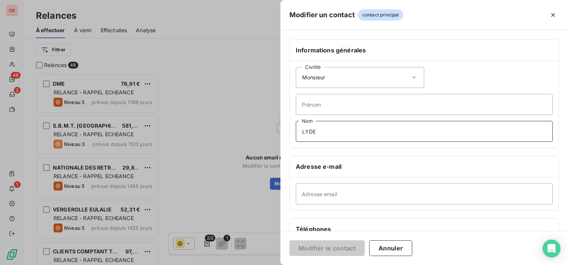
click at [306, 134] on input "LYDE" at bounding box center [424, 131] width 257 height 21
click at [394, 251] on button "Annuler" at bounding box center [390, 248] width 43 height 16
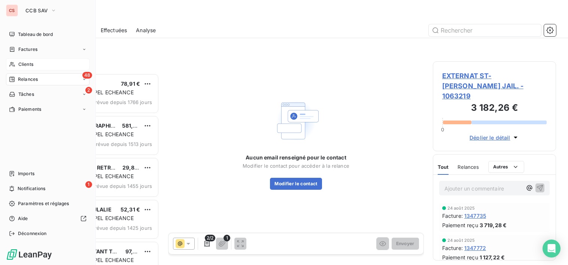
click at [27, 64] on span "Clients" at bounding box center [25, 64] width 15 height 7
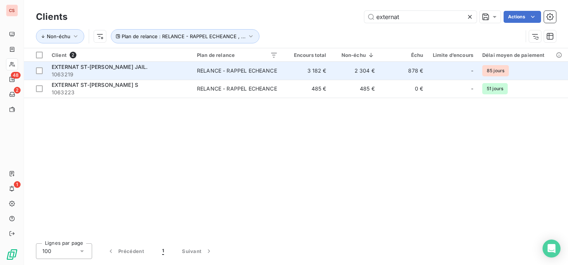
click at [279, 73] on td "RELANCE - RAPPEL ECHEANCE" at bounding box center [237, 71] width 90 height 18
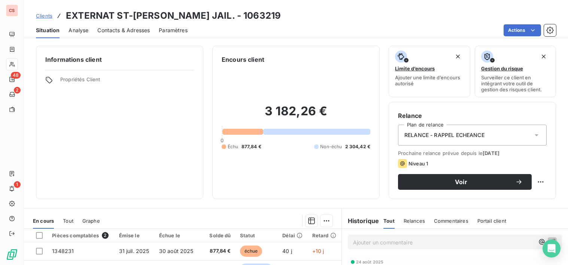
click at [107, 31] on span "Contacts & Adresses" at bounding box center [123, 30] width 52 height 7
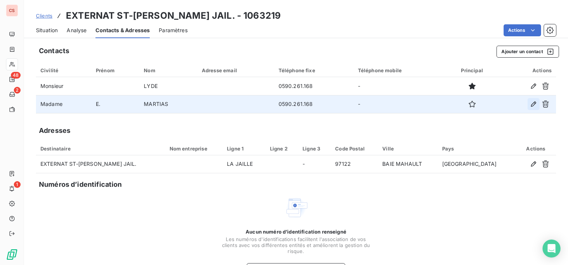
click at [529, 103] on icon "button" at bounding box center [532, 103] width 7 height 7
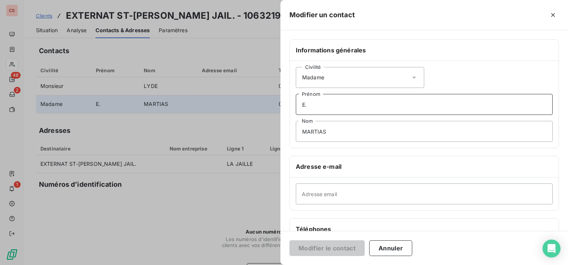
click at [310, 108] on input "E." at bounding box center [424, 104] width 257 height 21
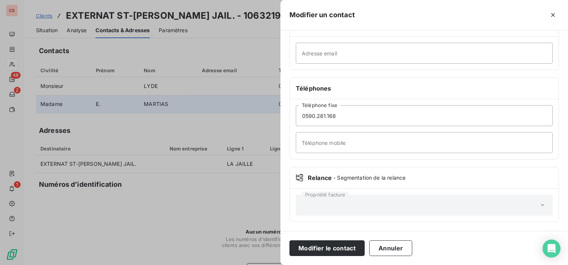
type input "[PERSON_NAME]"
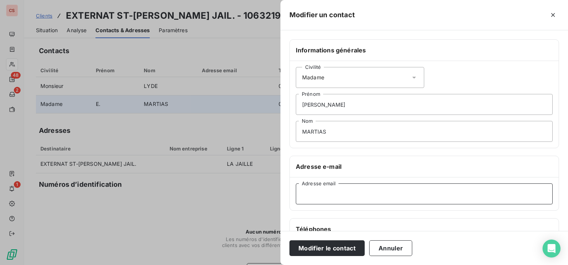
click at [334, 199] on input "Adresse email" at bounding box center [424, 193] width 257 height 21
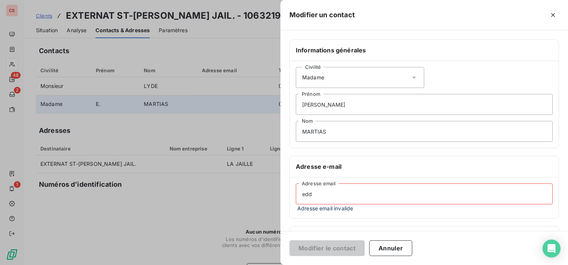
type input "[PERSON_NAME][EMAIL_ADDRESS][DOMAIN_NAME]"
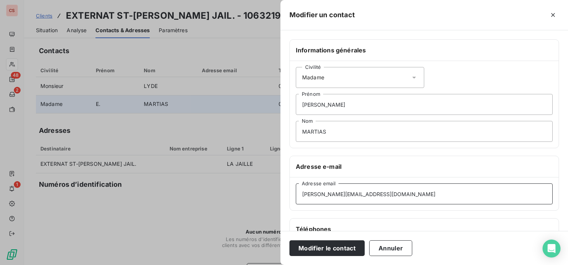
scroll to position [141, 0]
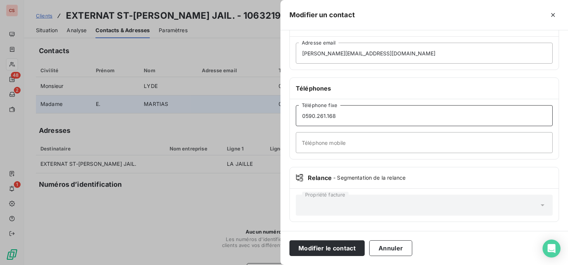
drag, startPoint x: 341, startPoint y: 116, endPoint x: 321, endPoint y: 119, distance: 19.6
click at [321, 119] on input "0590.261.168" at bounding box center [424, 115] width 257 height 21
type input "[PHONE_NUMBER]"
click at [327, 248] on button "Modifier le contact" at bounding box center [326, 248] width 75 height 16
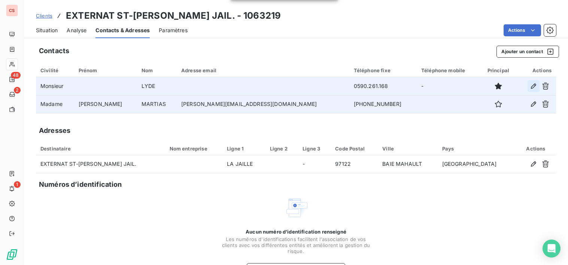
click at [530, 85] on icon "button" at bounding box center [532, 85] width 5 height 5
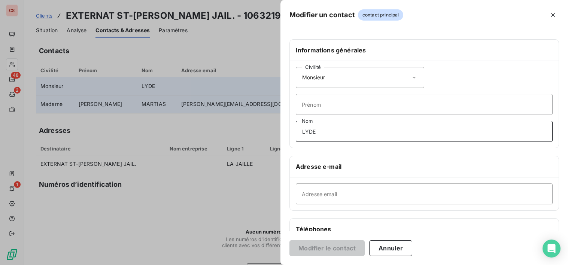
click at [306, 130] on input "LYDE" at bounding box center [424, 131] width 257 height 21
type input "[PERSON_NAME]"
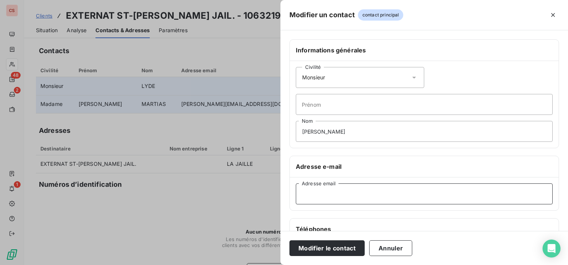
click at [315, 193] on input "Adresse email" at bounding box center [424, 193] width 257 height 21
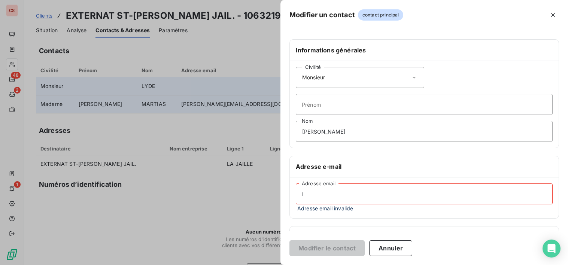
type input "[PERSON_NAME][EMAIL_ADDRESS][DOMAIN_NAME]"
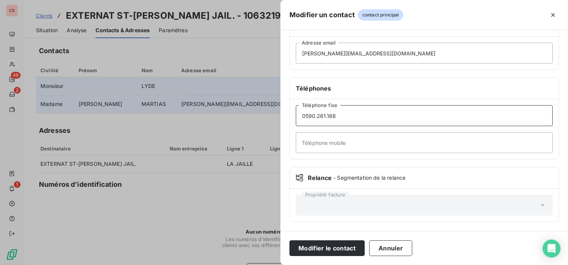
drag, startPoint x: 350, startPoint y: 119, endPoint x: 319, endPoint y: 116, distance: 31.1
click at [319, 116] on input "0590.261.168" at bounding box center [424, 115] width 257 height 21
type input "[PHONE_NUMBER]"
click at [340, 248] on button "Modifier le contact" at bounding box center [326, 248] width 75 height 16
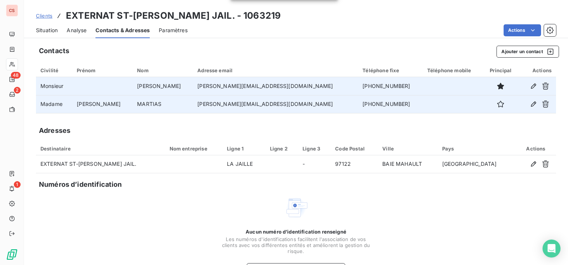
click at [52, 30] on span "Situation" at bounding box center [47, 30] width 22 height 7
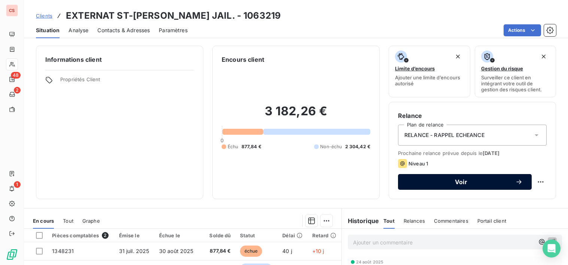
click at [477, 184] on span "Voir" at bounding box center [461, 182] width 108 height 6
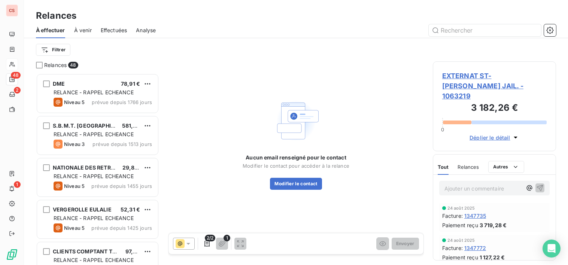
scroll to position [186, 118]
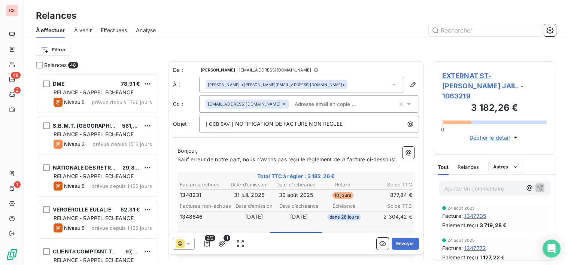
click at [370, 158] on span "Sauf erreur de notre part, nous n'avons pas reçu le règlement de la facture ci-…" at bounding box center [286, 159] width 218 height 6
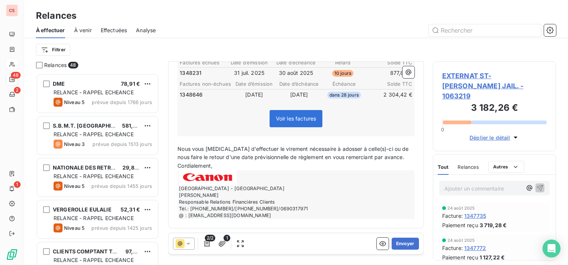
scroll to position [0, 0]
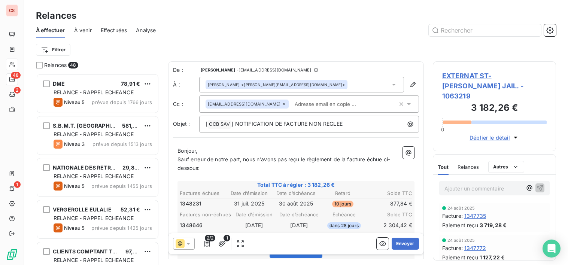
click at [307, 162] on span "Sauf erreur de notre part, nous n'avons pas reçu le règlement de la facture éch…" at bounding box center [283, 163] width 212 height 15
click at [309, 159] on span "Sauf erreur de notre part, nous n'avons pas reçu les règlements de la facture é…" at bounding box center [286, 163] width 218 height 15
click at [336, 161] on span "Sauf erreur de notre part, nous n'avons pas reçu le règlements de la facture éc…" at bounding box center [284, 163] width 215 height 15
click at [346, 161] on span "Sauf erreur de notre part, nous n'avons pas reçu le règlement de la facture éch…" at bounding box center [283, 163] width 212 height 15
drag, startPoint x: 363, startPoint y: 159, endPoint x: 366, endPoint y: 158, distance: 3.9
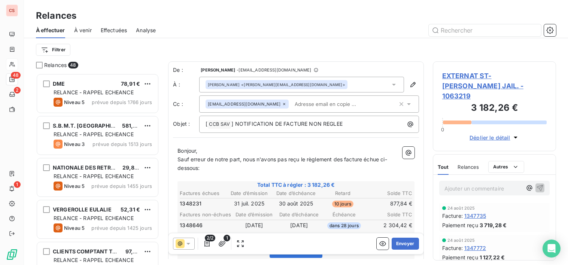
click at [363, 159] on span "Sauf erreur de notre part, nous n'avons pas reçu le règlement des facture échue…" at bounding box center [281, 163] width 209 height 15
click at [383, 161] on span "Sauf erreur de notre part, nous n'avons pas reçu le règlement des factures échu…" at bounding box center [283, 163] width 212 height 15
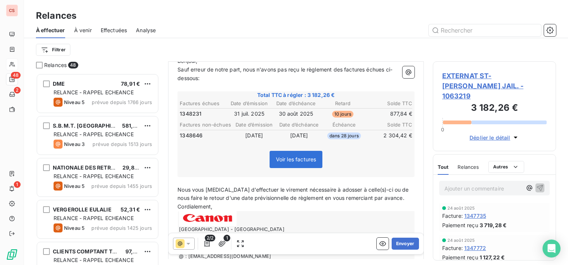
scroll to position [131, 0]
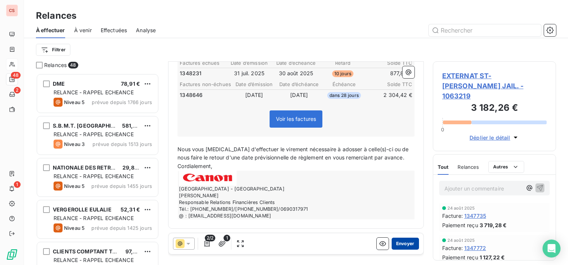
click at [398, 244] on button "Envoyer" at bounding box center [404, 244] width 27 height 12
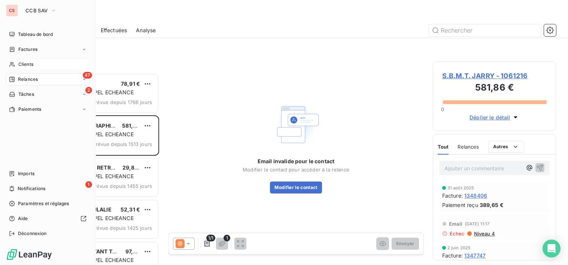
click at [26, 65] on span "Clients" at bounding box center [25, 64] width 15 height 7
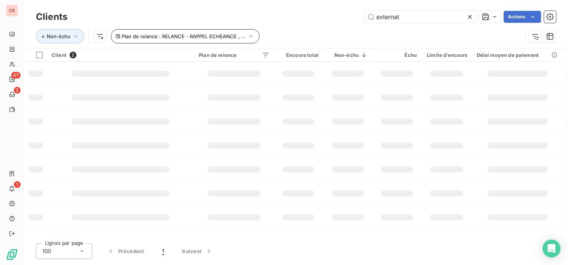
drag, startPoint x: 413, startPoint y: 20, endPoint x: 158, endPoint y: 42, distance: 256.1
click at [217, 34] on div "Clients externat Actions Non-échu Plan de relance : RELANCE - RAPPEL ECHEANCE ,…" at bounding box center [296, 28] width 520 height 39
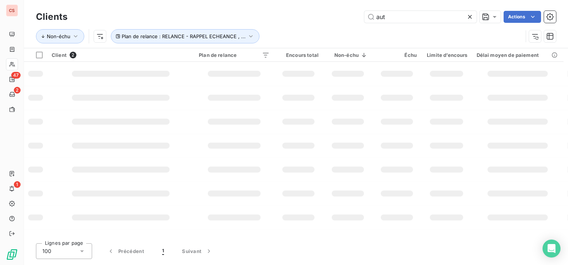
type input "aut"
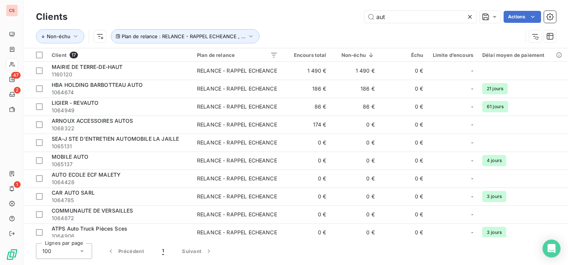
scroll to position [130, 0]
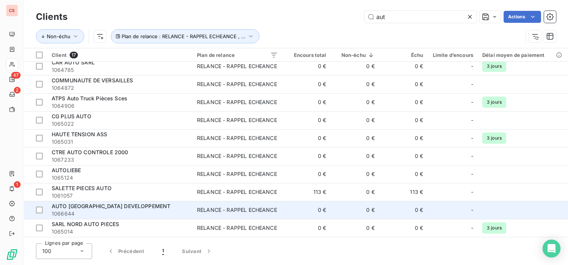
click at [168, 205] on div "AUTO [GEOGRAPHIC_DATA] DEVELOPPEMENT" at bounding box center [120, 205] width 136 height 7
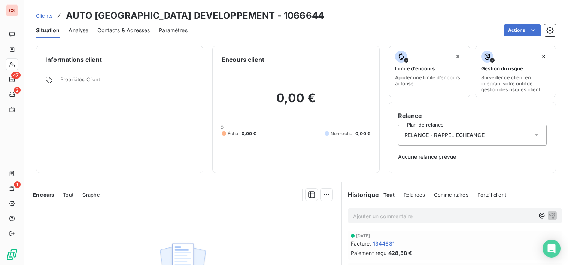
click at [131, 32] on span "Contacts & Adresses" at bounding box center [123, 30] width 52 height 7
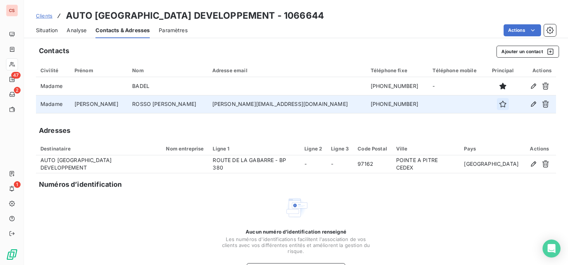
click at [499, 105] on icon "button" at bounding box center [502, 103] width 7 height 7
click at [530, 106] on icon "button" at bounding box center [532, 103] width 7 height 7
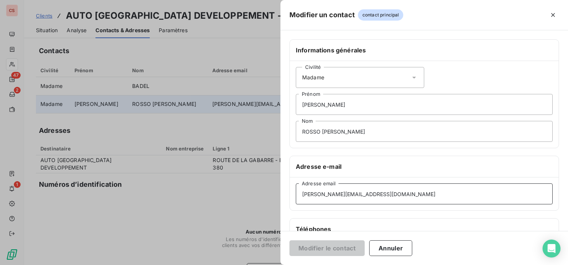
drag, startPoint x: 370, startPoint y: 193, endPoint x: 302, endPoint y: 198, distance: 67.5
click at [302, 198] on input "[PERSON_NAME][EMAIL_ADDRESS][DOMAIN_NAME]" at bounding box center [424, 193] width 257 height 21
click at [397, 245] on button "Annuler" at bounding box center [390, 248] width 43 height 16
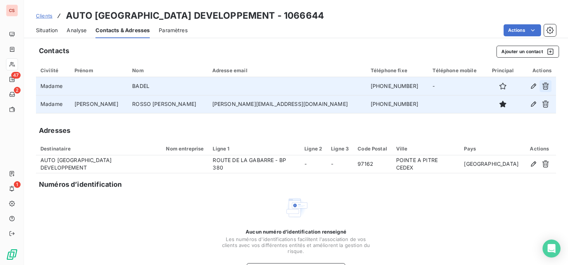
click at [542, 84] on icon "button" at bounding box center [545, 86] width 7 height 7
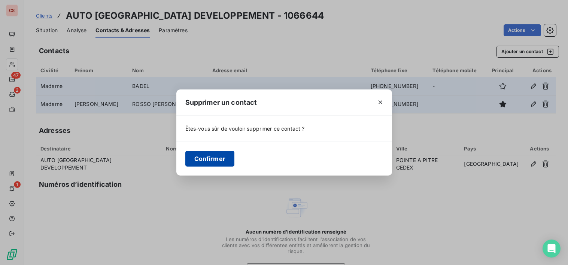
click at [217, 159] on button "Confirmer" at bounding box center [209, 159] width 49 height 16
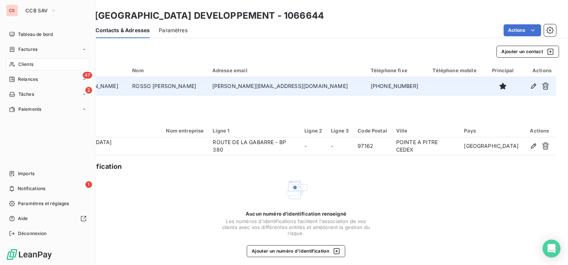
click at [19, 64] on span "Clients" at bounding box center [25, 64] width 15 height 7
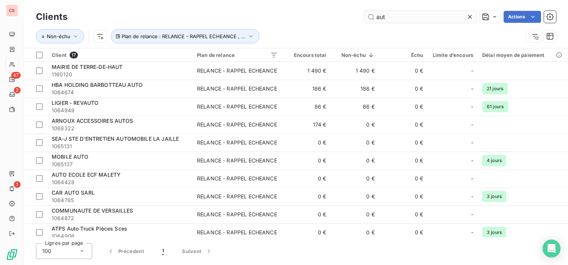
drag, startPoint x: 385, startPoint y: 16, endPoint x: 367, endPoint y: 18, distance: 17.7
click at [370, 18] on input "aut" at bounding box center [420, 17] width 112 height 12
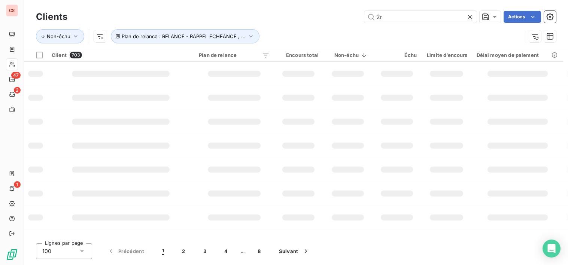
type input "2r"
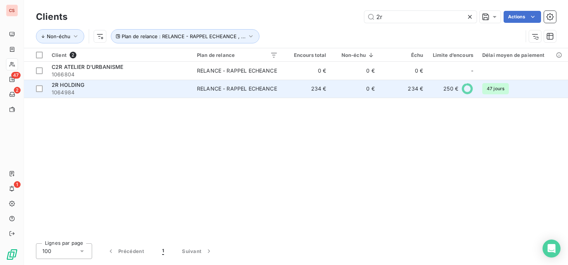
click at [235, 91] on div "RELANCE - RAPPEL ECHEANCE" at bounding box center [237, 88] width 80 height 7
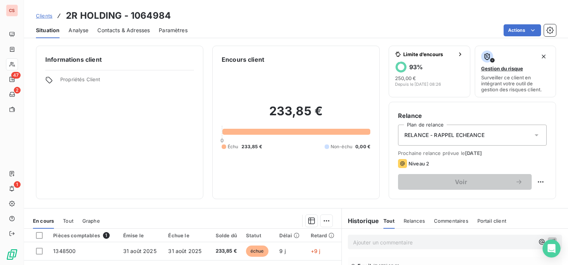
scroll to position [130, 0]
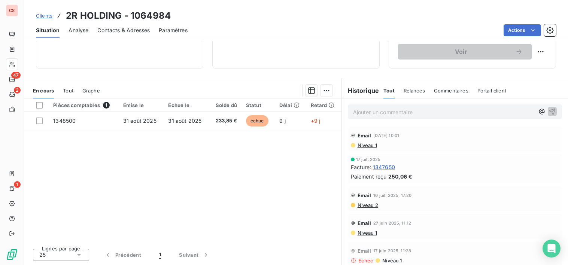
click at [116, 31] on span "Contacts & Adresses" at bounding box center [123, 30] width 52 height 7
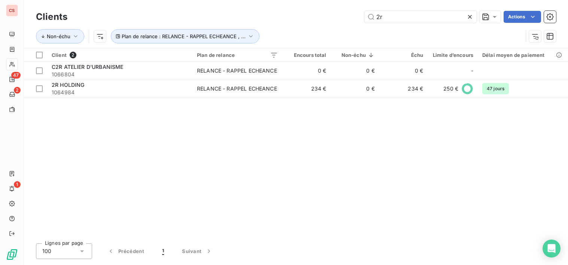
type input "2"
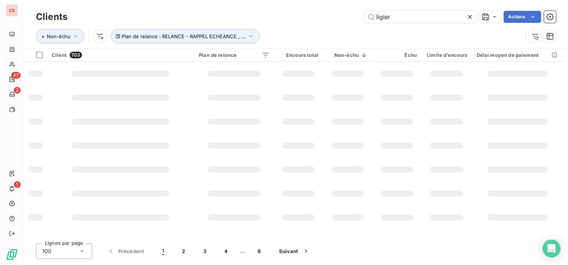
type input "ligier"
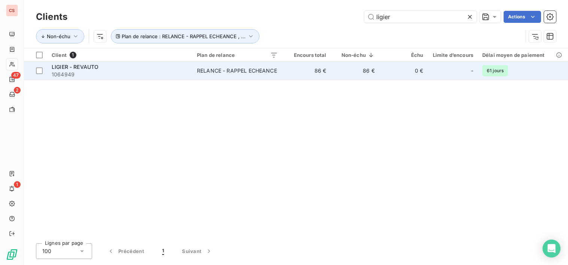
click at [135, 74] on span "1064949" at bounding box center [120, 74] width 136 height 7
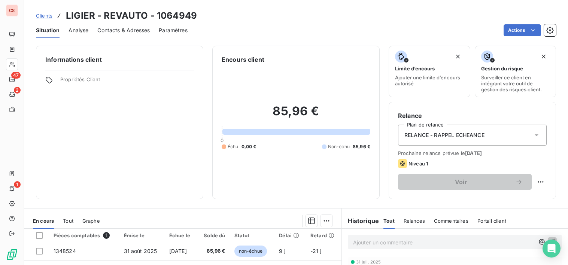
click at [114, 31] on span "Contacts & Adresses" at bounding box center [123, 30] width 52 height 7
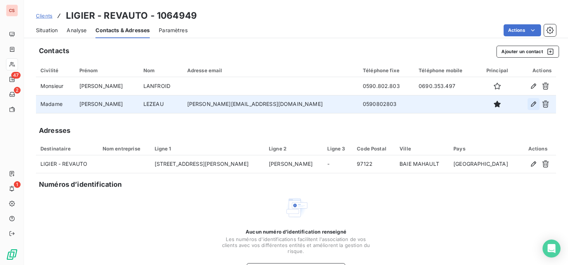
click at [529, 104] on icon "button" at bounding box center [532, 103] width 7 height 7
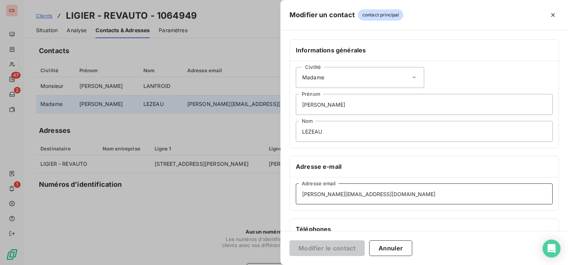
drag, startPoint x: 379, startPoint y: 194, endPoint x: 291, endPoint y: 198, distance: 87.6
click at [291, 198] on div "[PERSON_NAME][EMAIL_ADDRESS][DOMAIN_NAME] Adresse email" at bounding box center [424, 193] width 269 height 33
click at [397, 250] on button "Annuler" at bounding box center [390, 248] width 43 height 16
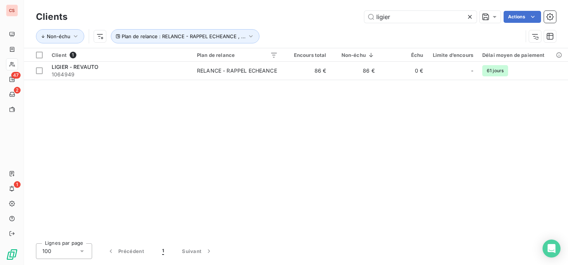
drag, startPoint x: 409, startPoint y: 19, endPoint x: 290, endPoint y: 33, distance: 120.1
click at [290, 33] on div "Clients ligier Actions Non-échu Plan de relance : RELANCE - RAPPEL ECHEANCE , .…" at bounding box center [296, 28] width 520 height 39
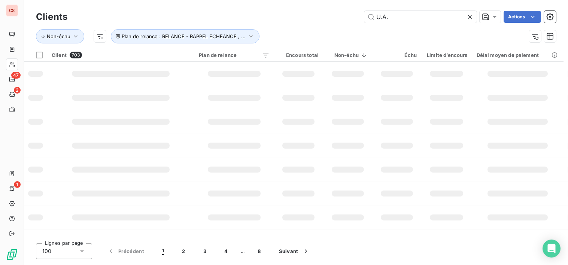
type input "U.A."
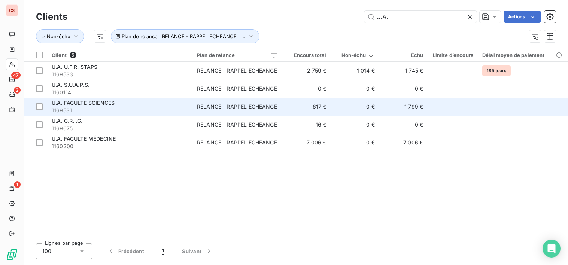
click at [150, 103] on div "U.A. FACULTE SCIENCES" at bounding box center [120, 102] width 136 height 7
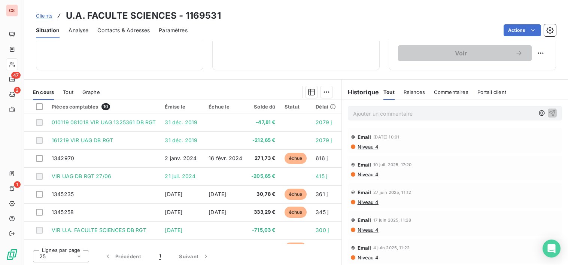
scroll to position [130, 0]
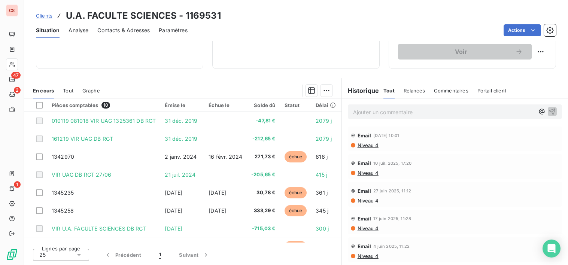
click at [367, 146] on span "Niveau 4" at bounding box center [368, 145] width 22 height 6
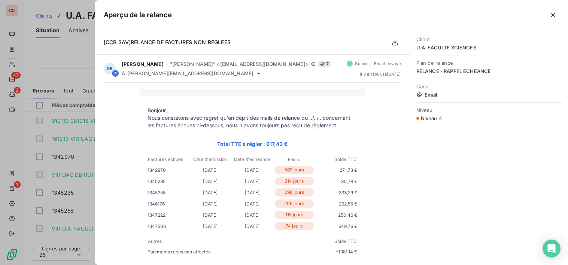
click at [556, 13] on button "button" at bounding box center [553, 15] width 12 height 12
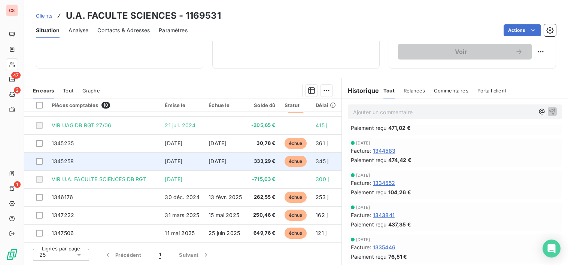
scroll to position [52, 0]
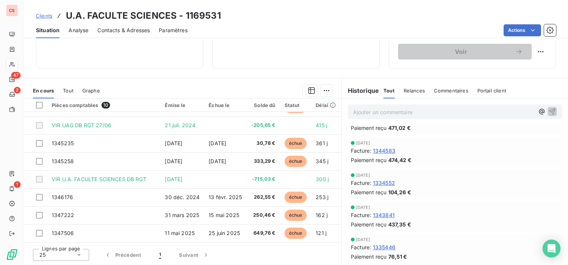
click at [112, 32] on span "Contacts & Adresses" at bounding box center [123, 30] width 52 height 7
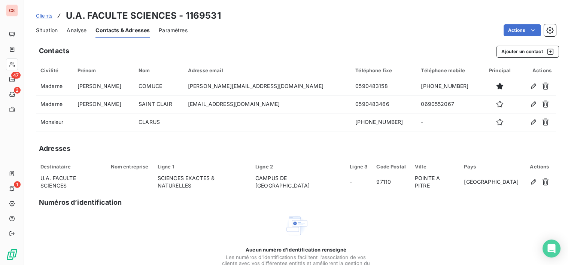
click at [403, 250] on div "Aucun numéro d’identification renseigné Les numéros d'identifications faciliten…" at bounding box center [296, 253] width 520 height 79
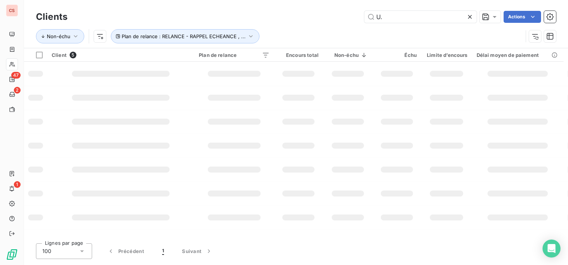
type input "U"
type input "GHASSANI"
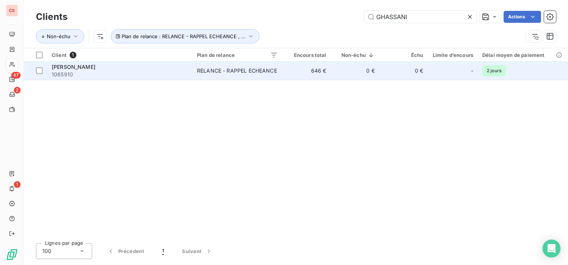
click at [256, 67] on div "RELANCE - RAPPEL ECHEANCE" at bounding box center [237, 70] width 80 height 7
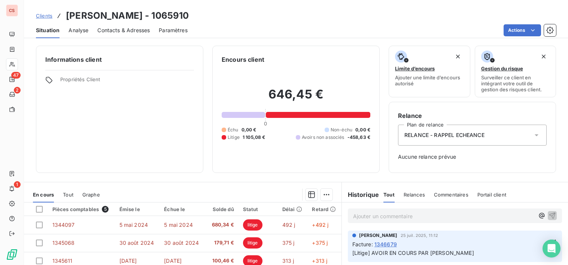
scroll to position [104, 0]
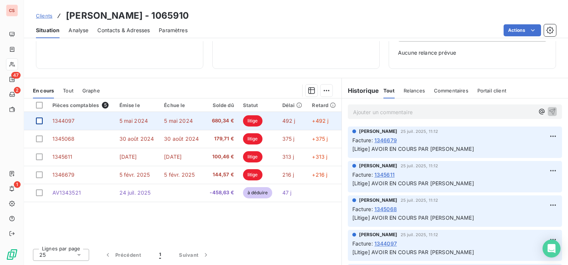
click at [40, 120] on div at bounding box center [39, 120] width 7 height 7
click at [37, 119] on div at bounding box center [39, 120] width 7 height 7
click at [39, 122] on div at bounding box center [39, 120] width 7 height 7
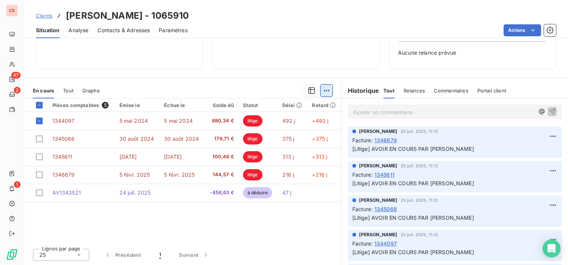
click at [324, 93] on html "CS 47 2 1 Clients [PERSON_NAME] - 1065910 Situation Analyse Contacts & Adresses…" at bounding box center [284, 132] width 568 height 265
click at [160, 234] on html "CS 47 2 1 Clients [PERSON_NAME] - 1065910 Situation Analyse Contacts & Adresses…" at bounding box center [284, 132] width 568 height 265
click at [544, 137] on html "CS 47 2 1 Clients [PERSON_NAME] - 1065910 Situation Analyse Contacts & Adresses…" at bounding box center [284, 132] width 568 height 265
click at [137, 229] on html "CS 47 2 1 Clients [PERSON_NAME] - 1065910 Situation Analyse Contacts & Adresses…" at bounding box center [284, 132] width 568 height 265
click at [386, 149] on span "[Litige] AVOIR EN COURS PAR [PERSON_NAME]" at bounding box center [413, 149] width 122 height 6
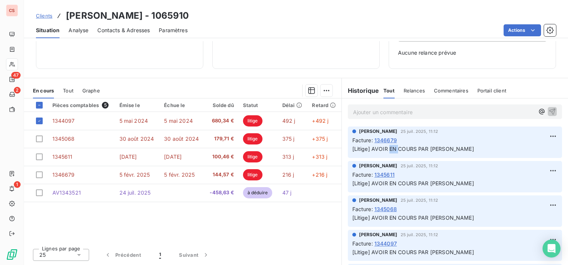
click at [386, 149] on span "[Litige] AVOIR EN COURS PAR [PERSON_NAME]" at bounding box center [413, 149] width 122 height 6
click at [474, 131] on div "[PERSON_NAME] [DATE] 11:12" at bounding box center [454, 131] width 205 height 7
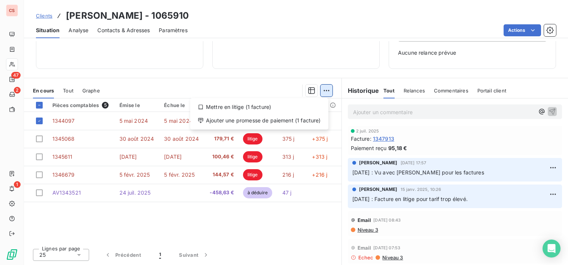
click at [325, 90] on html "CS 47 2 1 Clients [PERSON_NAME] - 1065910 Situation Analyse Contacts & Adresses…" at bounding box center [284, 132] width 568 height 265
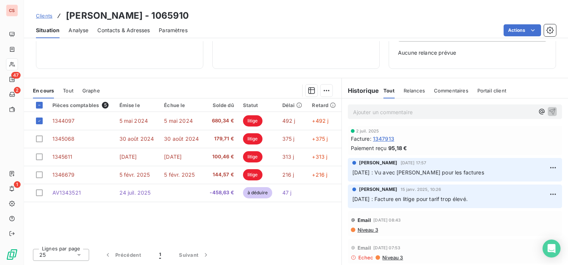
click at [65, 92] on html "CS 47 2 1 Clients [PERSON_NAME] - 1065910 Situation Analyse Contacts & Adresses…" at bounding box center [284, 132] width 568 height 265
click at [95, 92] on span "Graphe" at bounding box center [91, 91] width 18 height 6
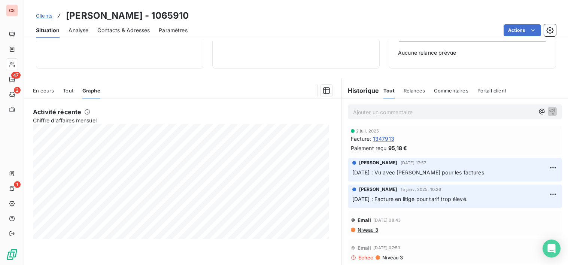
click at [71, 91] on span "Tout" at bounding box center [68, 91] width 10 height 6
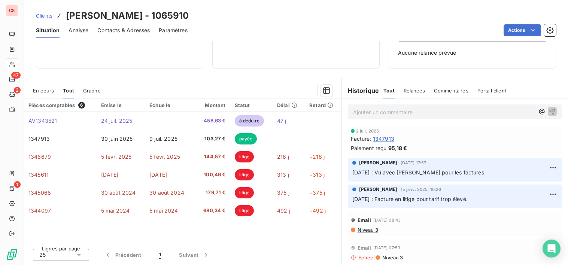
click at [41, 89] on span "En cours" at bounding box center [43, 91] width 21 height 6
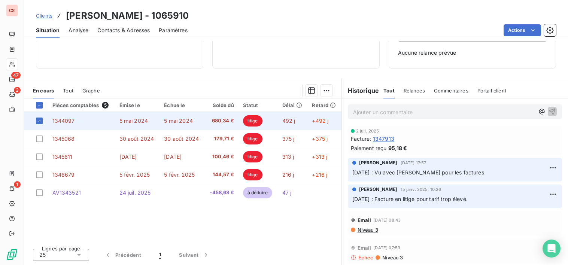
click at [250, 122] on span "litige" at bounding box center [252, 120] width 19 height 11
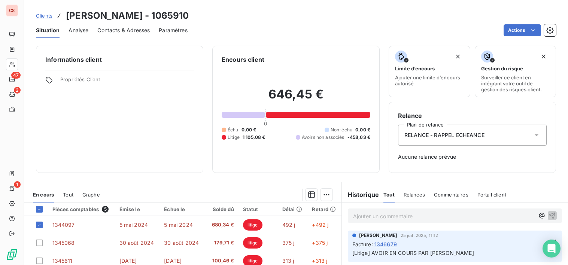
scroll to position [104, 0]
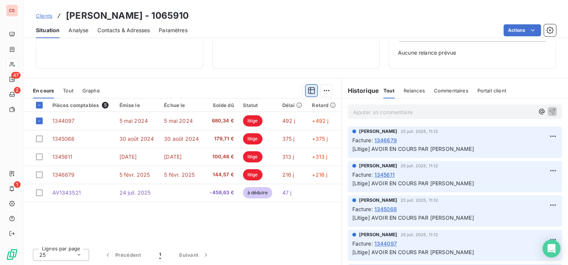
click at [308, 90] on icon "button" at bounding box center [311, 90] width 7 height 7
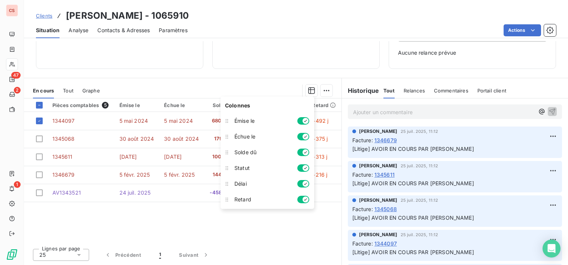
click at [251, 228] on div "Pièces comptables 5 Émise le Échue le Solde dû Statut Délai Retard 1344097 [DAT…" at bounding box center [182, 170] width 317 height 144
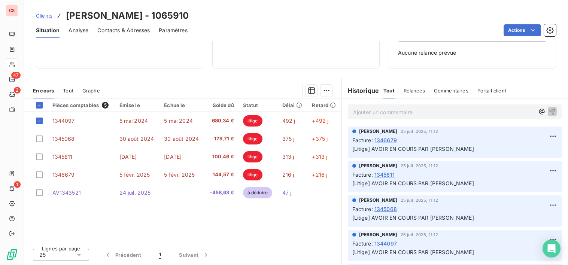
click at [247, 105] on div "Statut" at bounding box center [258, 105] width 30 height 6
click at [226, 105] on div "Solde dû" at bounding box center [221, 105] width 25 height 6
click at [164, 104] on div "Échue le" at bounding box center [182, 105] width 36 height 6
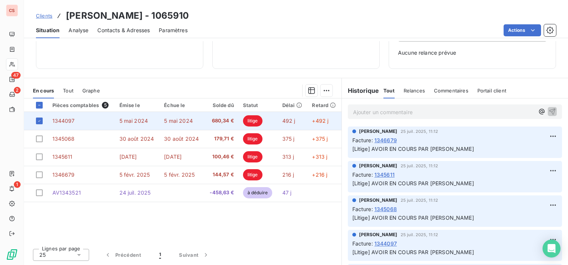
click at [70, 118] on span "1344097" at bounding box center [63, 120] width 22 height 6
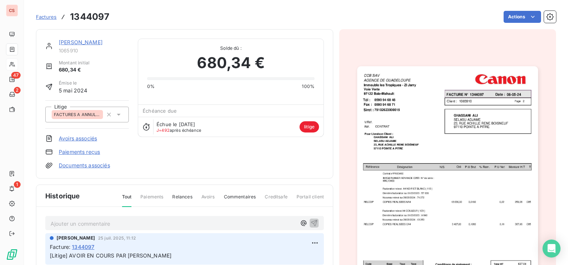
click at [119, 116] on icon at bounding box center [118, 114] width 7 height 7
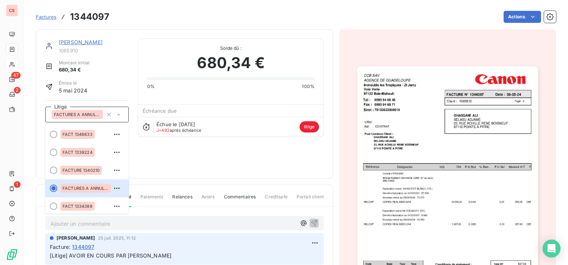
click at [119, 116] on icon at bounding box center [118, 114] width 7 height 7
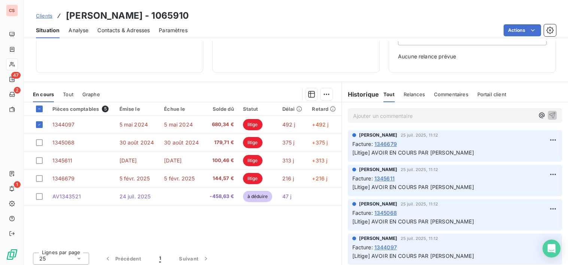
scroll to position [104, 0]
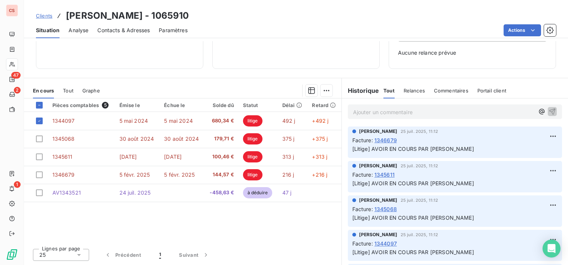
click at [71, 90] on span "Tout" at bounding box center [68, 91] width 10 height 6
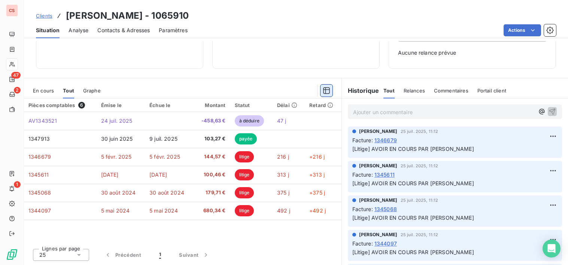
click at [325, 93] on icon "button" at bounding box center [326, 90] width 7 height 7
click at [262, 236] on div "Pièces comptables 6 Émise le Échue le Montant Statut Délai Retard AV1343521 [DA…" at bounding box center [182, 170] width 317 height 144
click at [215, 106] on div "Montant" at bounding box center [212, 105] width 28 height 6
click at [45, 93] on span "En cours" at bounding box center [43, 91] width 21 height 6
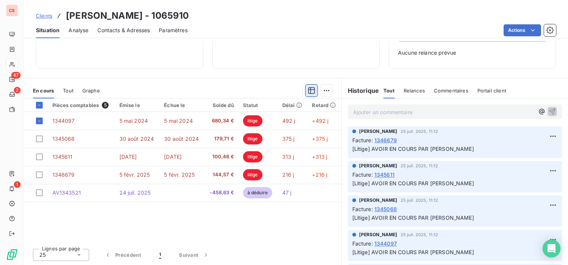
click at [308, 90] on icon "button" at bounding box center [311, 90] width 7 height 7
click at [264, 240] on div "Pièces comptables 5 Émise le Échue le Solde dû Statut Délai Retard 1344097 [DAT…" at bounding box center [182, 170] width 317 height 144
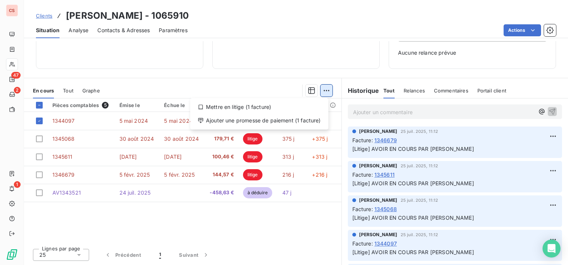
click at [323, 90] on html "CS 47 2 1 Clients [PERSON_NAME] - 1065910 Situation Analyse Contacts & Adresses…" at bounding box center [284, 132] width 568 height 265
click at [266, 67] on html "CS 47 2 1 Clients [PERSON_NAME] - 1065910 Situation Analyse Contacts & Adresses…" at bounding box center [284, 132] width 568 height 265
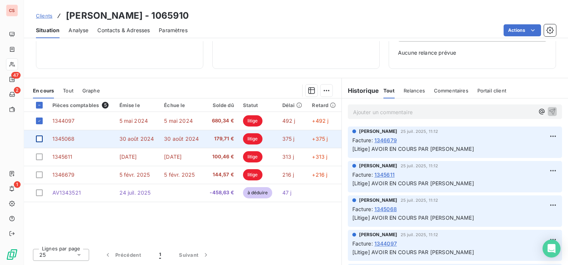
click at [42, 140] on div at bounding box center [39, 138] width 7 height 7
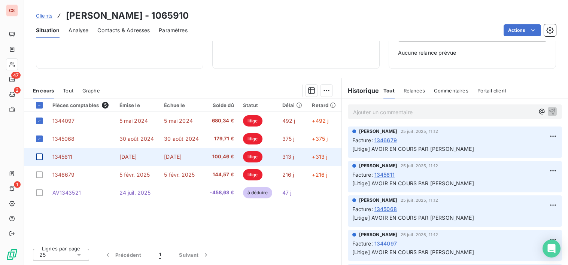
click at [42, 157] on div at bounding box center [39, 156] width 7 height 7
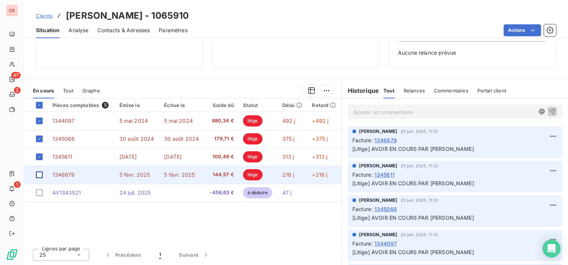
click at [42, 176] on div at bounding box center [39, 174] width 7 height 7
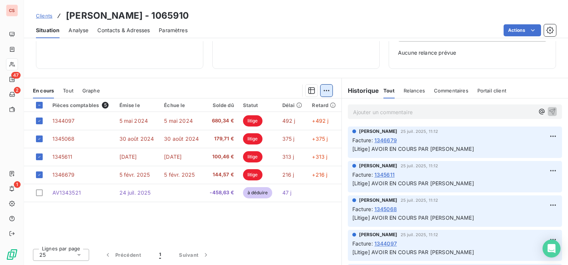
click at [321, 88] on html "CS 47 2 1 Clients [PERSON_NAME] - 1065910 Situation Analyse Contacts & Adresses…" at bounding box center [284, 132] width 568 height 265
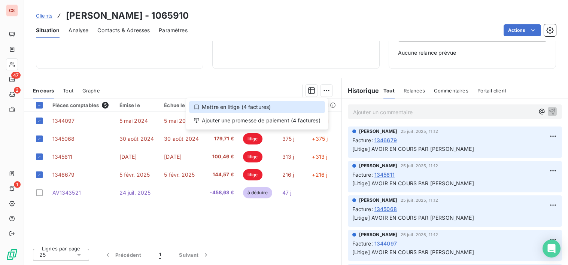
click at [200, 106] on div "Mettre en litige (4 factures)" at bounding box center [257, 107] width 136 height 12
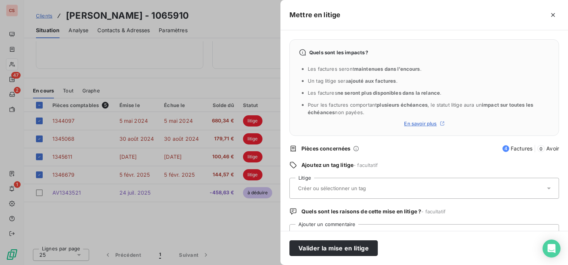
scroll to position [31, 0]
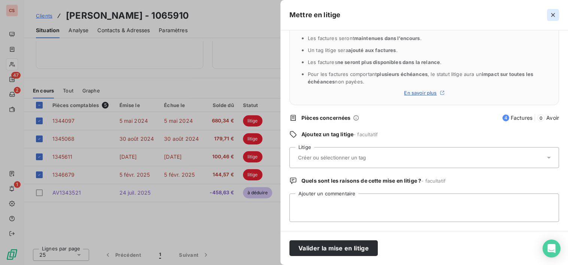
click at [551, 14] on icon "button" at bounding box center [552, 14] width 7 height 7
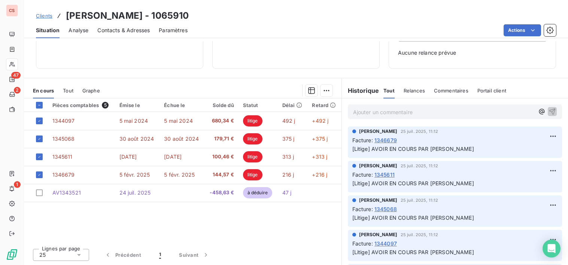
drag, startPoint x: 320, startPoint y: 119, endPoint x: 232, endPoint y: 84, distance: 95.0
click at [232, 84] on div "En cours Tout Graphe" at bounding box center [182, 91] width 317 height 16
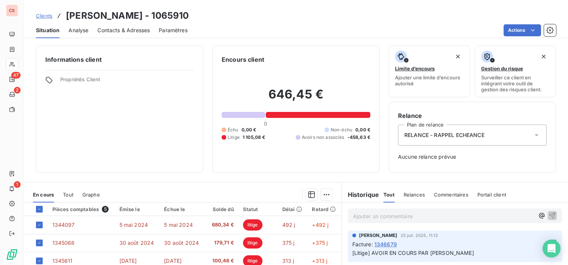
click at [413, 195] on span "Relances" at bounding box center [413, 195] width 21 height 6
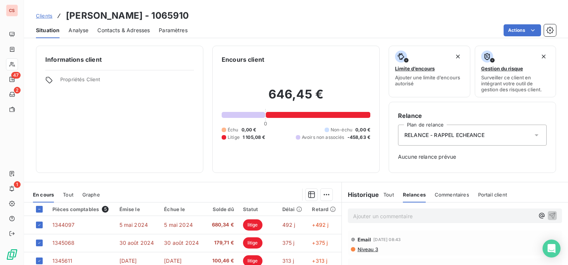
click at [443, 196] on span "Commentaires" at bounding box center [451, 195] width 34 height 6
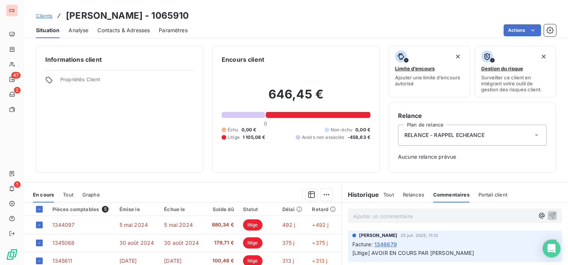
click at [482, 193] on span "Portail client" at bounding box center [492, 195] width 29 height 6
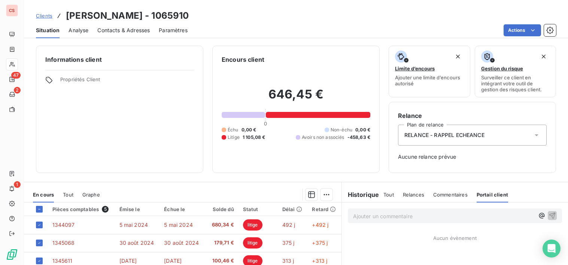
click at [383, 193] on span "Tout" at bounding box center [388, 195] width 10 height 6
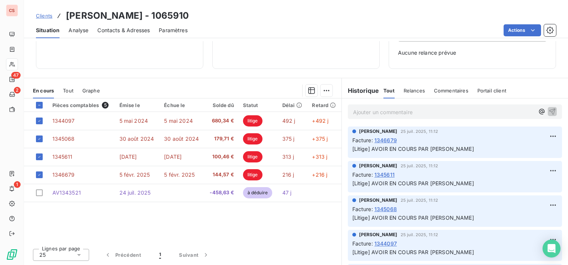
scroll to position [197, 0]
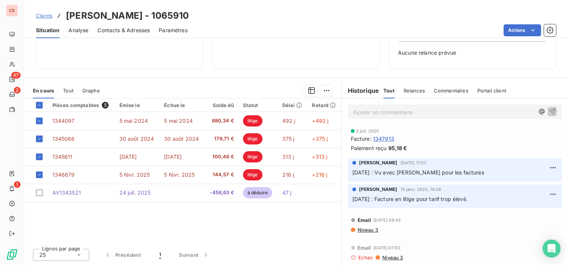
click at [89, 90] on span "Graphe" at bounding box center [91, 91] width 18 height 6
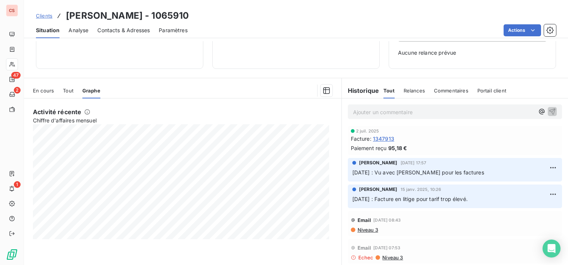
click at [48, 91] on span "En cours" at bounding box center [43, 91] width 21 height 6
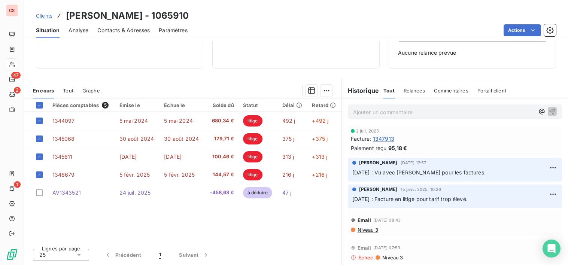
drag, startPoint x: 248, startPoint y: 174, endPoint x: 180, endPoint y: 85, distance: 112.5
click at [180, 85] on div at bounding box center [220, 91] width 223 height 12
click at [102, 103] on span "5" at bounding box center [105, 105] width 7 height 7
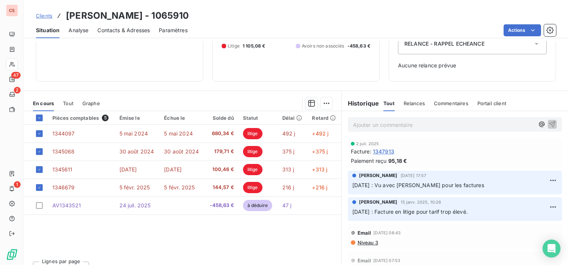
scroll to position [104, 0]
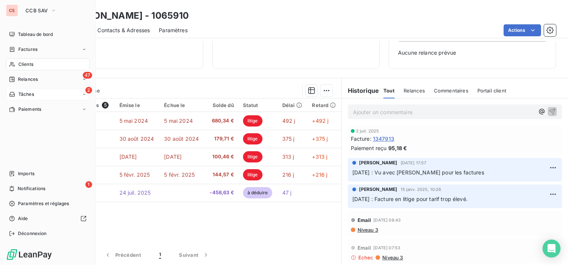
click at [44, 96] on div "2 Tâches" at bounding box center [47, 94] width 83 height 12
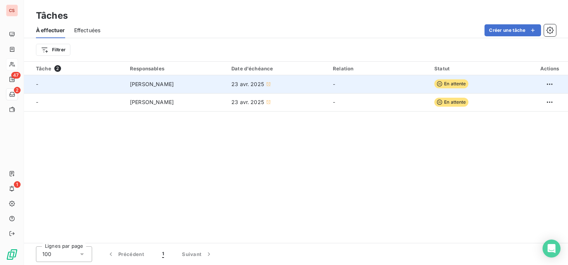
click at [453, 85] on span "En attente" at bounding box center [451, 83] width 34 height 9
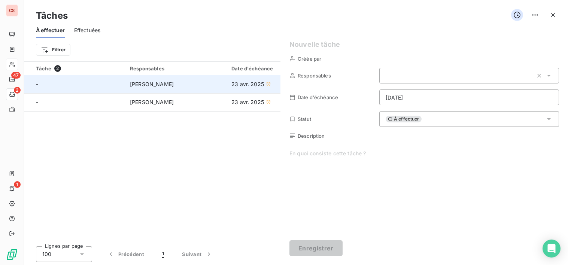
type input "[DATE]"
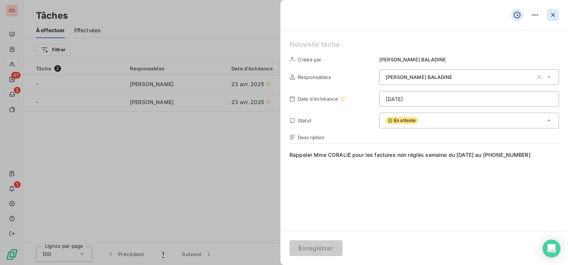
click at [550, 13] on icon "button" at bounding box center [552, 14] width 7 height 7
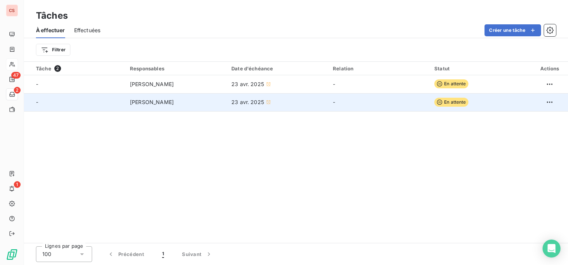
click at [451, 107] on td "En attente" at bounding box center [479, 102] width 101 height 18
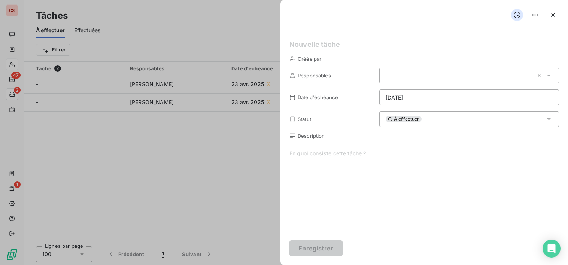
type input "[DATE]"
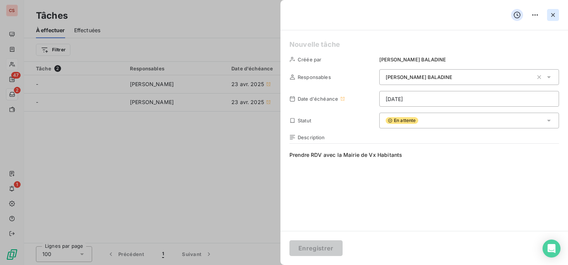
click at [553, 15] on icon "button" at bounding box center [553, 15] width 4 height 4
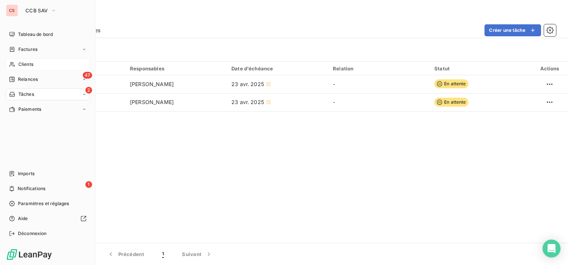
click at [38, 67] on div "Clients" at bounding box center [47, 64] width 83 height 12
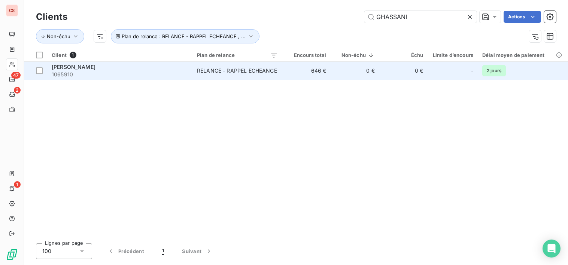
click at [310, 68] on td "646 €" at bounding box center [306, 71] width 48 height 18
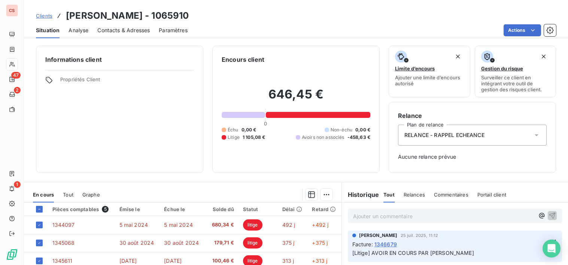
scroll to position [104, 0]
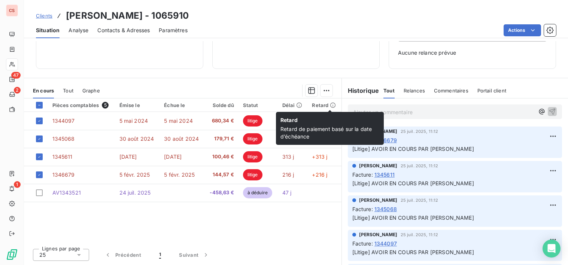
click at [330, 104] on icon at bounding box center [333, 105] width 6 height 6
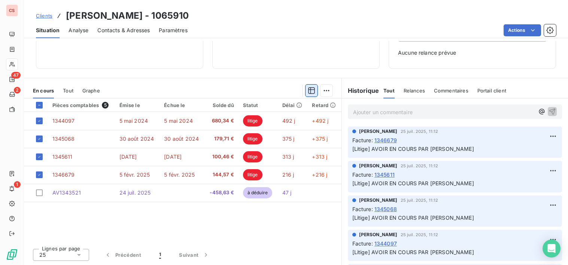
click at [311, 92] on icon "button" at bounding box center [311, 90] width 7 height 7
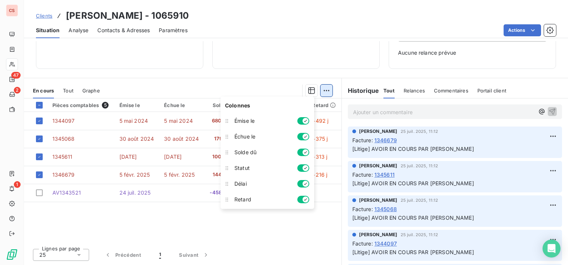
click at [325, 90] on html "CS 47 2 1 Clients [PERSON_NAME] - 1065910 Situation Analyse Contacts & Adresses…" at bounding box center [284, 132] width 568 height 265
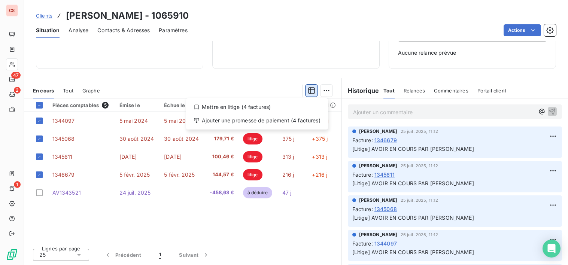
click at [306, 91] on html "CS 47 2 1 Clients [PERSON_NAME] - 1065910 Situation Analyse Contacts & Adresses…" at bounding box center [284, 132] width 568 height 265
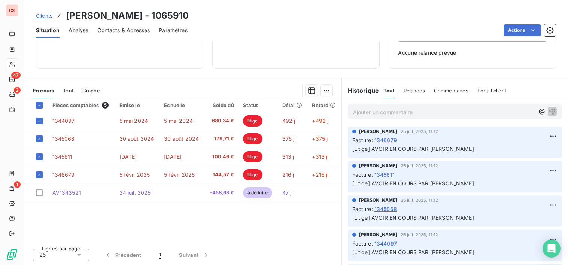
click at [292, 104] on div "Délai" at bounding box center [292, 105] width 21 height 6
click at [296, 104] on icon at bounding box center [299, 105] width 6 height 6
click at [245, 102] on div "Statut" at bounding box center [258, 105] width 30 height 6
click at [226, 106] on div "Solde dû" at bounding box center [221, 105] width 25 height 6
click at [225, 105] on div "Solde dû" at bounding box center [221, 105] width 25 height 6
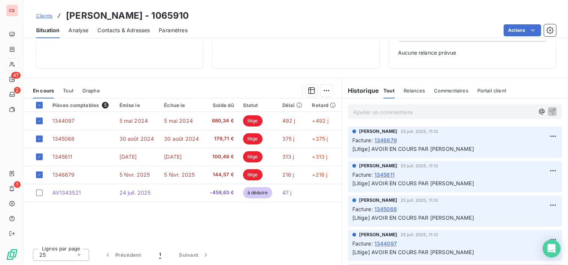
click at [178, 105] on div "Échue le" at bounding box center [182, 105] width 36 height 6
click at [125, 102] on th "Émise le" at bounding box center [137, 104] width 45 height 13
click at [101, 102] on div "Pièces comptables 5" at bounding box center [81, 105] width 58 height 7
click at [327, 93] on html "CS 47 2 1 Clients [PERSON_NAME] - 1065910 Situation Analyse Contacts & Adresses…" at bounding box center [284, 132] width 568 height 265
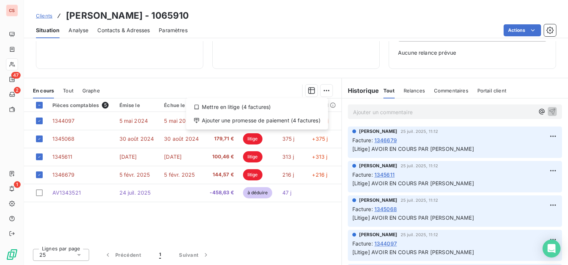
click at [13, 110] on html "CS 47 2 1 Clients [PERSON_NAME] - 1065910 Situation Analyse Contacts & Adresses…" at bounding box center [284, 132] width 568 height 265
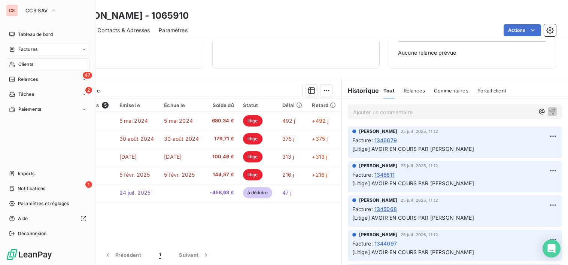
click at [70, 50] on div "Factures" at bounding box center [47, 49] width 83 height 12
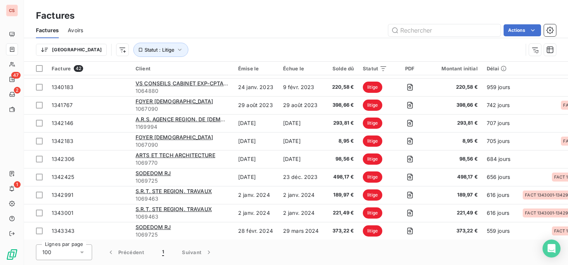
scroll to position [593, 0]
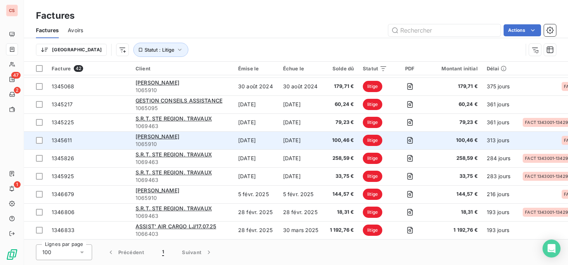
click at [346, 137] on span "100,46 €" at bounding box center [341, 140] width 26 height 7
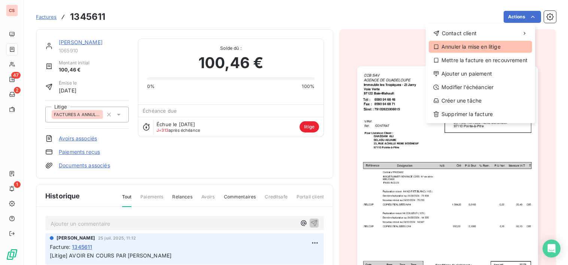
click at [450, 45] on div "Annuler la mise en litige" at bounding box center [479, 47] width 103 height 12
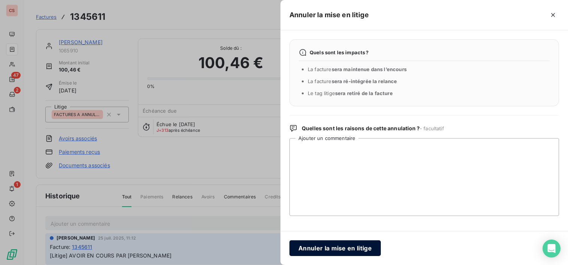
click at [344, 249] on button "Annuler la mise en litige" at bounding box center [334, 248] width 91 height 16
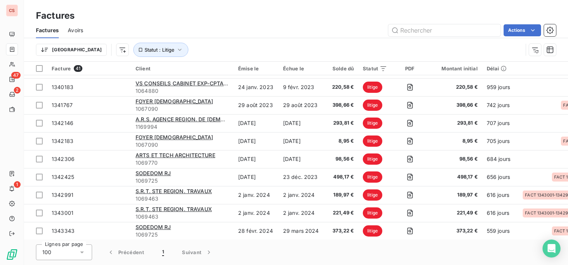
scroll to position [575, 0]
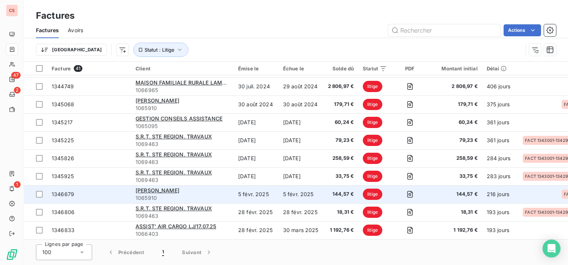
click at [378, 194] on span "litige" at bounding box center [372, 194] width 19 height 11
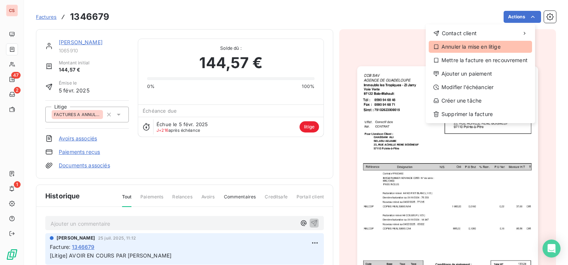
click at [504, 48] on div "Annuler la mise en litige" at bounding box center [479, 47] width 103 height 12
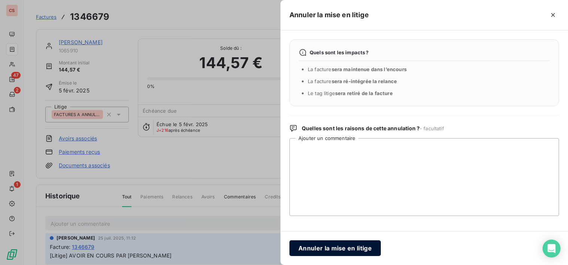
click at [344, 247] on button "Annuler la mise en litige" at bounding box center [334, 248] width 91 height 16
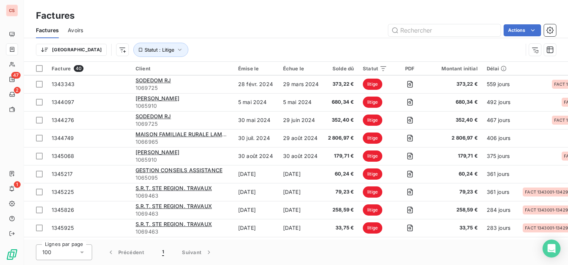
scroll to position [557, 0]
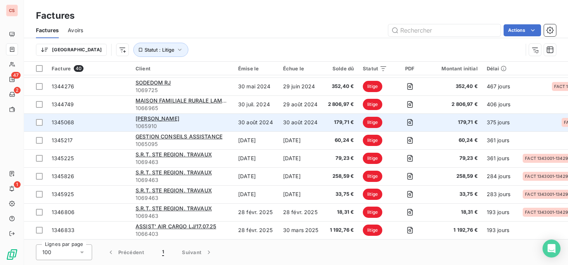
click at [364, 121] on span "litige" at bounding box center [372, 122] width 19 height 11
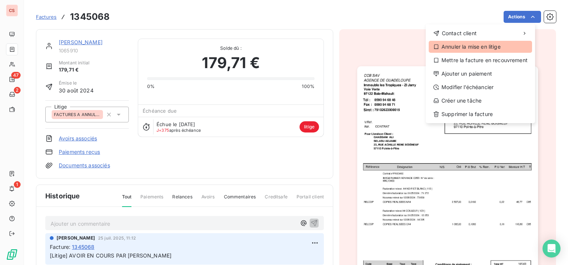
click at [479, 48] on div "Annuler la mise en litige" at bounding box center [479, 47] width 103 height 12
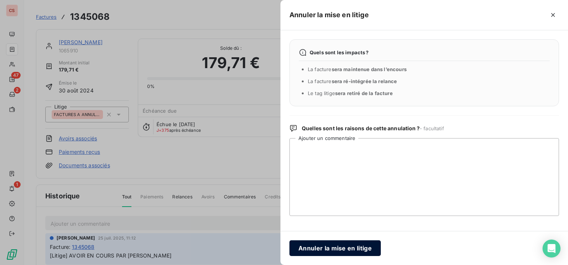
click at [322, 249] on button "Annuler la mise en litige" at bounding box center [334, 248] width 91 height 16
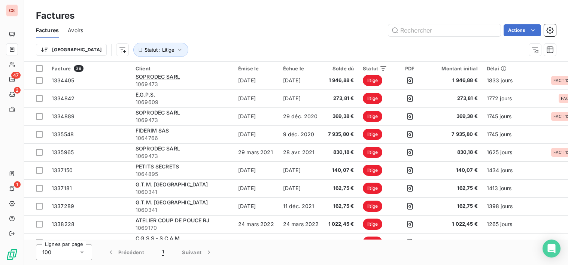
scroll to position [539, 0]
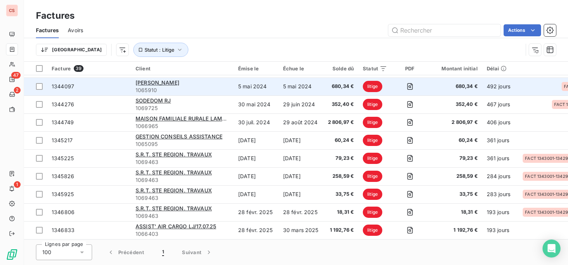
click at [433, 83] on span "680,34 €" at bounding box center [454, 86] width 45 height 7
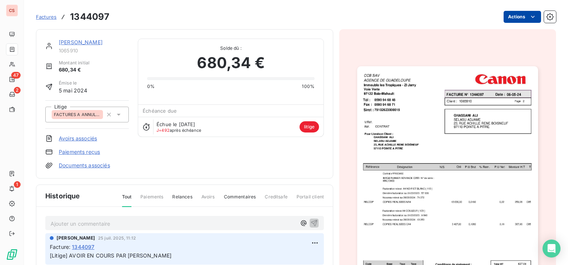
click at [519, 16] on html "CS 47 2 1 Factures 1344097 Actions [PERSON_NAME] 1065910 Montant initial 680,34…" at bounding box center [284, 132] width 568 height 265
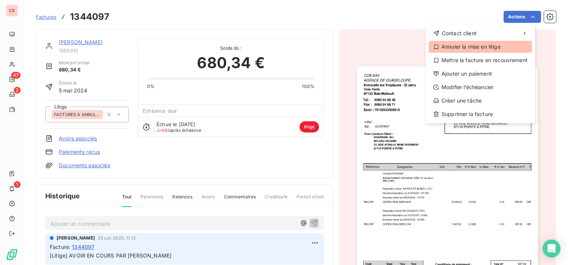
click at [472, 45] on div "Annuler la mise en litige" at bounding box center [479, 47] width 103 height 12
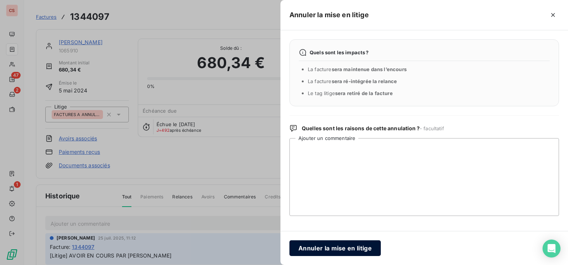
click at [328, 252] on button "Annuler la mise en litige" at bounding box center [334, 248] width 91 height 16
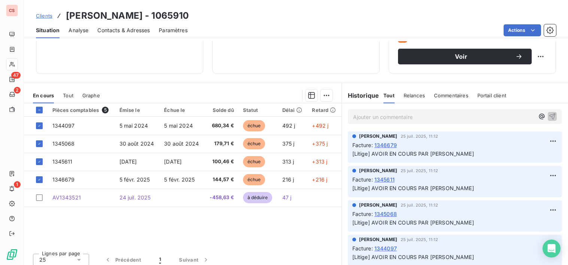
scroll to position [130, 0]
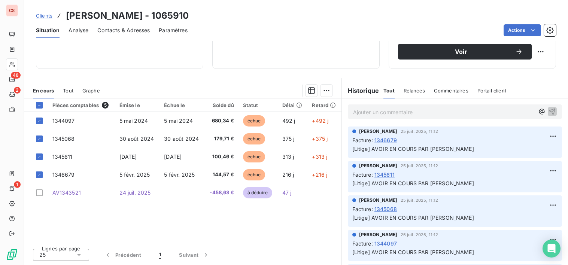
click at [300, 238] on div "Pièces comptables 5 Émise le Échue le Solde dû Statut Délai Retard 1344097 [DAT…" at bounding box center [182, 170] width 317 height 144
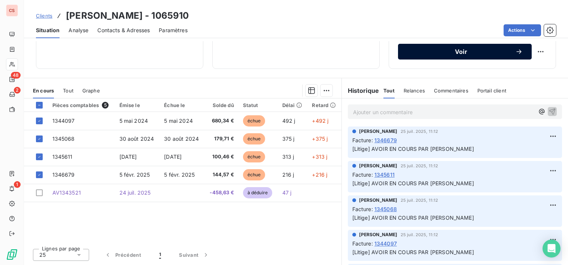
click at [463, 51] on span "Voir" at bounding box center [461, 52] width 108 height 6
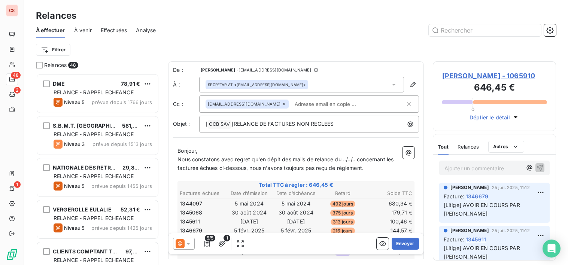
scroll to position [186, 118]
drag, startPoint x: 179, startPoint y: 155, endPoint x: 356, endPoint y: 159, distance: 177.4
click at [356, 159] on p "Nous constatons avec regret qu'en dépit des mails de relance du ../../.. concer…" at bounding box center [295, 163] width 237 height 17
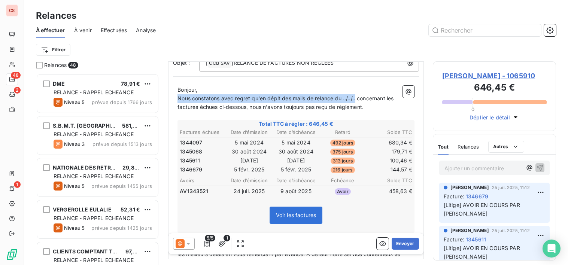
scroll to position [65, 0]
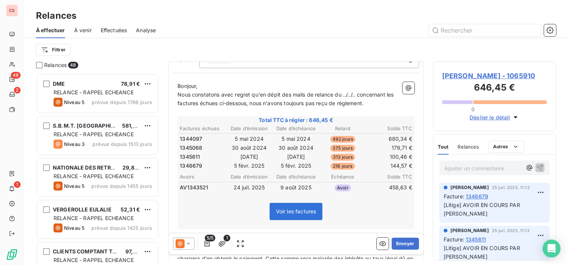
click at [362, 219] on div "Voir les factures" at bounding box center [295, 213] width 235 height 32
click at [525, 48] on div "Filtrer" at bounding box center [296, 50] width 520 height 14
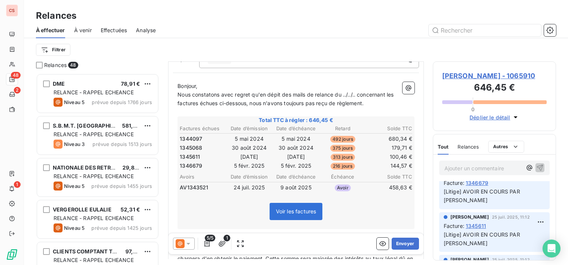
scroll to position [0, 0]
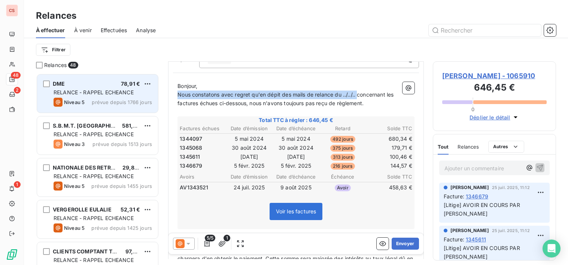
drag, startPoint x: 357, startPoint y: 94, endPoint x: 113, endPoint y: 93, distance: 244.3
click at [113, 93] on div "Relances 48 DME 78,91 € RELANCE - RAPPEL ECHEANCE Niveau 5 prévue depuis 1766 j…" at bounding box center [296, 163] width 544 height 204
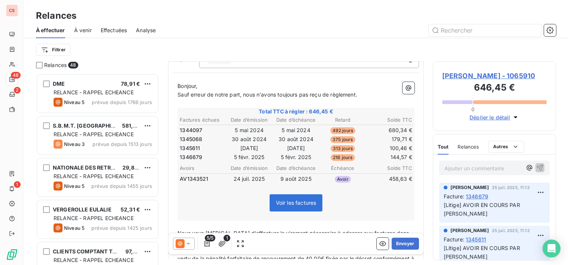
drag, startPoint x: 302, startPoint y: 97, endPoint x: 306, endPoint y: 97, distance: 4.9
click at [303, 97] on span "Sauf erreur de notre part, nous n'avons toujours pas reçu de règlement." at bounding box center [267, 94] width 180 height 6
click at [308, 96] on span "Sauf erreur de notre part, nous n'avons pas reçu de règlement." at bounding box center [256, 94] width 158 height 6
click at [305, 93] on span "Sauf erreur de notre part, nous n'avons pas reçu de règlement." at bounding box center [256, 94] width 158 height 6
click at [356, 96] on span "Sauf erreur de notre part, nous n'avons pas reçu le solde du règlement." at bounding box center [266, 94] width 179 height 6
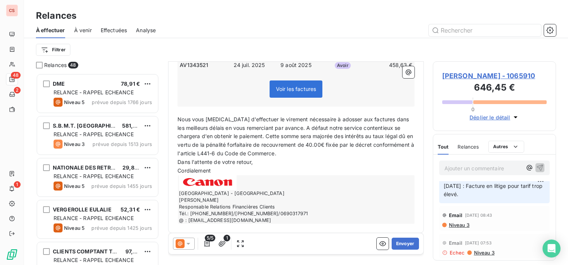
scroll to position [192, 0]
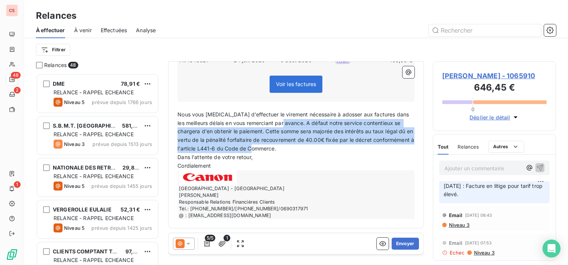
drag, startPoint x: 298, startPoint y: 126, endPoint x: 400, endPoint y: 152, distance: 105.5
click at [400, 152] on p "Nous vous [MEDICAL_DATA] d'effectuer le virement nécessaire à adosser aux factu…" at bounding box center [295, 131] width 237 height 43
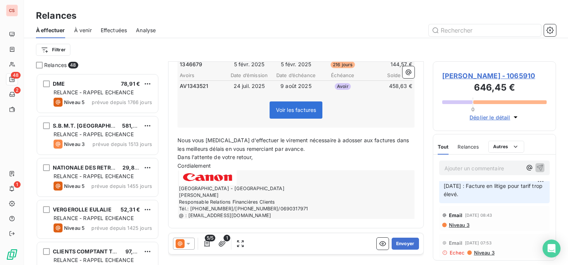
scroll to position [166, 0]
click at [401, 243] on button "Envoyer" at bounding box center [404, 244] width 27 height 12
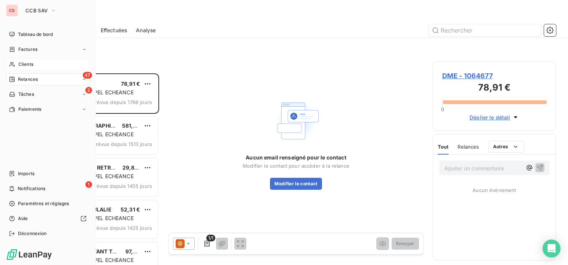
click at [29, 65] on span "Clients" at bounding box center [25, 64] width 15 height 7
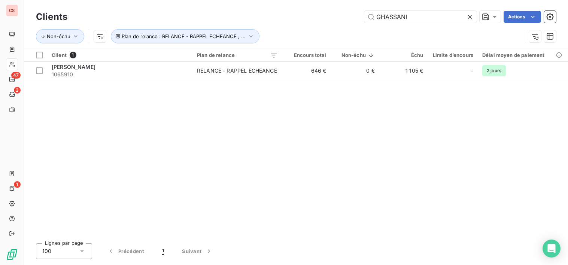
drag, startPoint x: 417, startPoint y: 18, endPoint x: 9, endPoint y: 24, distance: 407.8
click at [74, 19] on div "Clients GHASSANI Actions" at bounding box center [296, 17] width 520 height 16
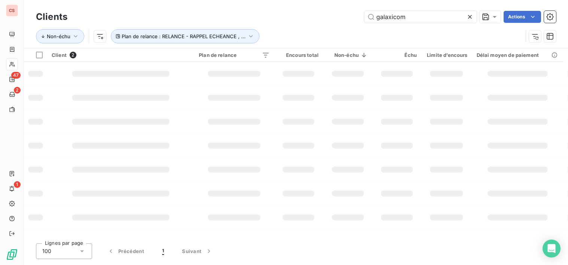
type input "galaxicom"
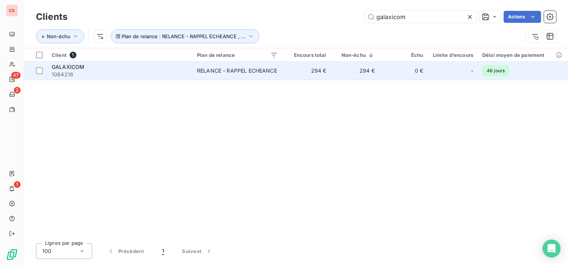
click at [386, 77] on td "0 €" at bounding box center [403, 71] width 48 height 18
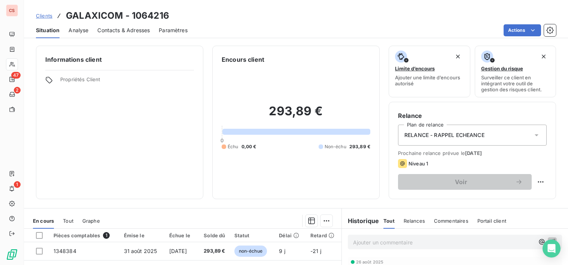
scroll to position [130, 0]
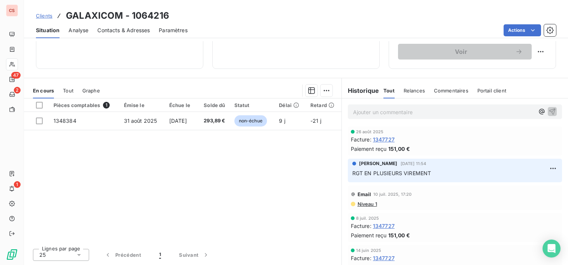
click at [117, 31] on span "Contacts & Adresses" at bounding box center [123, 30] width 52 height 7
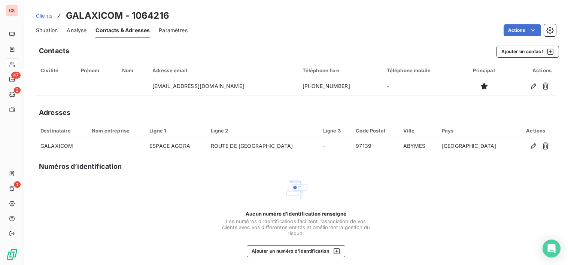
click at [40, 31] on span "Situation" at bounding box center [47, 30] width 22 height 7
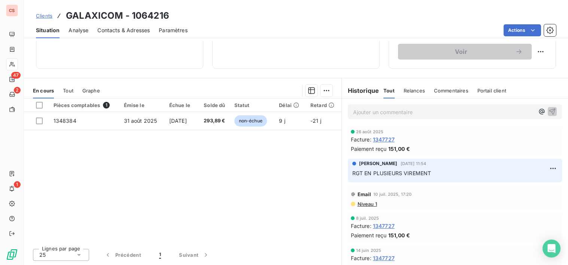
click at [369, 205] on span "Niveau 1" at bounding box center [367, 204] width 20 height 6
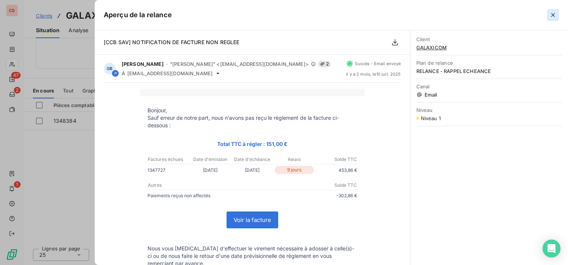
click at [551, 13] on icon "button" at bounding box center [552, 14] width 7 height 7
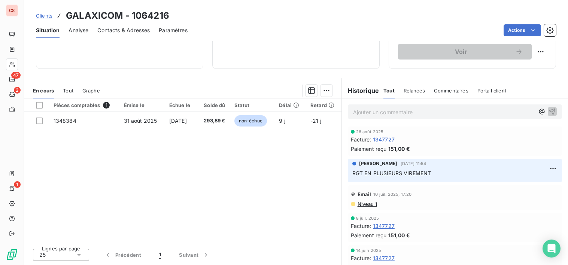
scroll to position [0, 0]
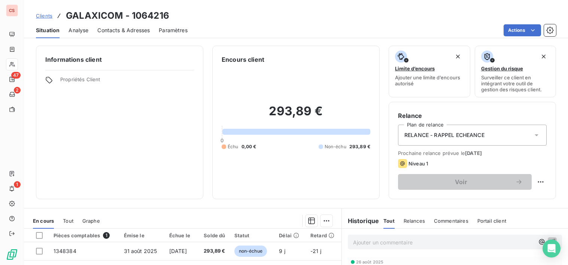
click at [115, 32] on span "Contacts & Adresses" at bounding box center [123, 30] width 52 height 7
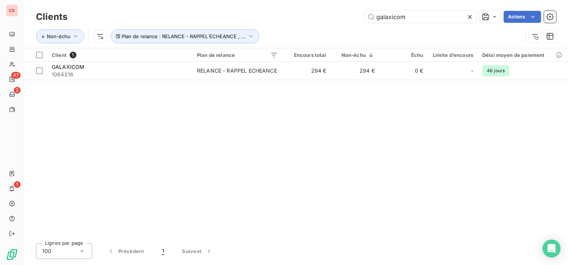
drag, startPoint x: 407, startPoint y: 19, endPoint x: 214, endPoint y: 21, distance: 193.8
click at [239, 21] on div "galaxicom Actions" at bounding box center [315, 17] width 479 height 12
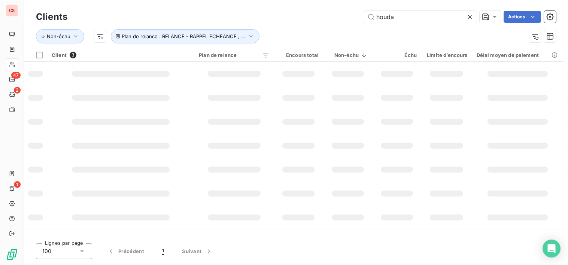
type input "houda"
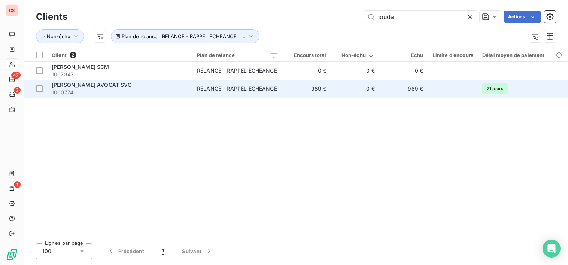
click at [318, 92] on td "989 €" at bounding box center [306, 89] width 48 height 18
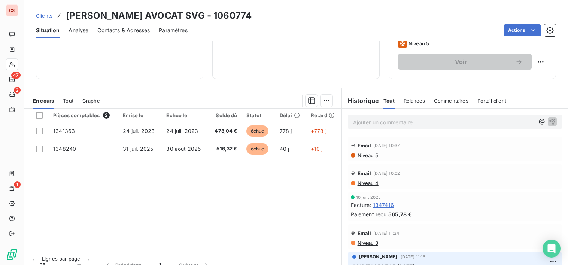
scroll to position [130, 0]
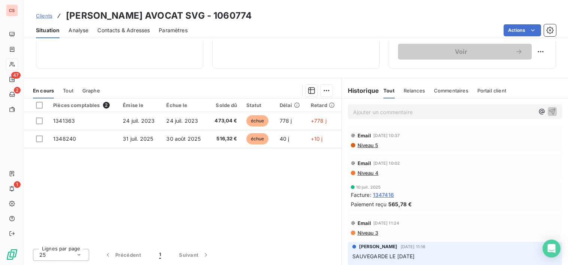
click at [366, 114] on p "Ajouter un commentaire ﻿" at bounding box center [443, 111] width 181 height 9
click at [537, 107] on button "button" at bounding box center [541, 111] width 9 height 9
click at [409, 112] on p "[DATE] : A la fin de l" at bounding box center [443, 111] width 181 height 9
click at [458, 110] on span "[DATE] : A la fin de la sauvegarde, la fact 1341363 sera payée" at bounding box center [431, 111] width 156 height 6
click at [522, 111] on p "[DATE] : A la fin de la sauvegarde, la facture 1341363 sera payée" at bounding box center [443, 111] width 181 height 9
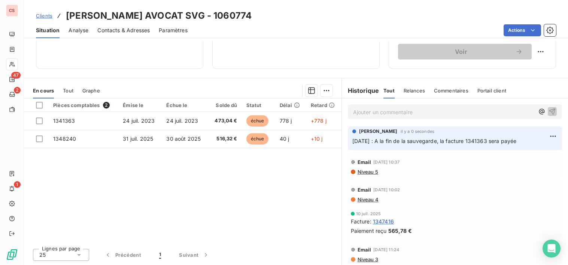
click at [120, 32] on span "Contacts & Adresses" at bounding box center [123, 30] width 52 height 7
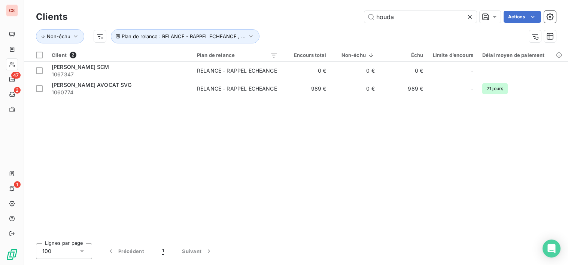
drag, startPoint x: 405, startPoint y: 18, endPoint x: 24, endPoint y: 9, distance: 381.3
click at [204, 23] on div "Clients houda Actions" at bounding box center [296, 17] width 520 height 16
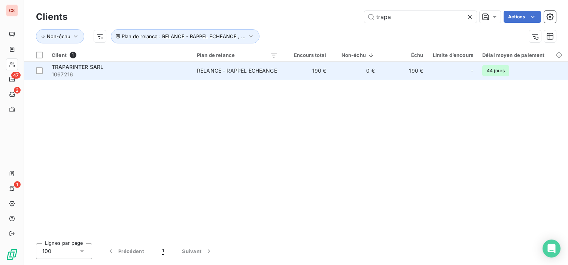
type input "trapa"
click at [148, 74] on span "1067216" at bounding box center [120, 74] width 136 height 7
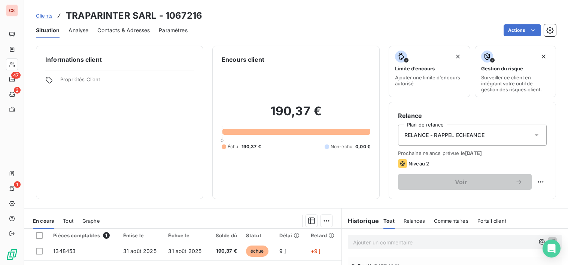
click at [126, 31] on span "Contacts & Adresses" at bounding box center [123, 30] width 52 height 7
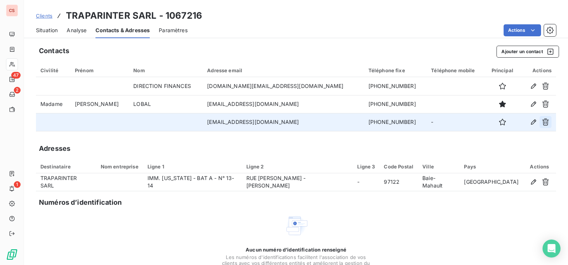
click at [541, 120] on icon "button" at bounding box center [544, 121] width 7 height 7
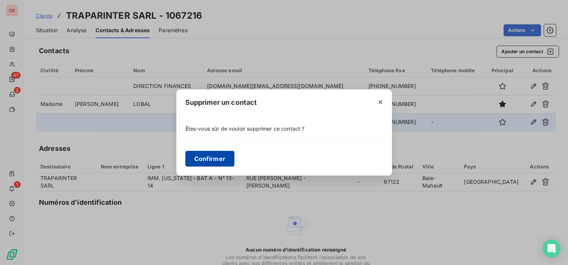
click at [212, 155] on button "Confirmer" at bounding box center [209, 159] width 49 height 16
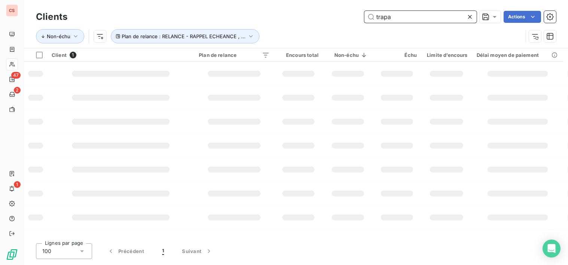
drag, startPoint x: 396, startPoint y: 17, endPoint x: 231, endPoint y: 25, distance: 165.2
click at [258, 22] on div "trapa Actions" at bounding box center [315, 17] width 479 height 12
type input "canal"
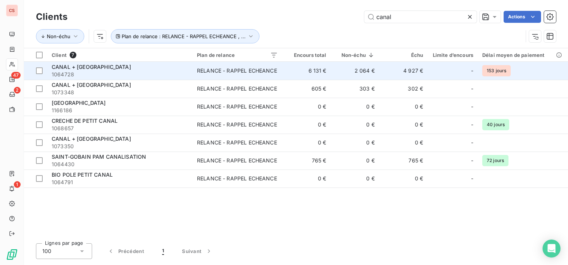
click at [194, 74] on td "RELANCE - RAPPEL ECHEANCE" at bounding box center [237, 71] width 90 height 18
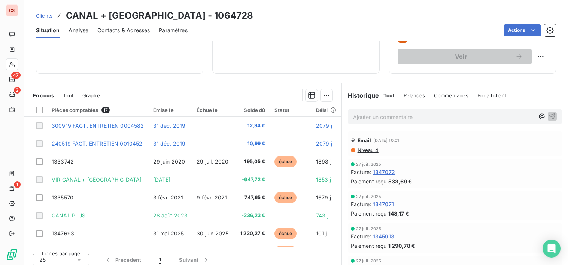
scroll to position [130, 0]
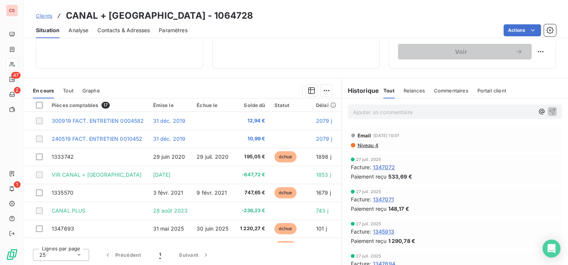
click at [137, 31] on span "Contacts & Adresses" at bounding box center [123, 30] width 52 height 7
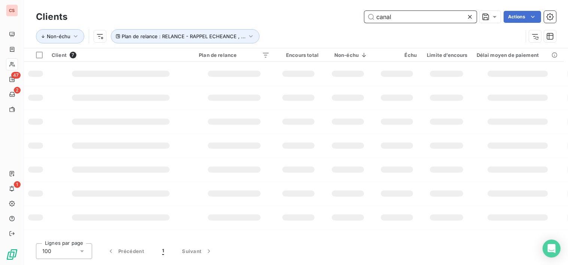
drag, startPoint x: 345, startPoint y: 15, endPoint x: 242, endPoint y: 13, distance: 102.9
click at [290, 15] on div "canal Actions" at bounding box center [315, 17] width 479 height 12
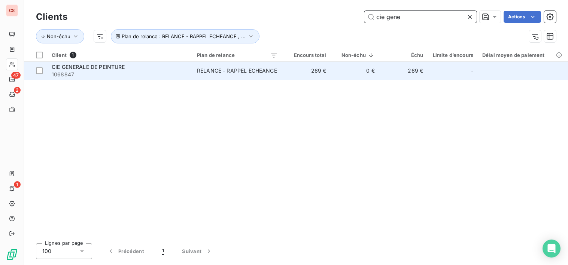
type input "cie gene"
click at [192, 73] on td "CIE GENERALE DE PEINTURE 1068847" at bounding box center [119, 71] width 145 height 18
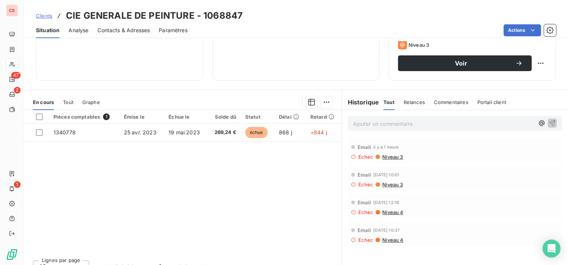
scroll to position [130, 0]
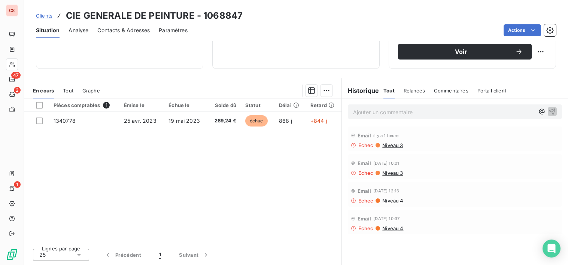
click at [354, 110] on p "Ajouter un commentaire ﻿" at bounding box center [443, 111] width 181 height 9
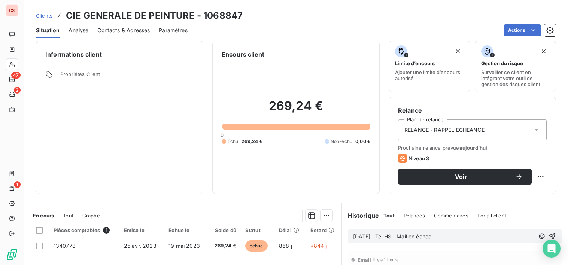
scroll to position [0, 0]
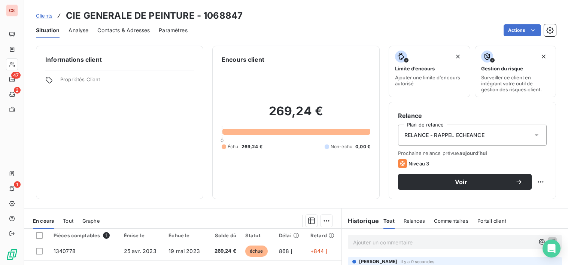
click at [532, 133] on icon at bounding box center [535, 134] width 7 height 7
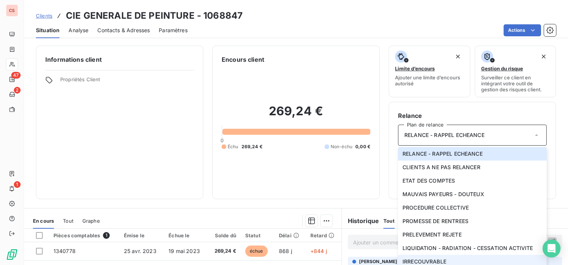
scroll to position [3, 0]
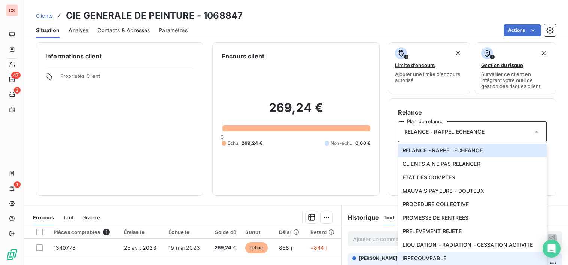
click at [471, 260] on li "IRRECOUVRABLE" at bounding box center [472, 257] width 149 height 13
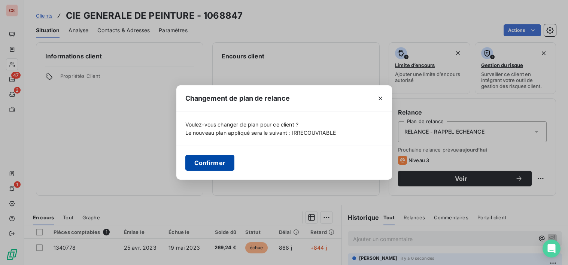
click at [201, 163] on button "Confirmer" at bounding box center [209, 163] width 49 height 16
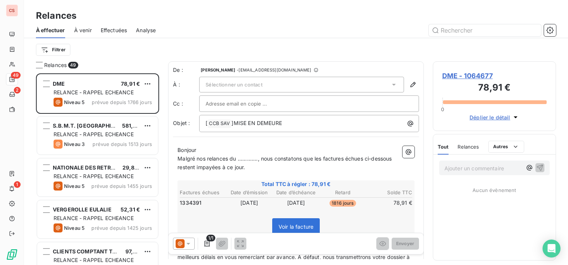
scroll to position [186, 118]
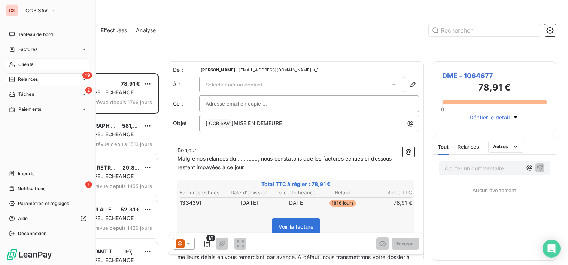
click at [25, 63] on span "Clients" at bounding box center [25, 64] width 15 height 7
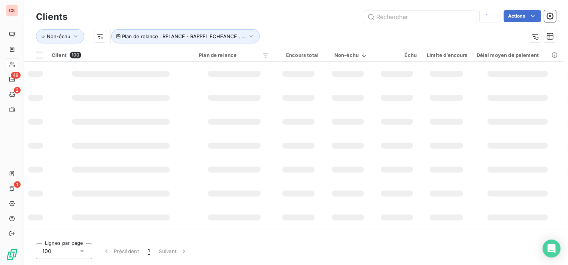
type input "cie g"
type input "cie ge"
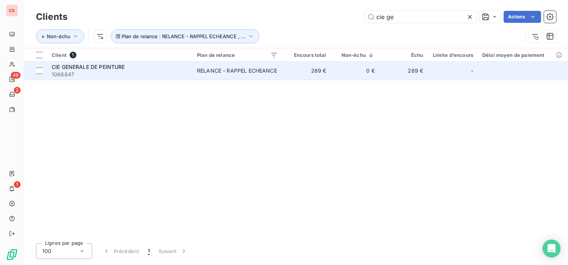
click at [328, 72] on td "269 €" at bounding box center [306, 71] width 48 height 18
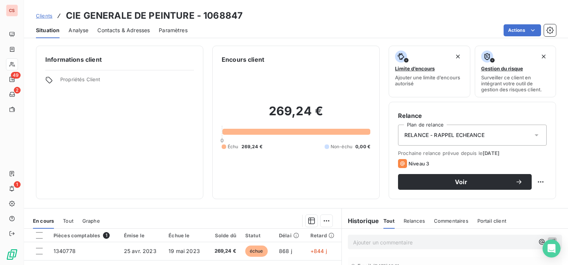
click at [123, 27] on span "Contacts & Adresses" at bounding box center [123, 30] width 52 height 7
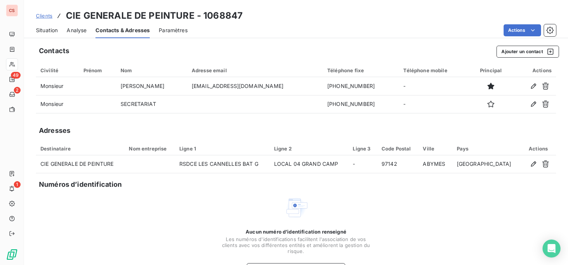
click at [529, 86] on icon "button" at bounding box center [532, 85] width 7 height 7
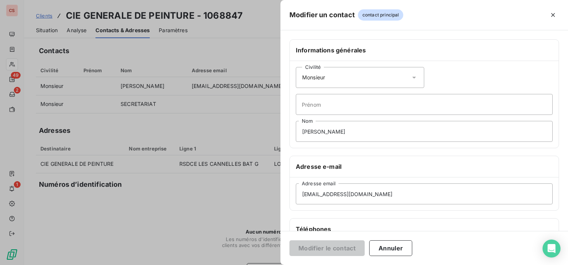
scroll to position [141, 0]
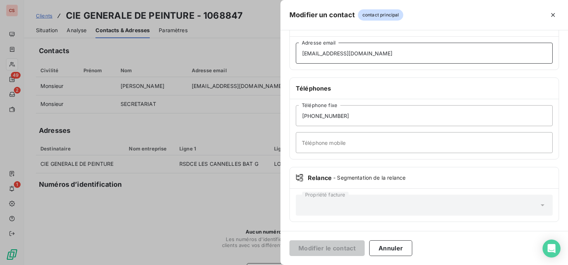
click at [375, 52] on input "[EMAIL_ADDRESS][DOMAIN_NAME]" at bounding box center [424, 53] width 257 height 21
click at [211, 214] on div at bounding box center [284, 132] width 568 height 265
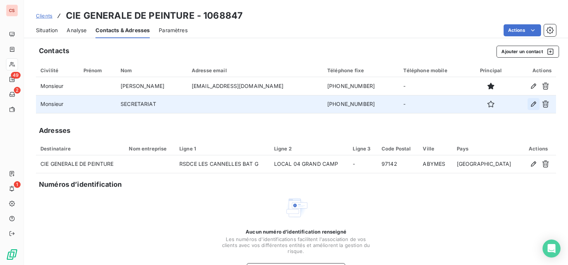
click at [529, 102] on icon "button" at bounding box center [532, 103] width 7 height 7
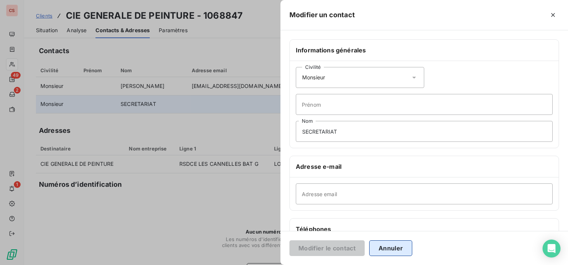
click at [379, 248] on button "Annuler" at bounding box center [390, 248] width 43 height 16
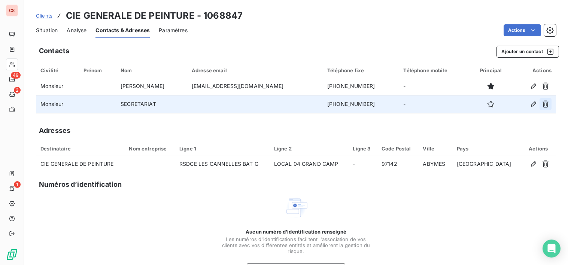
click at [542, 103] on icon "button" at bounding box center [544, 103] width 7 height 7
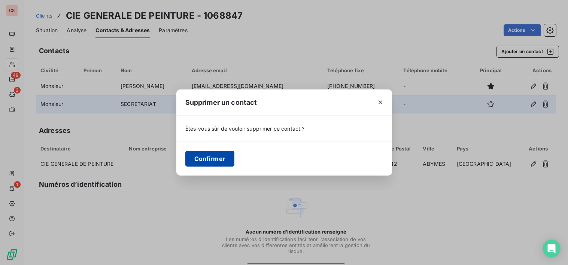
click at [212, 161] on button "Confirmer" at bounding box center [209, 159] width 49 height 16
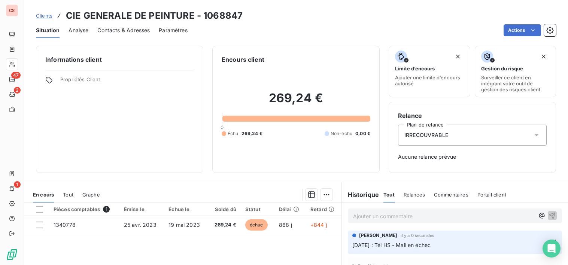
scroll to position [3, 0]
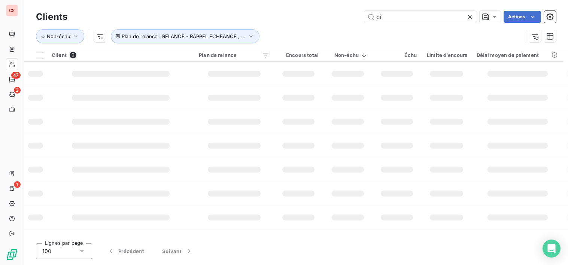
type input "c"
type input "S.B.M"
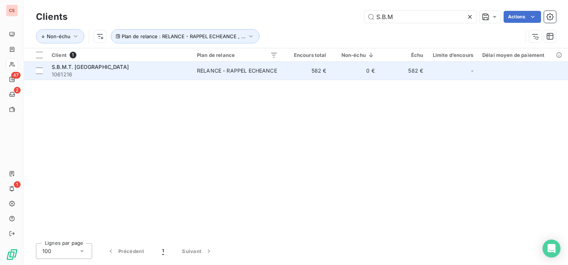
click at [340, 70] on td "0 €" at bounding box center [355, 71] width 48 height 18
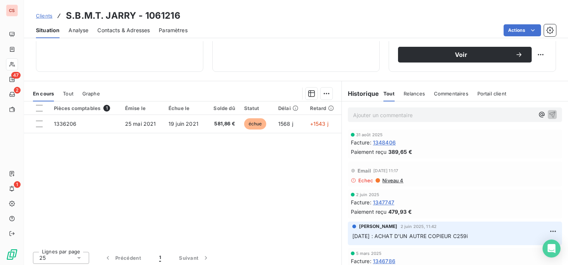
scroll to position [130, 0]
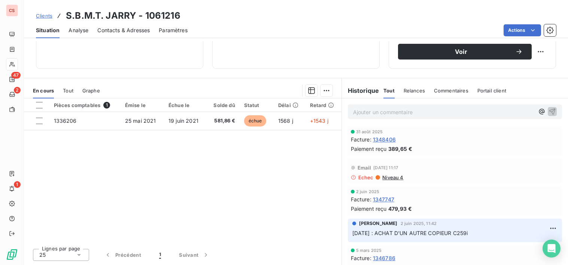
click at [136, 31] on span "Contacts & Adresses" at bounding box center [123, 30] width 52 height 7
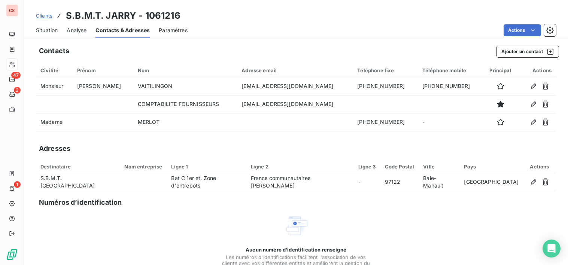
click at [52, 31] on span "Situation" at bounding box center [47, 30] width 22 height 7
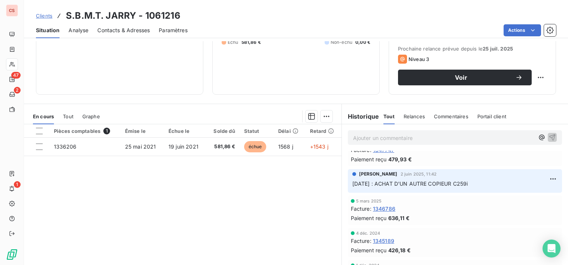
scroll to position [0, 0]
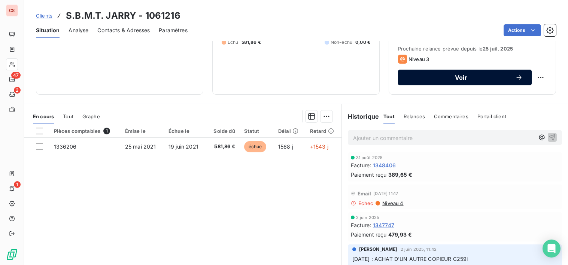
click at [473, 79] on span "Voir" at bounding box center [461, 77] width 108 height 6
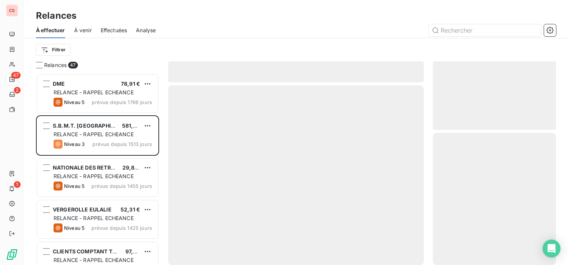
scroll to position [186, 118]
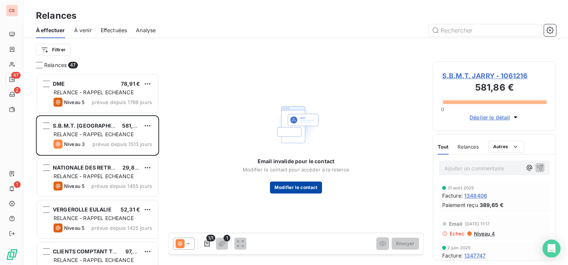
click at [300, 186] on button "Modifier le contact" at bounding box center [296, 187] width 52 height 12
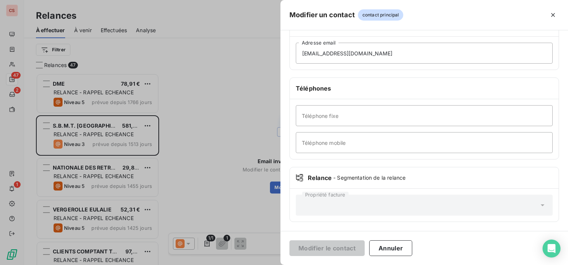
scroll to position [0, 0]
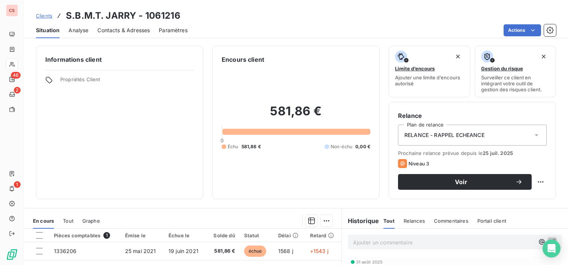
click at [123, 31] on span "Contacts & Adresses" at bounding box center [123, 30] width 52 height 7
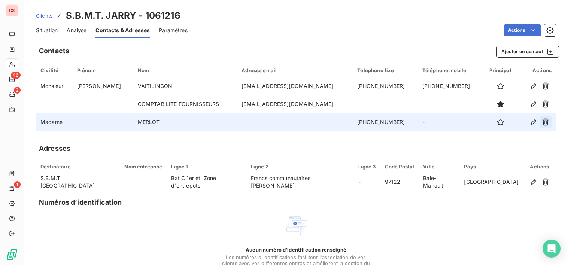
click at [542, 123] on icon "button" at bounding box center [545, 122] width 7 height 7
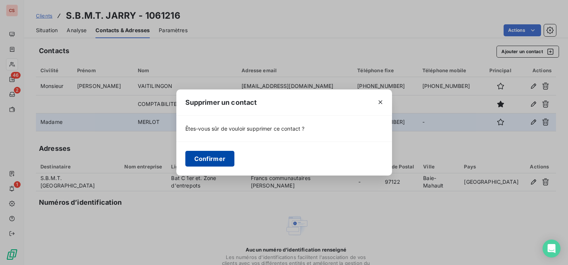
click at [205, 159] on button "Confirmer" at bounding box center [209, 159] width 49 height 16
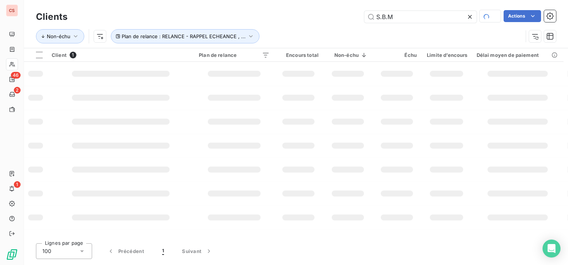
drag, startPoint x: 409, startPoint y: 16, endPoint x: 186, endPoint y: 22, distance: 223.1
click at [216, 22] on div "S.B.M Actions" at bounding box center [315, 16] width 479 height 13
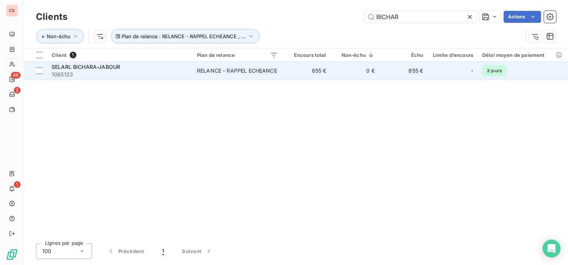
type input "BICHAR"
click at [169, 68] on div "SELARL BICHARA-JABOUR" at bounding box center [120, 66] width 136 height 7
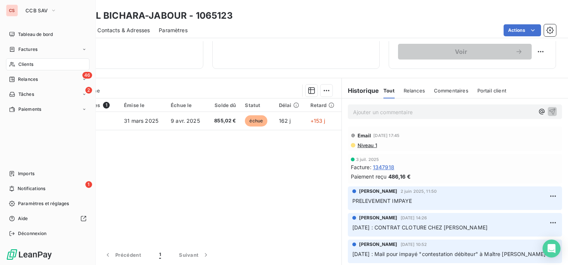
click at [32, 65] on span "Clients" at bounding box center [25, 64] width 15 height 7
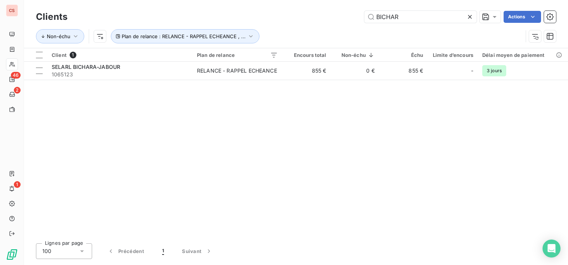
drag, startPoint x: 415, startPoint y: 18, endPoint x: 266, endPoint y: 11, distance: 149.4
click at [287, 21] on div "BICHAR Actions" at bounding box center [315, 17] width 479 height 12
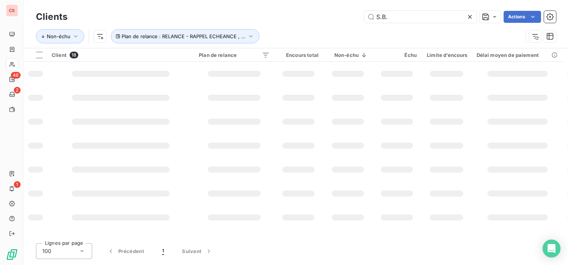
type input "S.B."
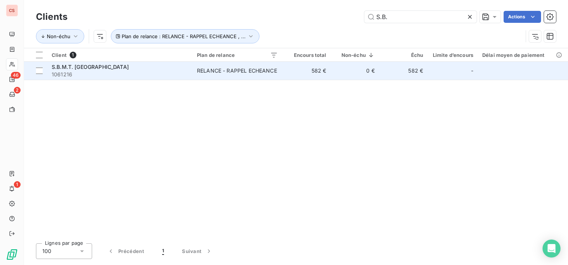
click at [348, 74] on td "0 €" at bounding box center [355, 71] width 48 height 18
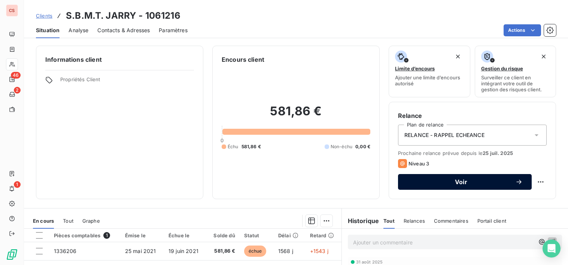
click at [480, 179] on span "Voir" at bounding box center [461, 182] width 108 height 6
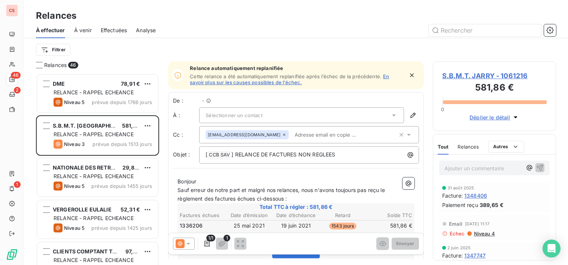
scroll to position [186, 118]
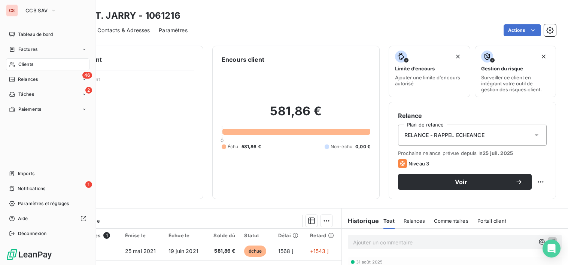
click at [28, 63] on span "Clients" at bounding box center [25, 64] width 15 height 7
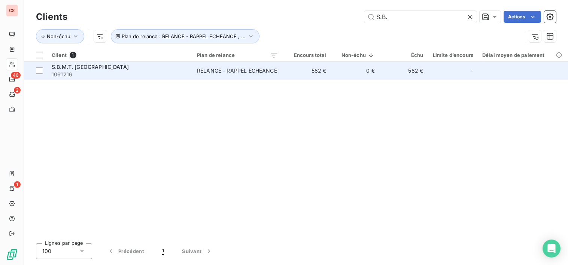
click at [248, 70] on div "RELANCE - RAPPEL ECHEANCE" at bounding box center [237, 70] width 80 height 7
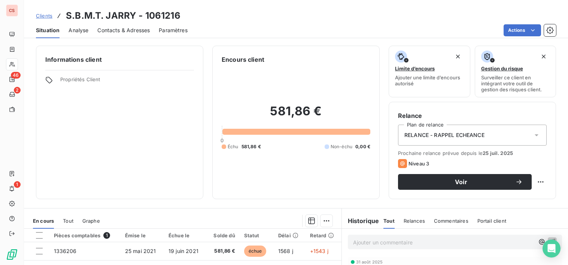
click at [115, 32] on span "Contacts & Adresses" at bounding box center [123, 30] width 52 height 7
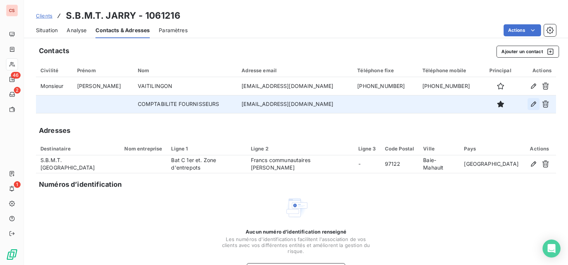
click at [529, 104] on icon "button" at bounding box center [532, 103] width 7 height 7
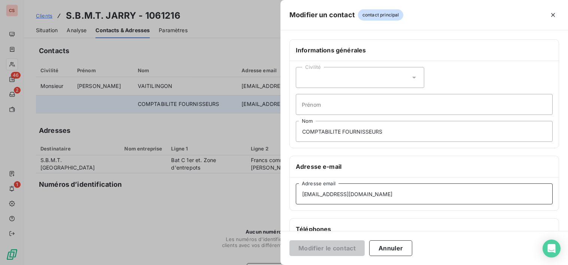
click at [327, 196] on input "sbmt.compta@gmail.com" at bounding box center [424, 193] width 257 height 21
type input "sbmt.cpta@gmail.com"
click at [347, 249] on button "Modifier le contact" at bounding box center [326, 248] width 75 height 16
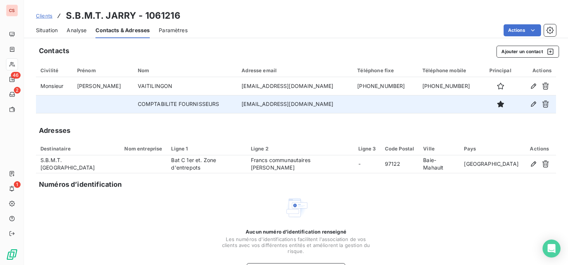
click at [51, 30] on span "Situation" at bounding box center [47, 30] width 22 height 7
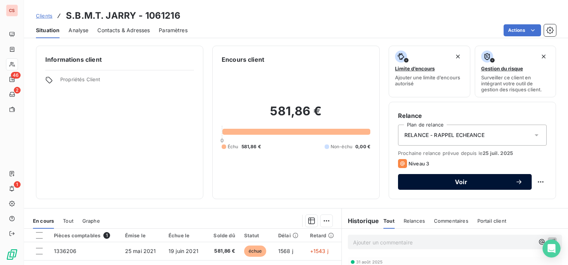
click at [451, 184] on span "Voir" at bounding box center [461, 182] width 108 height 6
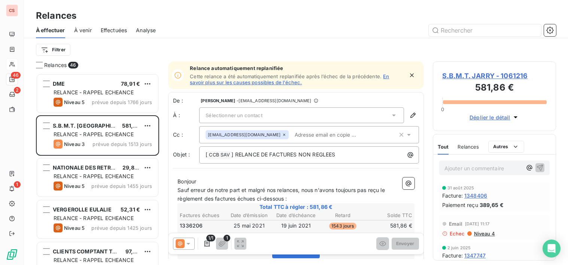
scroll to position [186, 118]
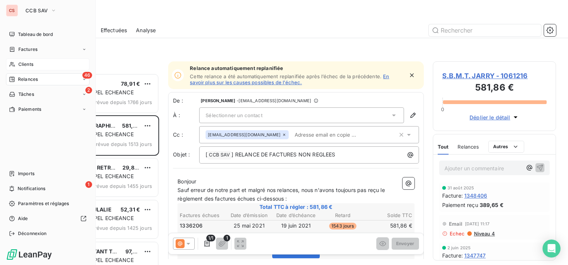
click at [22, 64] on span "Clients" at bounding box center [25, 64] width 15 height 7
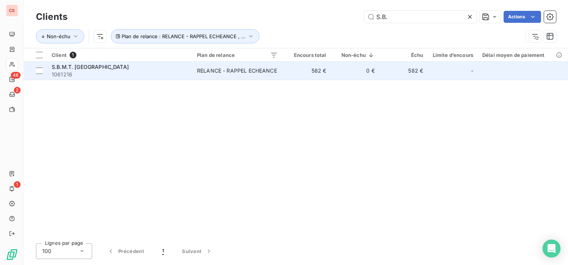
click at [241, 76] on td "RELANCE - RAPPEL ECHEANCE" at bounding box center [237, 71] width 90 height 18
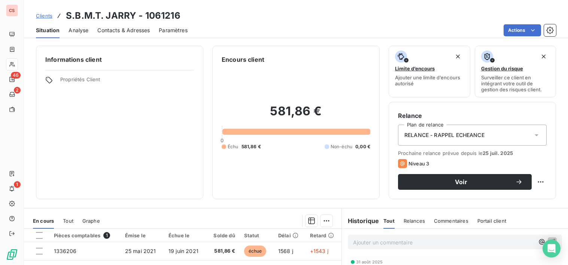
click at [120, 30] on span "Contacts & Adresses" at bounding box center [123, 30] width 52 height 7
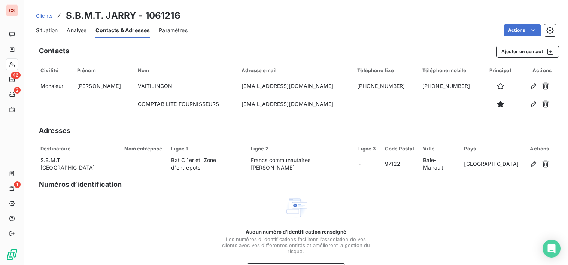
click at [57, 30] on span "Situation" at bounding box center [47, 30] width 22 height 7
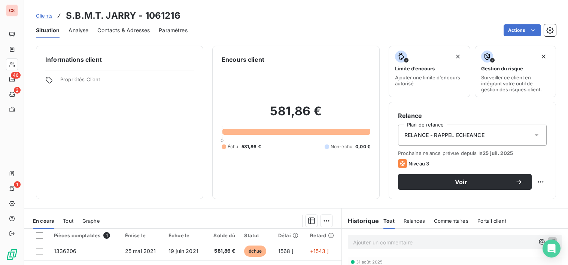
scroll to position [130, 0]
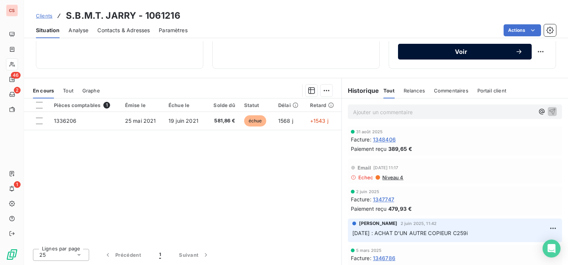
click at [515, 55] on icon "button" at bounding box center [518, 51] width 7 height 7
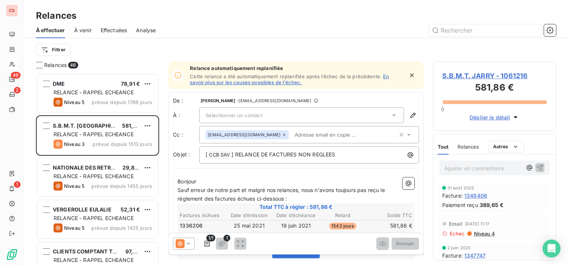
scroll to position [186, 118]
click at [390, 113] on icon at bounding box center [393, 114] width 7 height 7
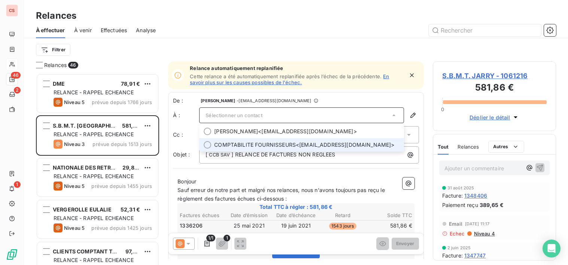
click at [298, 145] on span "COMPTABILITE FOURNISSEURS <sbmt.cpta@gmail.com>" at bounding box center [306, 144] width 185 height 7
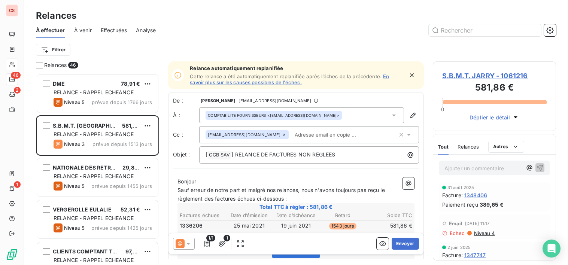
scroll to position [0, 0]
click at [299, 189] on span "Sauf erreur de notre part et malgré nos relances, nous n'avons toujours pas reç…" at bounding box center [281, 194] width 209 height 15
click at [214, 200] on span "Sauf erreur de notre part et malgré nos relances, nous n'avons toujours pas reç…" at bounding box center [281, 194] width 209 height 15
click at [240, 201] on span "Sauf erreur de notre part et malgré nos relances, nous n'avons toujours pas reç…" at bounding box center [281, 194] width 209 height 15
click at [256, 201] on span "Sauf erreur de notre part et malgré nos relances, nous n'avons toujours pas reç…" at bounding box center [281, 194] width 209 height 15
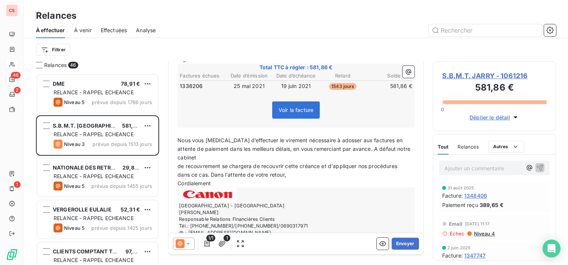
scroll to position [149, 0]
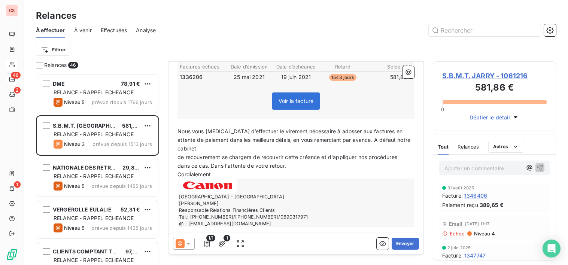
drag, startPoint x: 350, startPoint y: 140, endPoint x: 421, endPoint y: 147, distance: 71.4
click at [421, 147] on div "Relance automatiquement replanifiée Cette relance a été automatiquement replani…" at bounding box center [296, 160] width 256 height 198
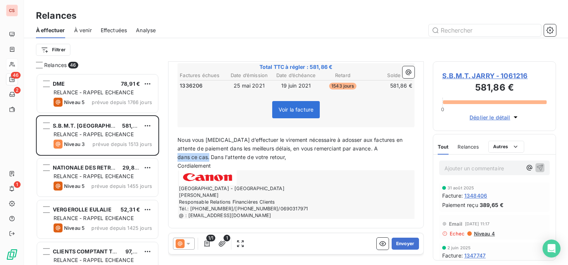
drag, startPoint x: 210, startPoint y: 156, endPoint x: 159, endPoint y: 157, distance: 50.5
click at [174, 158] on div "Bonjour Sauf erreur de notre part et malgré nos relances, nous n'avons toujours…" at bounding box center [296, 128] width 246 height 190
click at [358, 150] on p "Nous vous prions d’effectuer le virement nécessaire à adosser aux factures en a…" at bounding box center [295, 144] width 237 height 17
click at [346, 143] on span "Nous vous prions d’effectuer le virement nécessaire à adosser aux factures en a…" at bounding box center [290, 144] width 226 height 15
click at [368, 141] on span "Nous vous prions d’effectuer le virement nécessaire à adosser à la factures en …" at bounding box center [290, 144] width 226 height 15
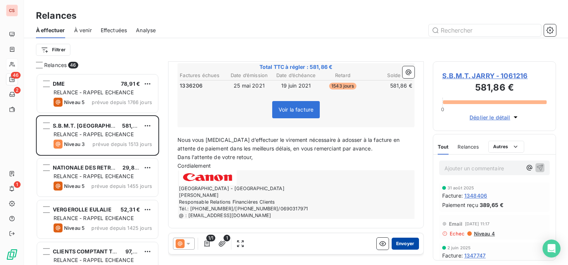
click at [395, 242] on button "Envoyer" at bounding box center [404, 244] width 27 height 12
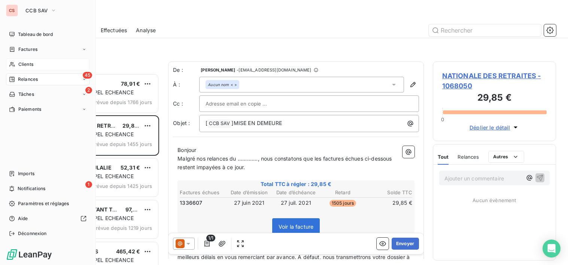
click at [24, 80] on span "Relances" at bounding box center [28, 79] width 20 height 7
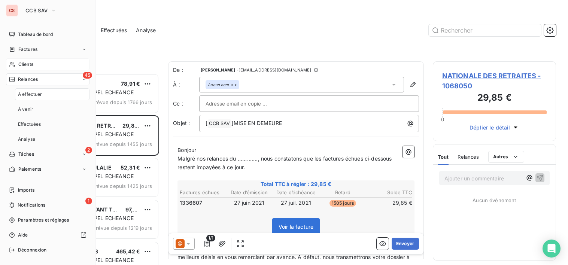
click at [24, 68] on div "Clients" at bounding box center [47, 64] width 83 height 12
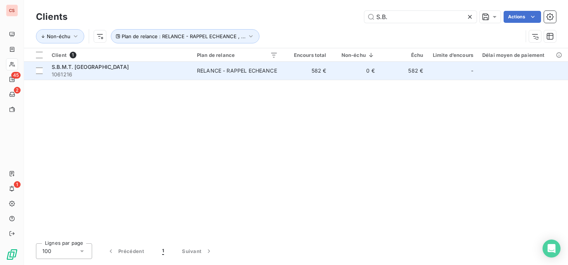
click at [290, 77] on td "582 €" at bounding box center [306, 71] width 48 height 18
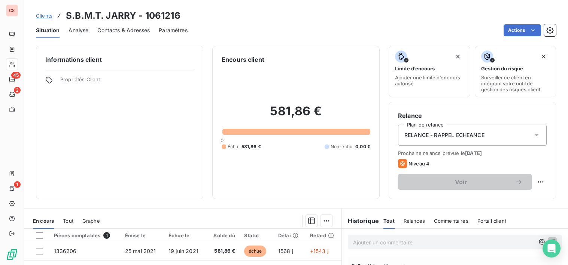
click at [114, 30] on span "Contacts & Adresses" at bounding box center [123, 30] width 52 height 7
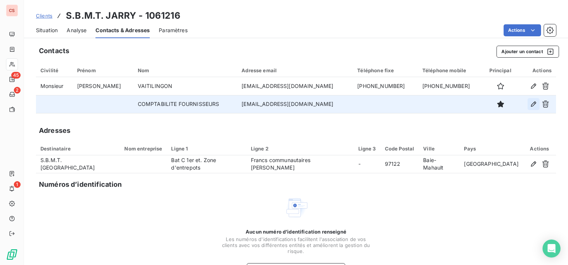
click at [530, 104] on icon "button" at bounding box center [532, 103] width 7 height 7
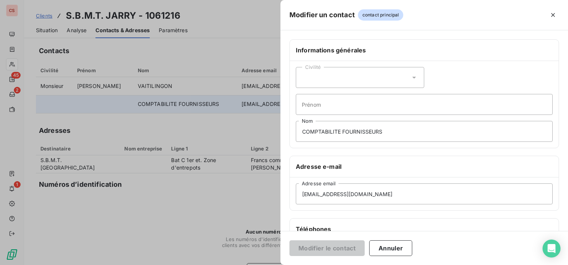
scroll to position [141, 0]
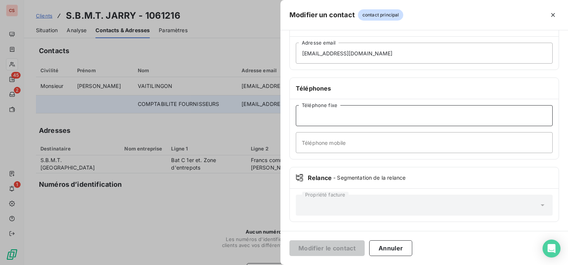
click at [314, 120] on input "Téléphone fixe" at bounding box center [424, 115] width 257 height 21
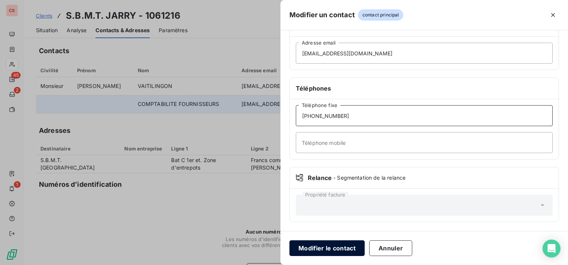
type input "0590.80.16.54"
click at [317, 246] on button "Modifier le contact" at bounding box center [326, 248] width 75 height 16
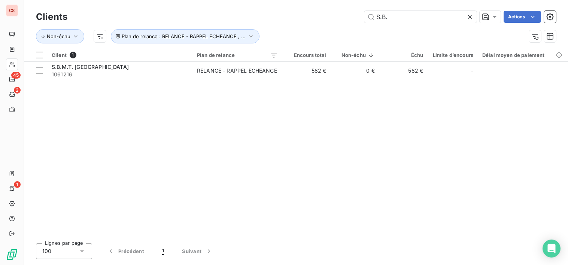
click at [277, 254] on div "Lignes par page 100 Précédent 1 Suivant" at bounding box center [296, 251] width 520 height 16
drag, startPoint x: 398, startPoint y: 20, endPoint x: 267, endPoint y: 13, distance: 131.1
click at [290, 12] on div "S.B. Actions" at bounding box center [315, 17] width 479 height 12
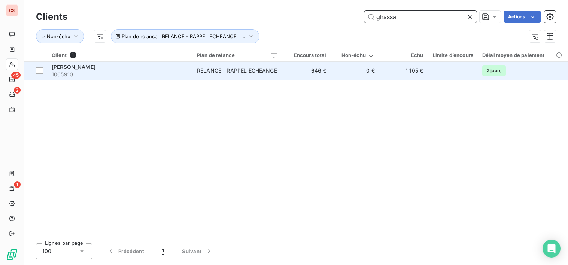
type input "ghassa"
click at [275, 76] on td "RELANCE - RAPPEL ECHEANCE" at bounding box center [237, 71] width 90 height 18
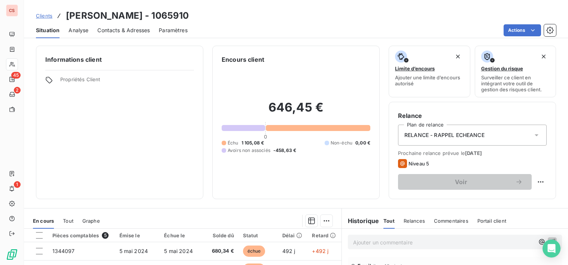
scroll to position [130, 0]
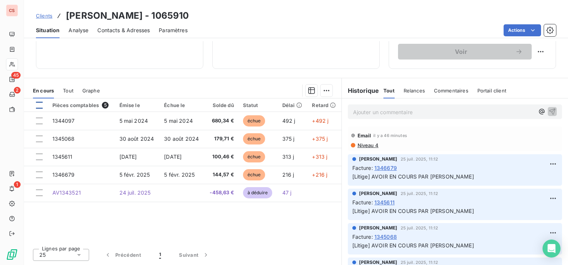
click at [42, 106] on div at bounding box center [39, 105] width 7 height 7
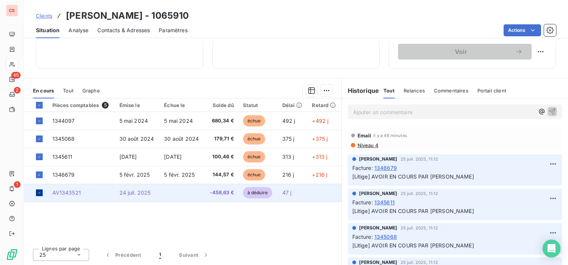
click at [38, 193] on icon at bounding box center [39, 192] width 4 height 4
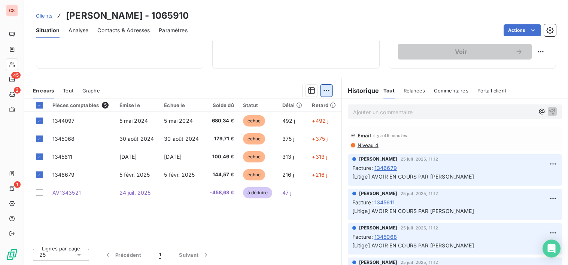
click at [324, 87] on html "CS 45 2 1 Clients GHASSANI ALI - 1065910 Situation Analyse Contacts & Adresses …" at bounding box center [284, 132] width 568 height 265
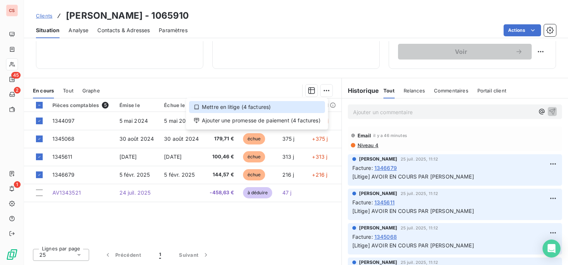
click at [227, 108] on div "Mettre en litige (4 factures)" at bounding box center [257, 107] width 136 height 12
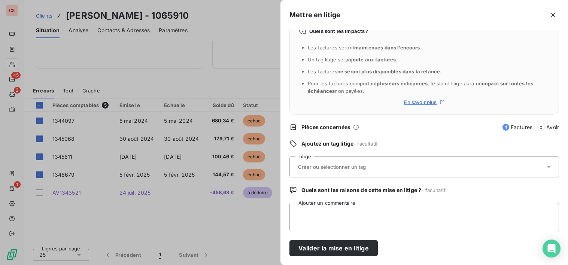
scroll to position [31, 0]
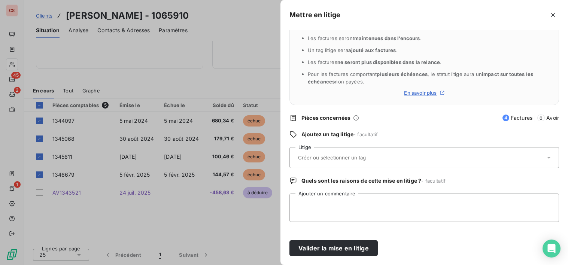
click at [319, 159] on input "text" at bounding box center [351, 157] width 109 height 7
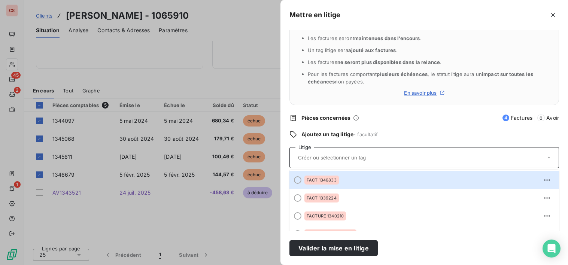
type input "f"
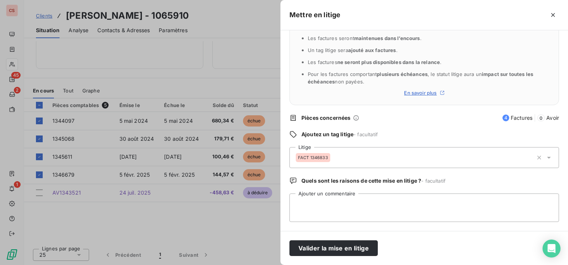
click at [336, 159] on div "FACT 1346833" at bounding box center [414, 158] width 237 height 18
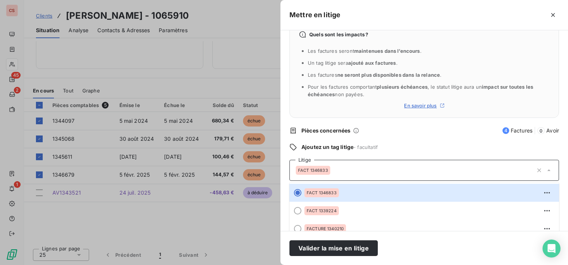
scroll to position [0, 0]
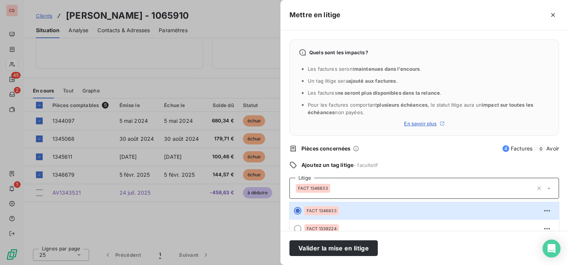
click at [321, 187] on span "FACT 1346833" at bounding box center [313, 188] width 30 height 4
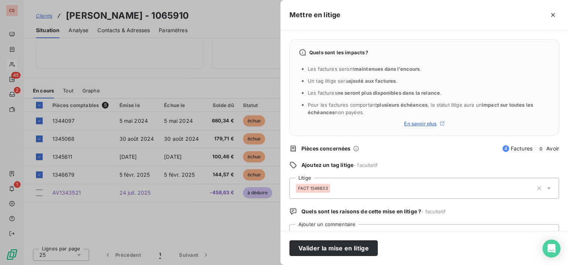
click at [330, 189] on div "FACT 1346833" at bounding box center [414, 188] width 237 height 18
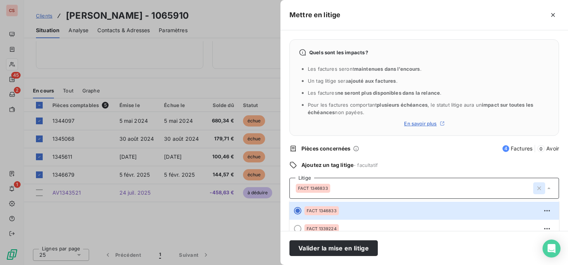
click at [535, 189] on icon "button" at bounding box center [538, 187] width 7 height 7
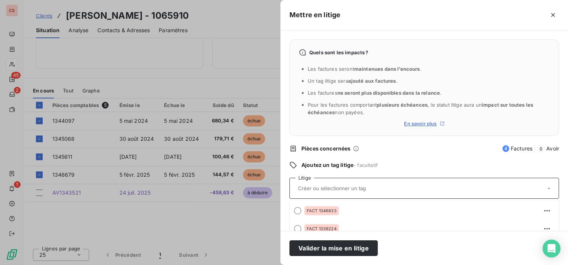
click at [312, 192] on div at bounding box center [420, 188] width 249 height 16
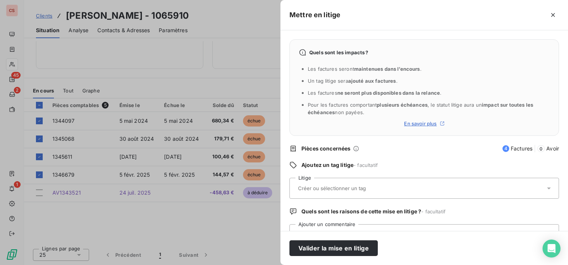
type input "f"
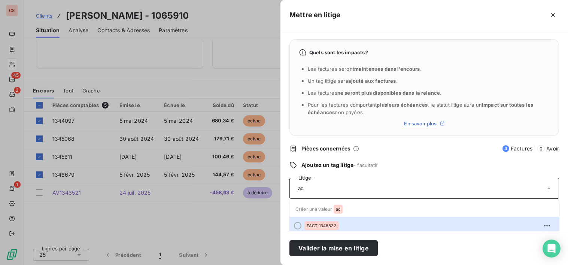
type input "a"
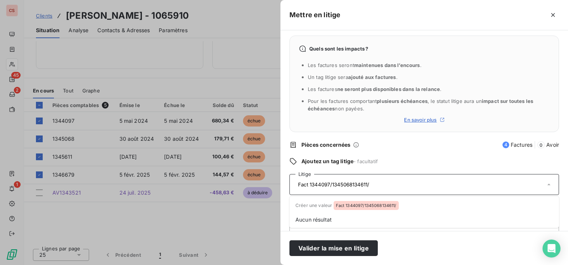
type input "Fact 1344097/1345068/134611/"
click at [362, 187] on input "Fact 1344097/1345068/134611/" at bounding box center [351, 184] width 109 height 7
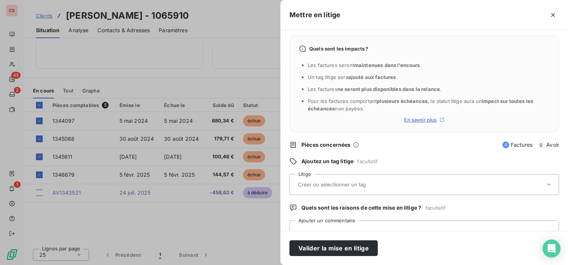
scroll to position [31, 0]
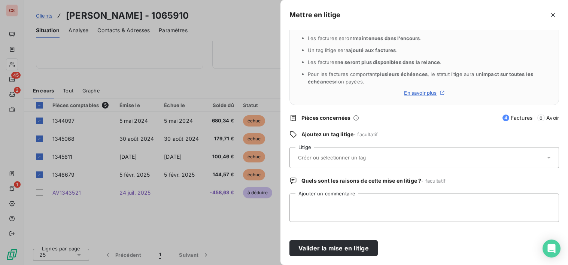
click at [330, 156] on input "text" at bounding box center [351, 157] width 109 height 7
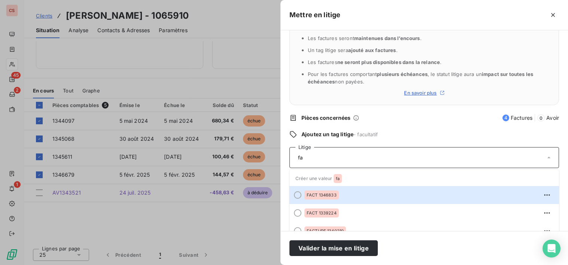
type input "f"
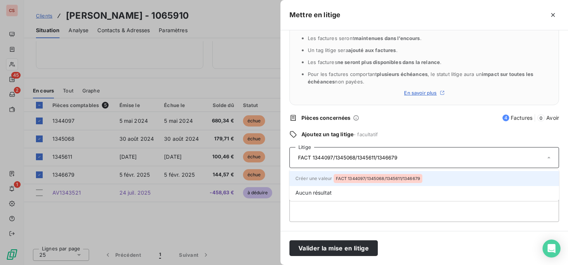
type input "FACT 1344097/1345068/1345611/1346679"
click at [400, 180] on span "FACT 1344097/1345068/1345611/1346679" at bounding box center [378, 178] width 84 height 4
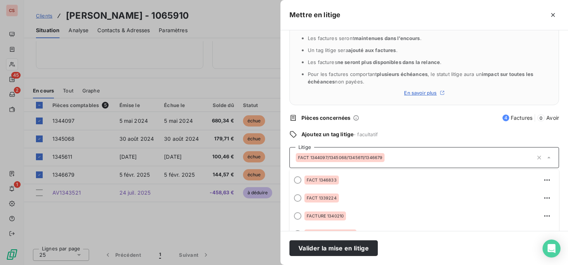
click at [505, 249] on div "Valider la mise en litige" at bounding box center [423, 248] width 287 height 34
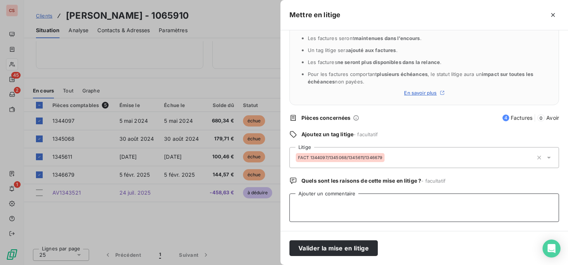
click at [420, 206] on textarea "Ajouter un commentaire" at bounding box center [423, 207] width 269 height 28
type textarea "f"
click at [456, 202] on textarea "FACTURES A SOLDER SUITE NEGOCIATION LORS DE L'ACHAT" at bounding box center [423, 207] width 269 height 28
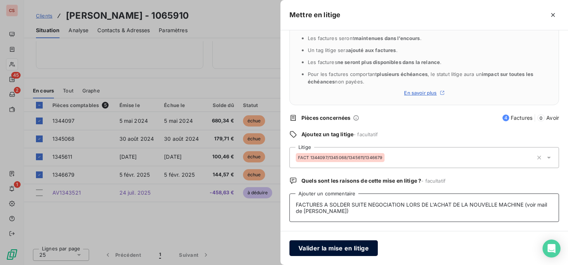
type textarea "FACTURES A SOLDER SUITE NEGOCIATION LORS DE L'ACHAT DE LA NOUVELLE MACHINE (voi…"
click at [320, 251] on button "Valider la mise en litige" at bounding box center [333, 248] width 88 height 16
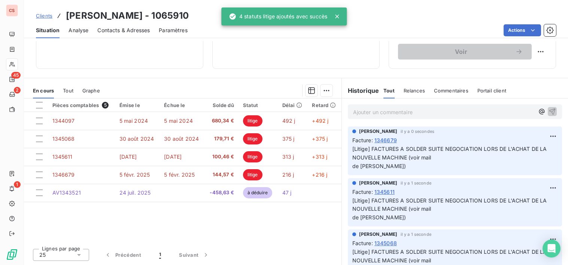
scroll to position [104, 0]
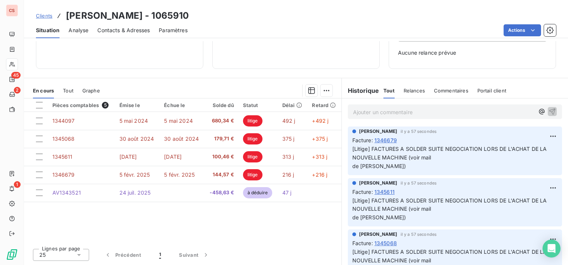
click at [380, 111] on p "Ajouter un commentaire ﻿" at bounding box center [443, 111] width 181 height 9
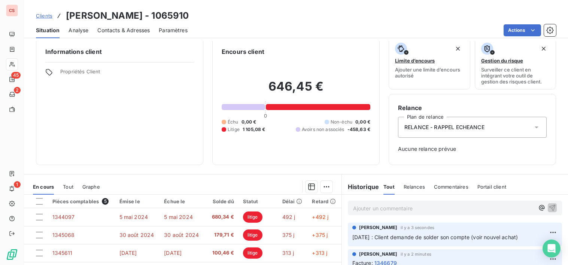
scroll to position [0, 0]
